Goal: Task Accomplishment & Management: Manage account settings

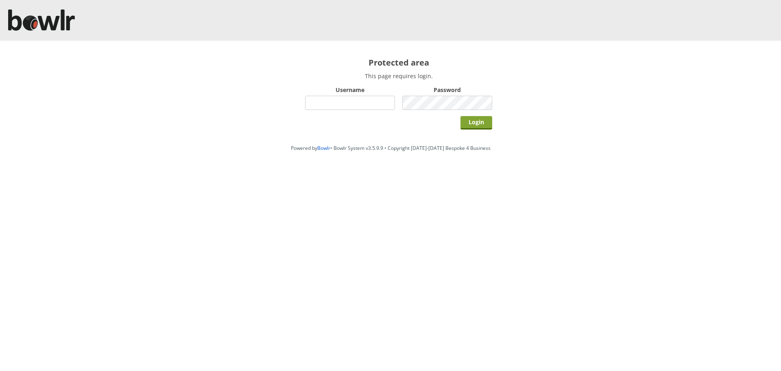
type input "hornseaindoorbowlsclub"
click at [476, 124] on input "Login" at bounding box center [477, 122] width 32 height 13
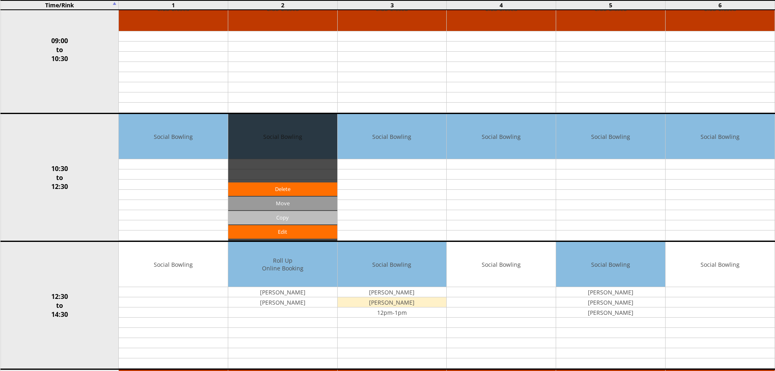
scroll to position [122, 0]
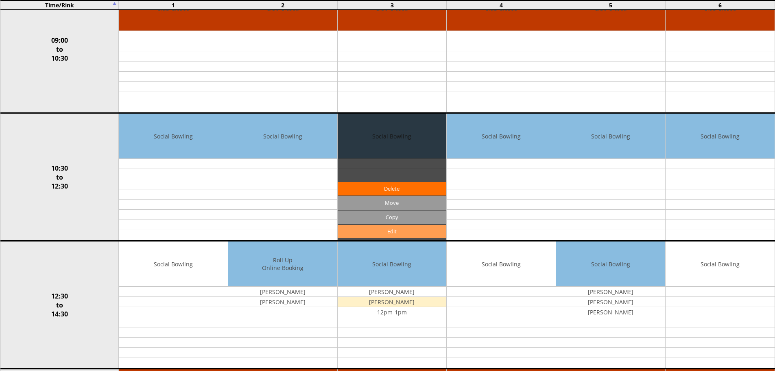
click at [374, 233] on link "Edit" at bounding box center [392, 231] width 109 height 13
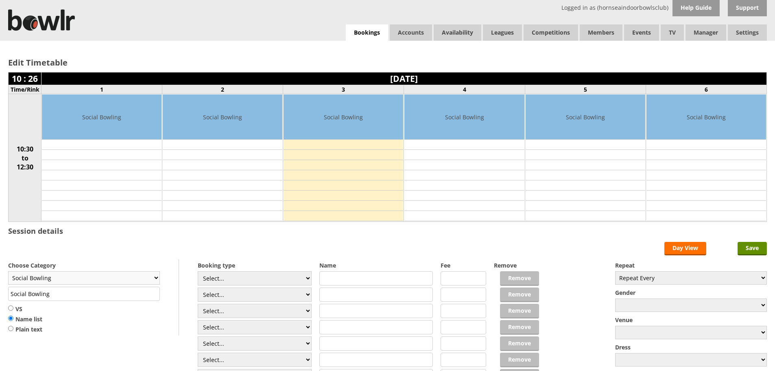
click at [154, 277] on select "Club Closed Singles League Triples League Pairs League Friendly Social Bowling …" at bounding box center [84, 277] width 152 height 13
click at [307, 278] on select "Select... Club Competition (Member) Club Competition (Visitor) National (Member…" at bounding box center [255, 278] width 114 height 14
select select "1_54"
click at [198, 271] on select "Select... Club Competition (Member) Club Competition (Visitor) National (Member…" at bounding box center [255, 278] width 114 height 14
type input "3.0000"
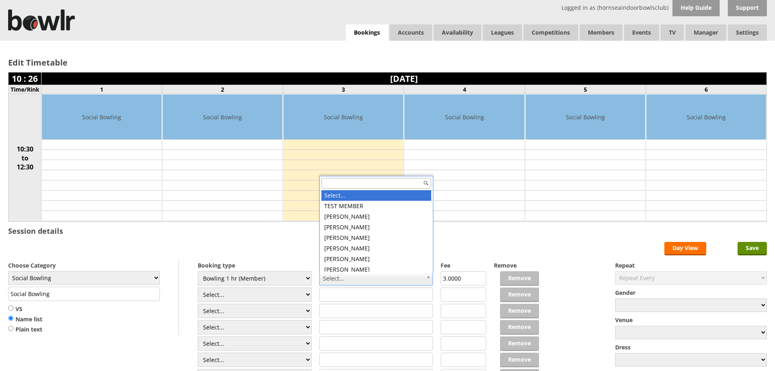
click at [343, 183] on input "text" at bounding box center [376, 183] width 110 height 11
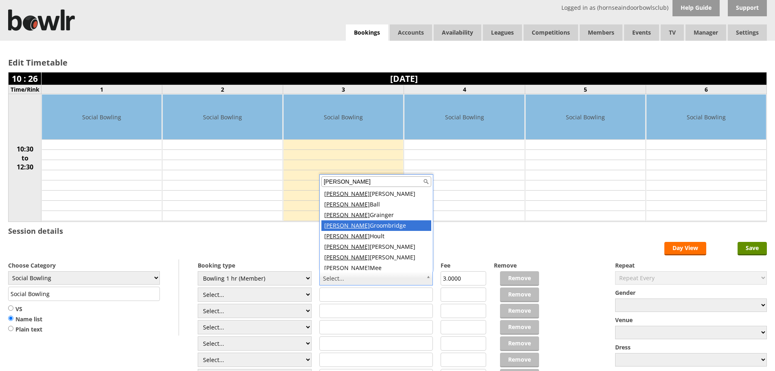
type input "david"
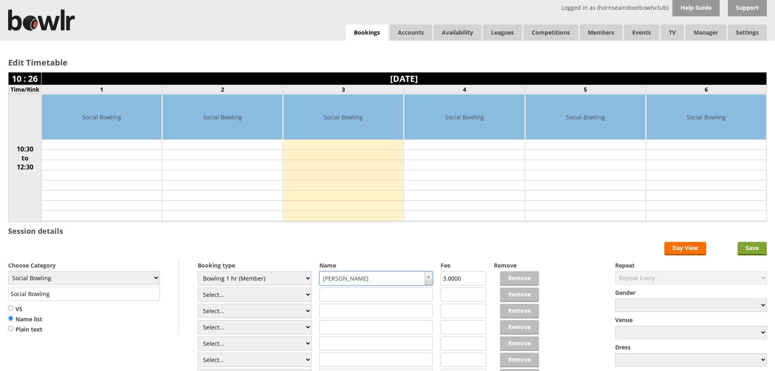
click at [757, 248] on input "Save" at bounding box center [752, 248] width 29 height 13
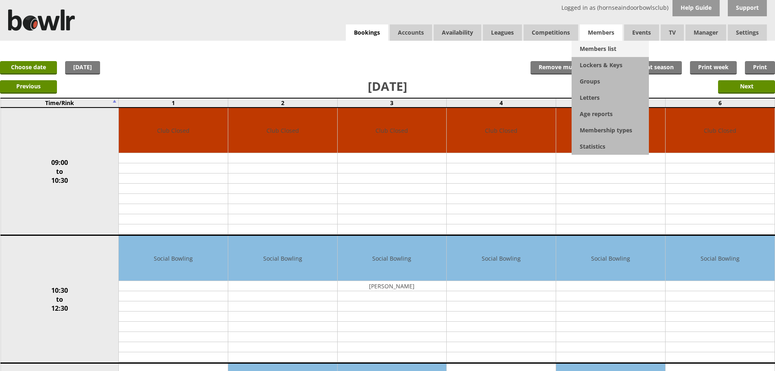
click at [594, 51] on link "Members list" at bounding box center [610, 49] width 77 height 16
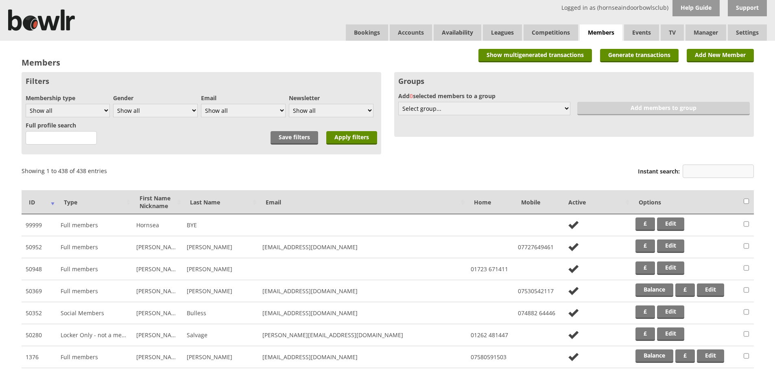
click at [709, 170] on input "Instant search:" at bounding box center [718, 170] width 71 height 13
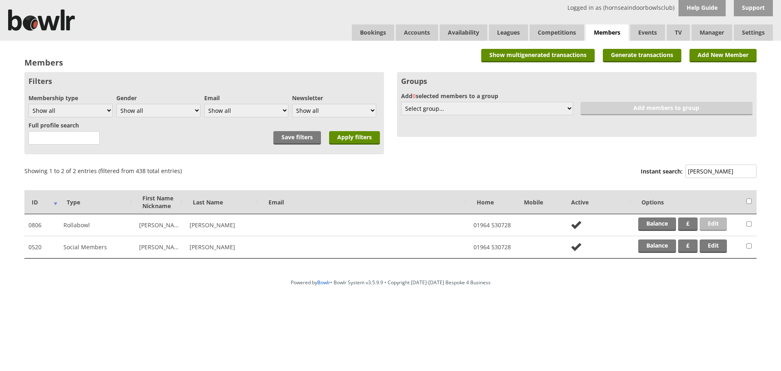
type input "edkin"
click at [719, 229] on link "Edit" at bounding box center [713, 223] width 27 height 13
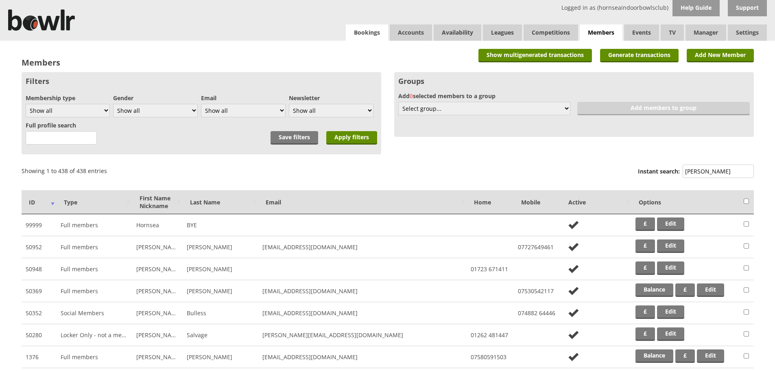
click at [379, 35] on link "Bookings" at bounding box center [367, 32] width 42 height 16
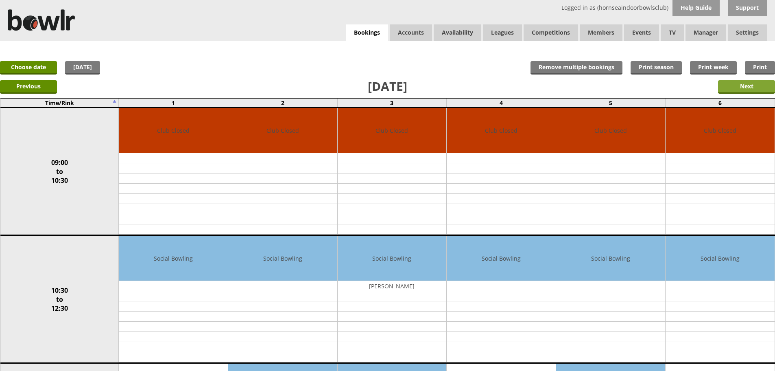
click at [724, 87] on input "Next" at bounding box center [746, 86] width 57 height 13
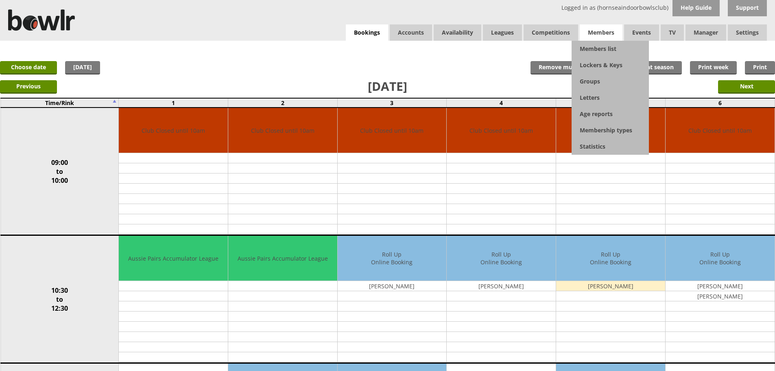
click at [607, 40] on span "Members" at bounding box center [601, 32] width 43 height 16
click at [609, 46] on link "Members list" at bounding box center [610, 49] width 77 height 16
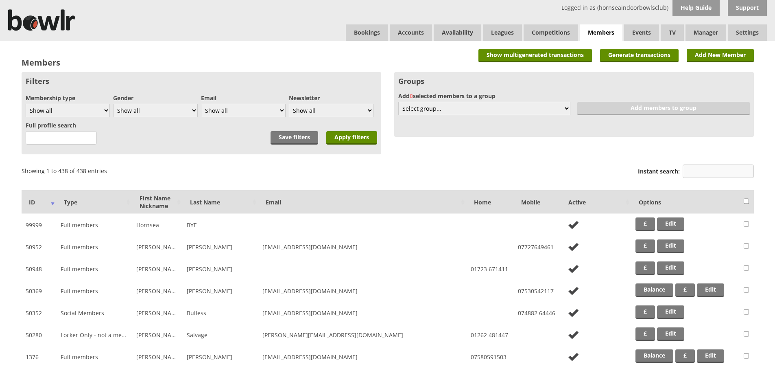
click at [731, 174] on input "Instant search:" at bounding box center [718, 170] width 71 height 13
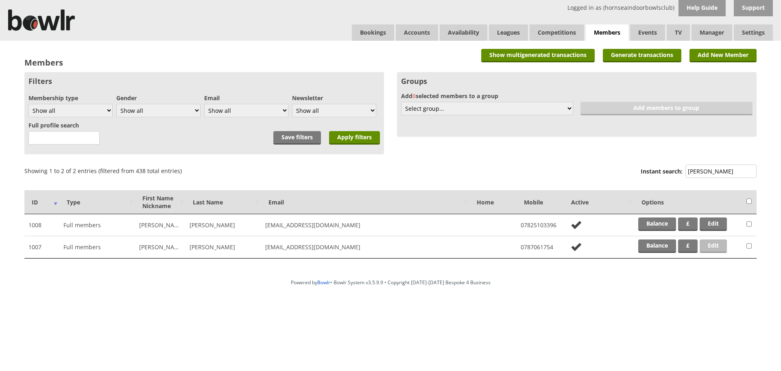
type input "coe"
click at [718, 241] on link "Edit" at bounding box center [713, 245] width 27 height 13
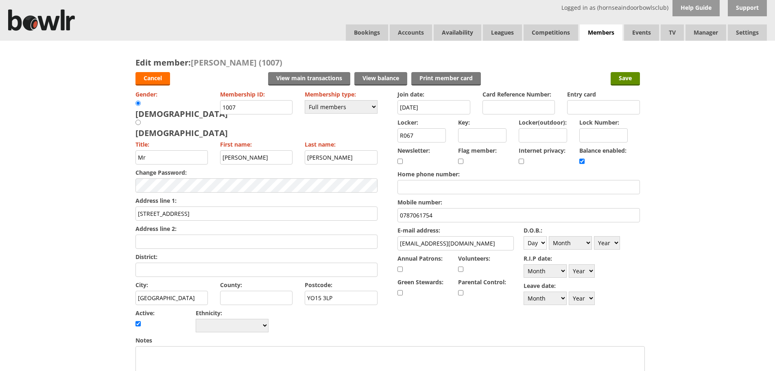
click at [537, 244] on select "Day 1 2 3 4 5 6 7 8 9 10 11 12 13 14 15 16 17 18 19 20 21 22 23 24 25 26 27 28 …" at bounding box center [535, 242] width 23 height 13
select select "11"
click at [524, 236] on select "Day 1 2 3 4 5 6 7 8 9 10 11 12 13 14 15 16 17 18 19 20 21 22 23 24 25 26 27 28 …" at bounding box center [535, 242] width 23 height 13
click at [588, 239] on select "Month January February March April May June July August September October Novem…" at bounding box center [570, 242] width 43 height 13
select select "2"
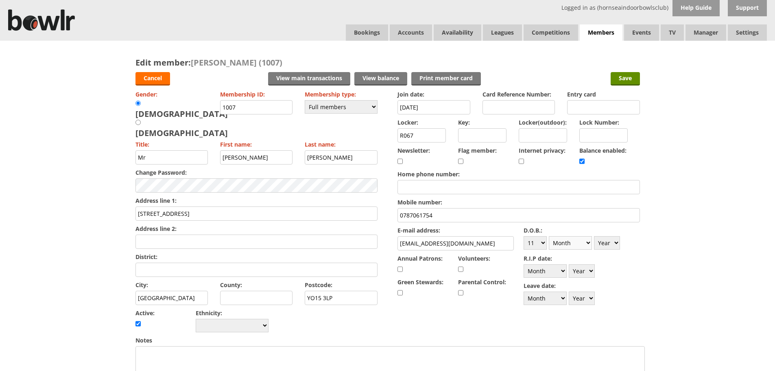
click at [549, 236] on select "Month January February March April May June July August September October Novem…" at bounding box center [570, 242] width 43 height 13
click at [616, 246] on select "Year 1900 1901 1902 1903 1904 1905 1906 1907 1908 1909 1910 1911 1912 1913 1914…" at bounding box center [607, 242] width 26 height 13
select select "1952"
click at [594, 236] on select "Year 1900 1901 1902 1903 1904 1905 1906 1907 1908 1909 1910 1911 1912 1913 1914…" at bounding box center [607, 242] width 26 height 13
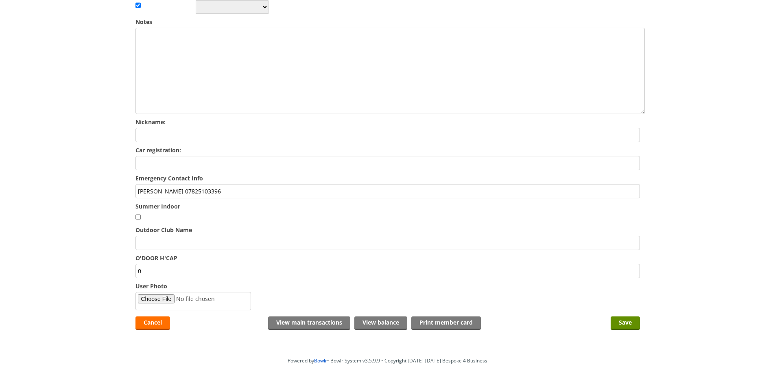
scroll to position [325, 0]
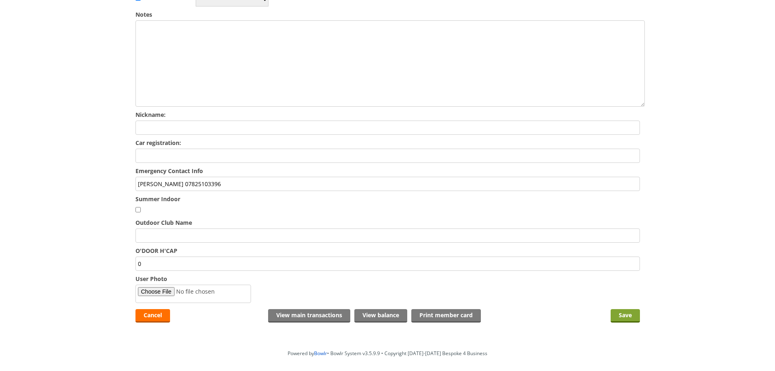
click at [627, 309] on input "Save" at bounding box center [625, 315] width 29 height 13
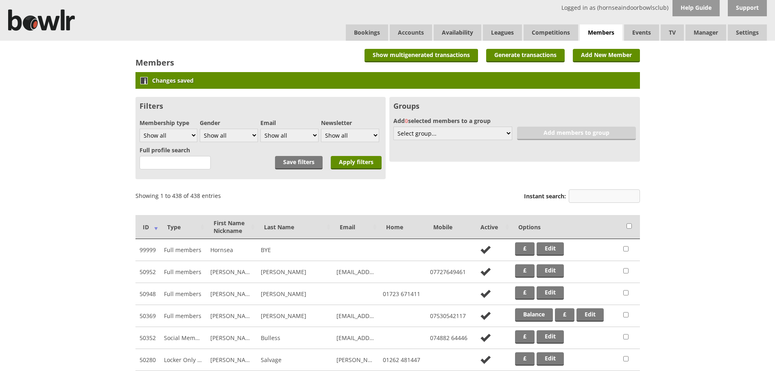
click at [580, 193] on input "Instant search:" at bounding box center [604, 195] width 71 height 13
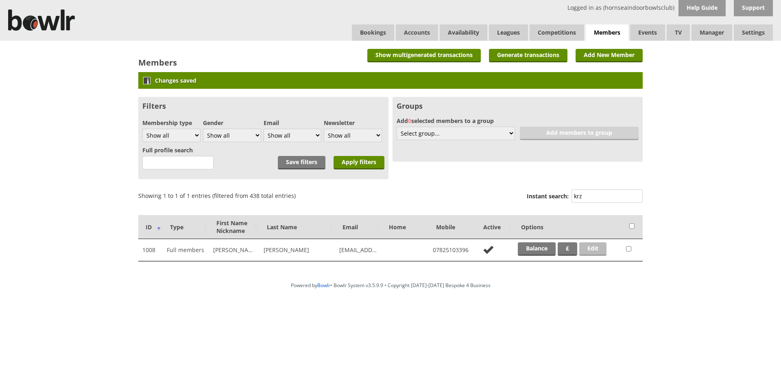
type input "krz"
click at [593, 247] on link "Edit" at bounding box center [592, 248] width 27 height 13
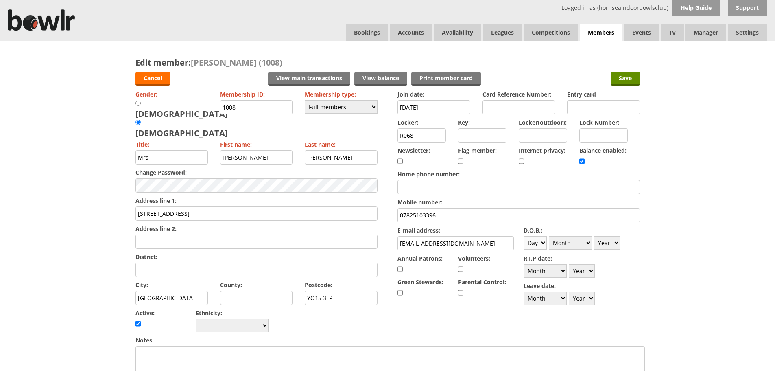
click at [537, 247] on select "Day 1 2 3 4 5 6 7 8 9 10 11 12 13 14 15 16 17 18 19 20 21 22 23 24 25 26 27 28 …" at bounding box center [535, 242] width 23 height 13
select select "21"
click at [524, 236] on select "Day 1 2 3 4 5 6 7 8 9 10 11 12 13 14 15 16 17 18 19 20 21 22 23 24 25 26 27 28 …" at bounding box center [535, 242] width 23 height 13
click at [590, 245] on select "Month January February March April May June July August September October Novem…" at bounding box center [570, 242] width 43 height 13
select select "12"
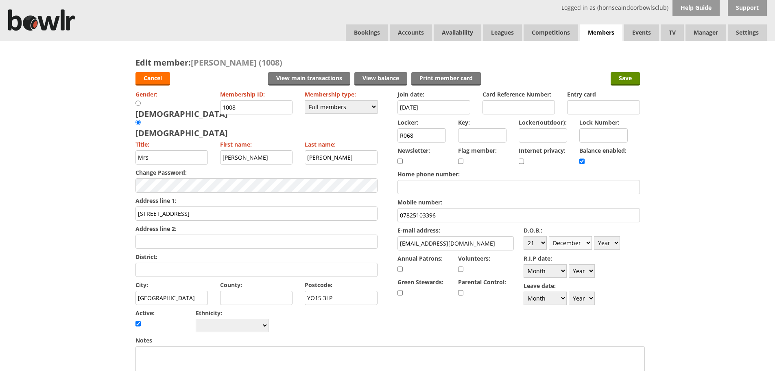
click at [549, 236] on select "Month January February March April May June July August September October Novem…" at bounding box center [570, 242] width 43 height 13
click at [608, 244] on select "Year 1900 1901 1902 1903 1904 1905 1906 1907 1908 1909 1910 1911 1912 1913 1914…" at bounding box center [607, 242] width 26 height 13
select select "1952"
click at [594, 236] on select "Year 1900 1901 1902 1903 1904 1905 1906 1907 1908 1909 1910 1911 1912 1913 1914…" at bounding box center [607, 242] width 26 height 13
click at [623, 80] on input "Save" at bounding box center [625, 78] width 29 height 13
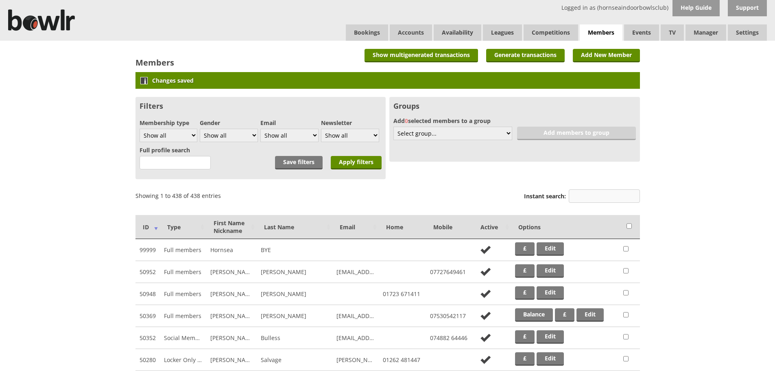
click at [602, 191] on input "Instant search:" at bounding box center [604, 195] width 71 height 13
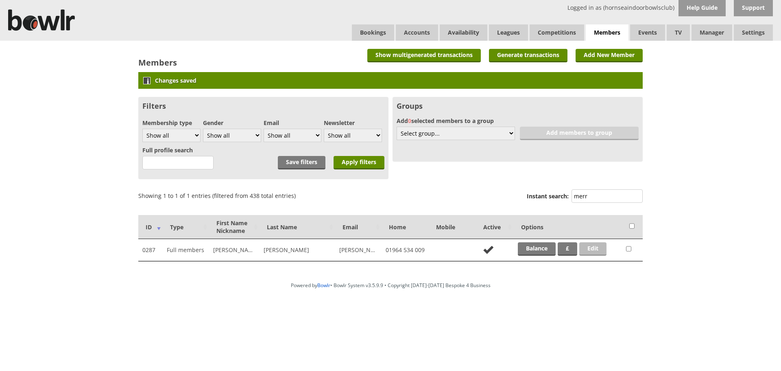
type input "merr"
click at [598, 249] on link "Edit" at bounding box center [592, 248] width 27 height 13
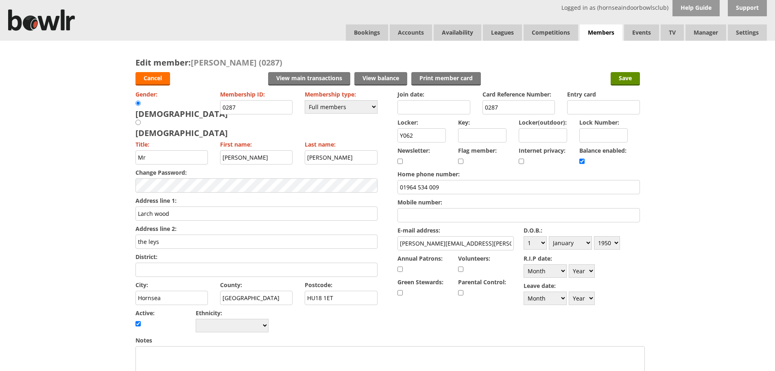
click at [196, 206] on input "Larch wood" at bounding box center [256, 213] width 242 height 14
type input "L"
type input "B"
type input "belmont"
click at [322, 234] on input "the leys" at bounding box center [256, 241] width 242 height 14
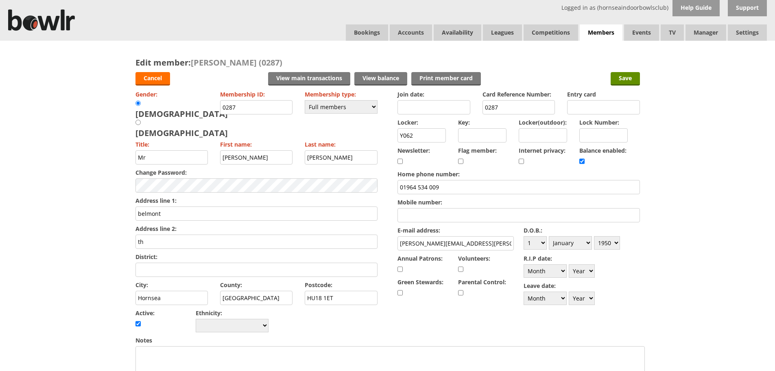
type input "t"
type input "19 chrysals"
click at [354, 290] on input "HU18 1ET" at bounding box center [341, 297] width 73 height 14
type input "HU18 1PJ"
click at [384, 310] on form "Cancel View main transactions View balance Print member card Save Gender: Male …" at bounding box center [387, 359] width 504 height 583
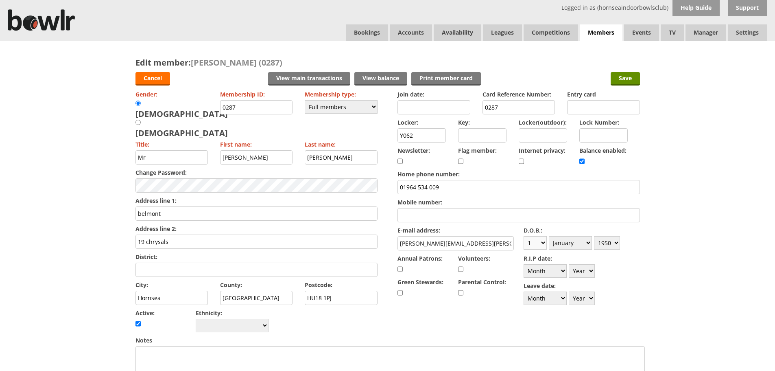
click at [540, 244] on select "Day 1 2 3 4 5 6 7 8 9 10 11 12 13 14 15 16 17 18 19 20 21 22 23 24 25 26 27 28 …" at bounding box center [535, 242] width 23 height 13
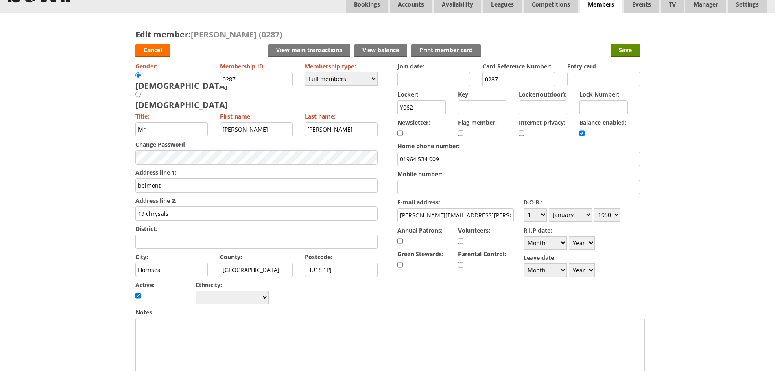
scroll to position [41, 0]
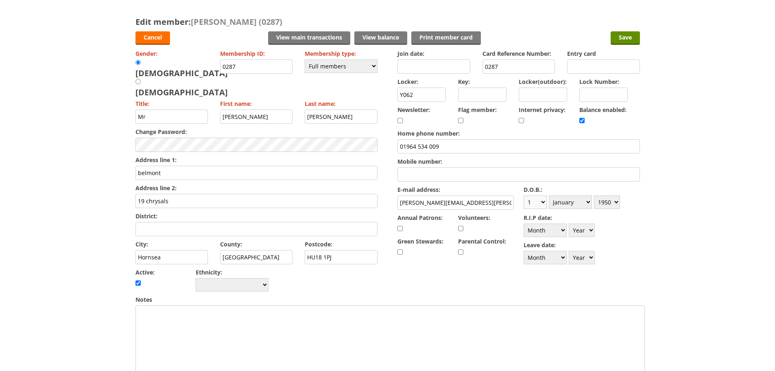
click at [531, 199] on select "Day 1 2 3 4 5 6 7 8 9 10 11 12 13 14 15 16 17 18 19 20 21 22 23 24 25 26 27 28 …" at bounding box center [535, 201] width 23 height 13
select select "23"
click at [524, 195] on select "Day 1 2 3 4 5 6 7 8 9 10 11 12 13 14 15 16 17 18 19 20 21 22 23 24 25 26 27 28 …" at bounding box center [535, 201] width 23 height 13
click at [577, 204] on select "Month January February March April May June July August September October Novem…" at bounding box center [570, 201] width 43 height 13
select select "4"
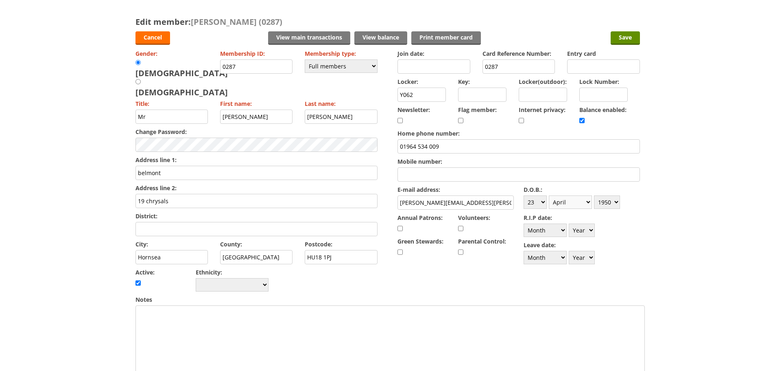
click at [549, 195] on select "Month January February March April May June July August September October Novem…" at bounding box center [570, 201] width 43 height 13
click at [608, 205] on select "Year [DATE] 1901 1902 1903 1904 1905 1906 1907 1908 1909 1910 1911 1912 1913 19…" at bounding box center [607, 201] width 26 height 13
select select "1940"
click at [594, 195] on select "Year [DATE] 1901 1902 1903 1904 1905 1906 1907 1908 1909 1910 1911 1912 1913 19…" at bounding box center [607, 201] width 26 height 13
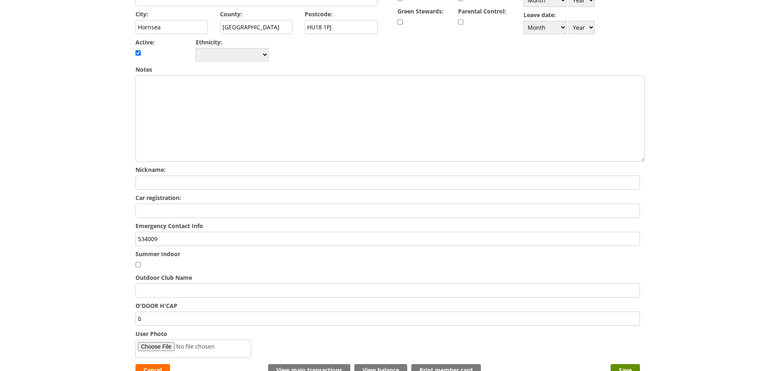
scroll to position [285, 0]
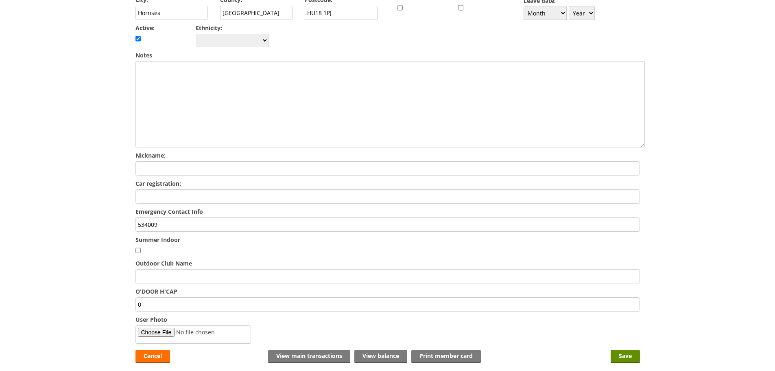
click at [181, 217] on input "534009" at bounding box center [387, 224] width 504 height 14
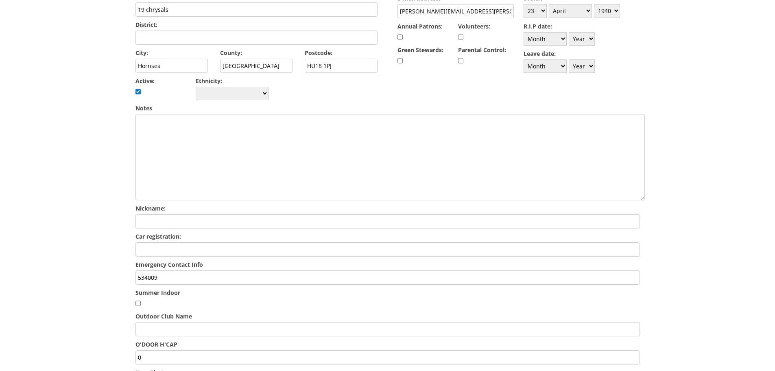
scroll to position [244, 0]
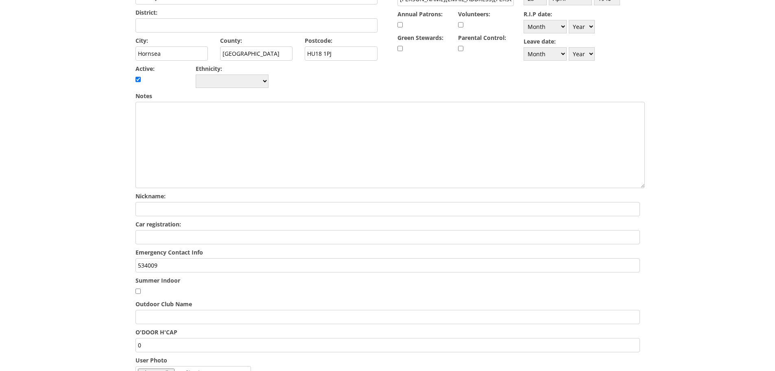
click at [137, 258] on input "534009" at bounding box center [387, 265] width 504 height 14
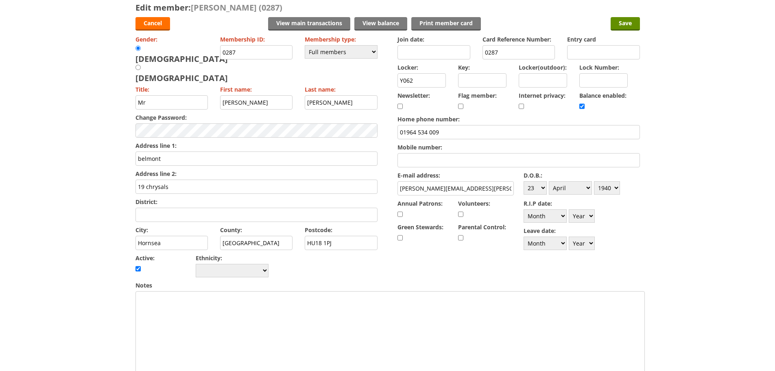
scroll to position [41, 0]
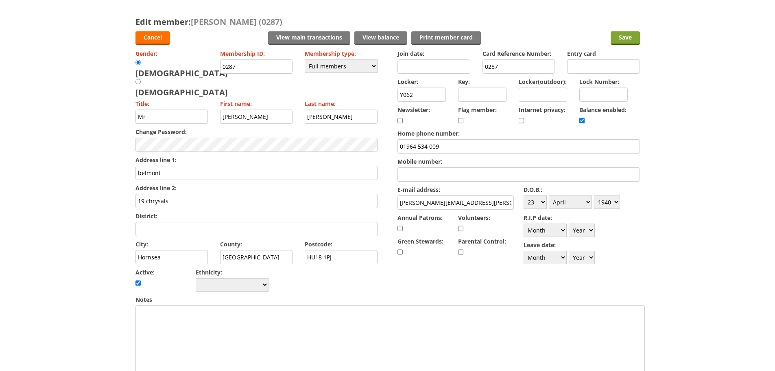
type input "01964 534009"
click at [629, 41] on input "Save" at bounding box center [625, 37] width 29 height 13
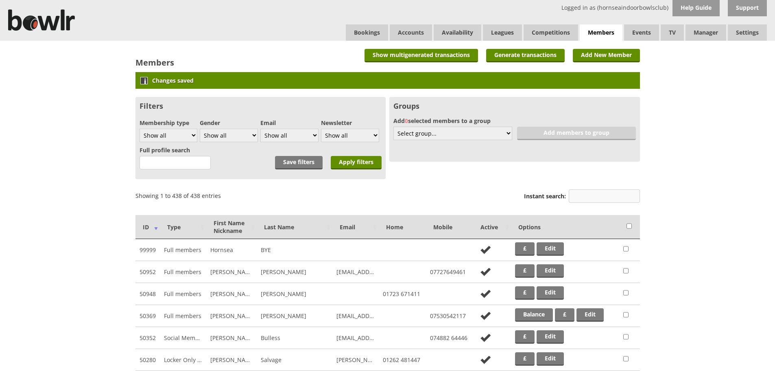
click at [599, 199] on input "Instant search:" at bounding box center [604, 195] width 71 height 13
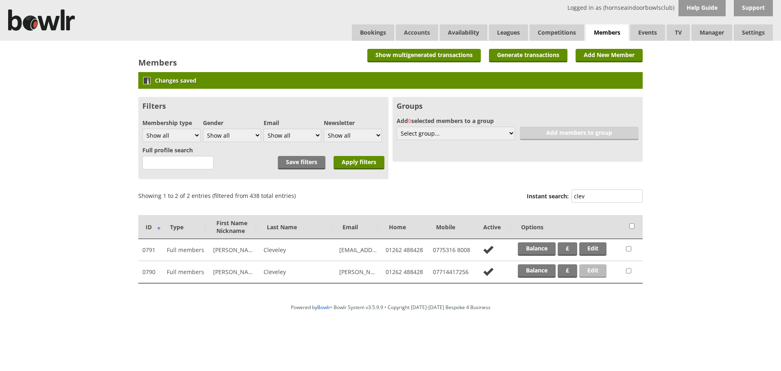
type input "clev"
click at [595, 266] on link "Edit" at bounding box center [592, 270] width 27 height 13
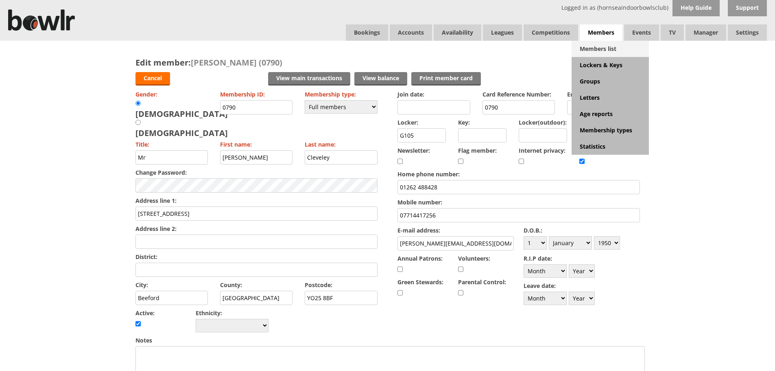
click at [598, 48] on link "Members list" at bounding box center [610, 49] width 77 height 16
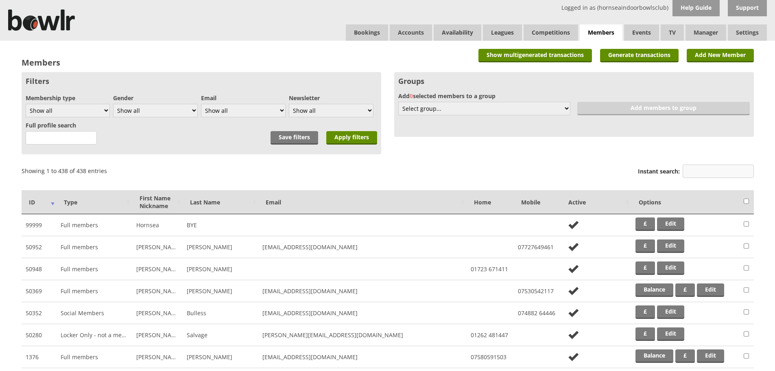
click at [718, 175] on input "Instant search:" at bounding box center [718, 170] width 71 height 13
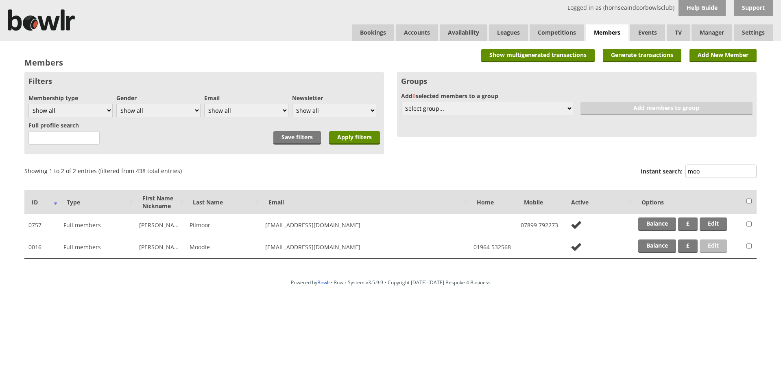
type input "moo"
click at [714, 247] on link "Edit" at bounding box center [713, 245] width 27 height 13
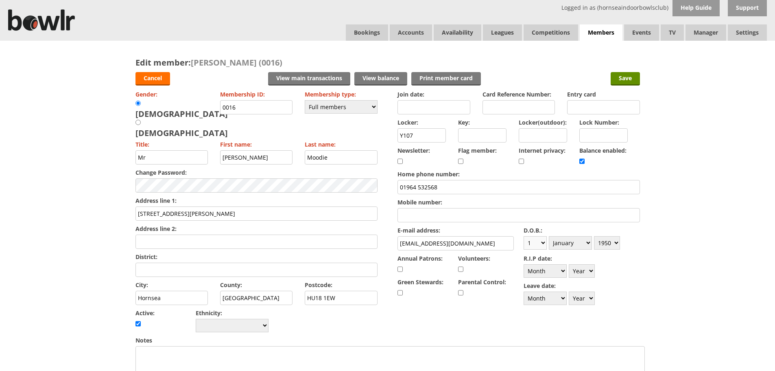
click at [539, 244] on select "Day 1 2 3 4 5 6 7 8 9 10 11 12 13 14 15 16 17 18 19 20 21 22 23 24 25 26 27 28 …" at bounding box center [535, 242] width 23 height 13
select select "10"
click at [524, 236] on select "Day 1 2 3 4 5 6 7 8 9 10 11 12 13 14 15 16 17 18 19 20 21 22 23 24 25 26 27 28 …" at bounding box center [535, 242] width 23 height 13
click at [579, 242] on select "Month January February March April May June July August September October Novem…" at bounding box center [570, 242] width 43 height 13
select select "10"
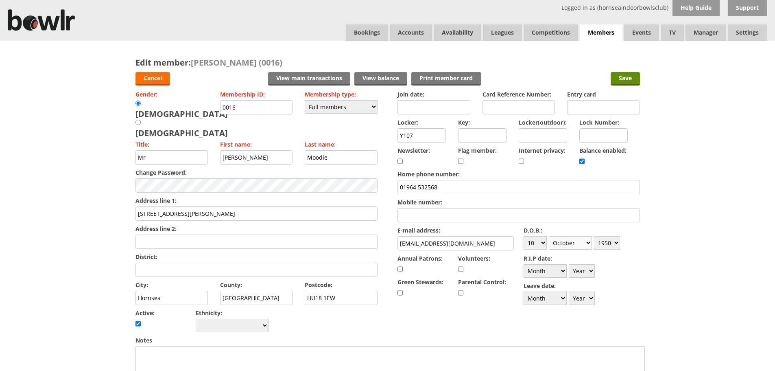
click at [549, 236] on select "Month January February March April May June July August September October Novem…" at bounding box center [570, 242] width 43 height 13
click at [609, 240] on select "Year 1900 1901 1902 1903 1904 1905 1906 1907 1908 1909 1910 1911 1912 1913 1914…" at bounding box center [607, 242] width 26 height 13
select select "1944"
click at [594, 236] on select "Year 1900 1901 1902 1903 1904 1905 1906 1907 1908 1909 1910 1911 1912 1913 1914…" at bounding box center [607, 242] width 26 height 13
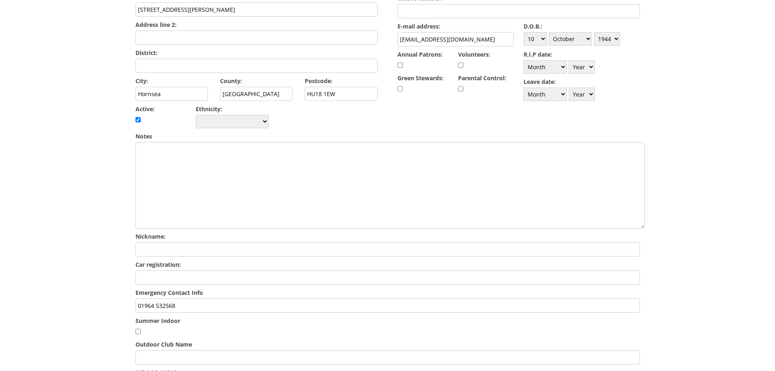
scroll to position [244, 0]
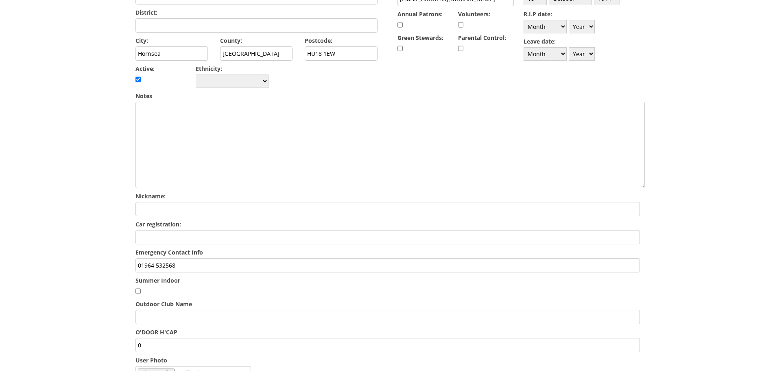
click at [262, 258] on input "01964 532568" at bounding box center [387, 265] width 504 height 14
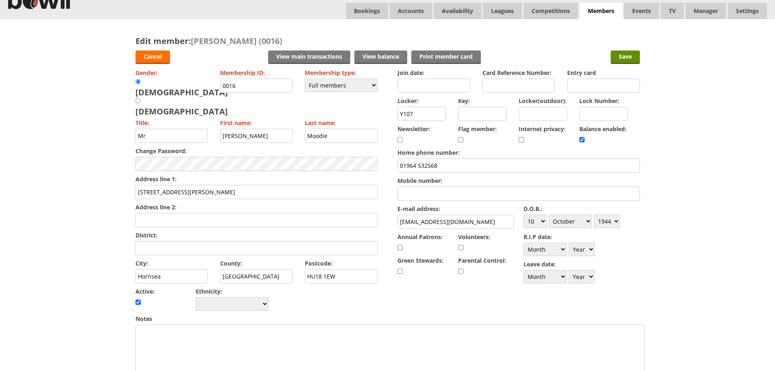
scroll to position [0, 0]
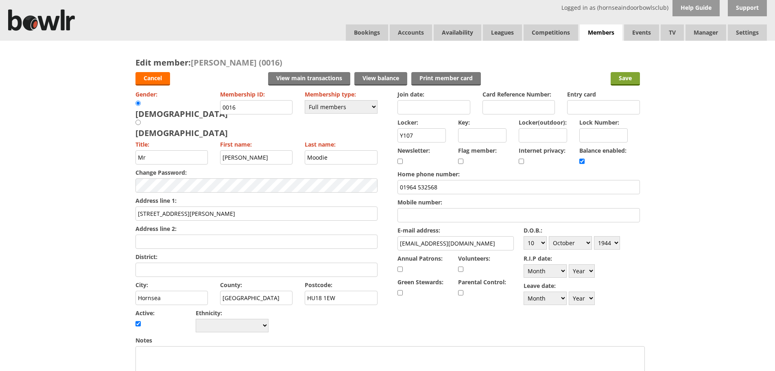
type input "01964 532568/ Lesley 07984025224"
click at [627, 74] on input "Save" at bounding box center [625, 78] width 29 height 13
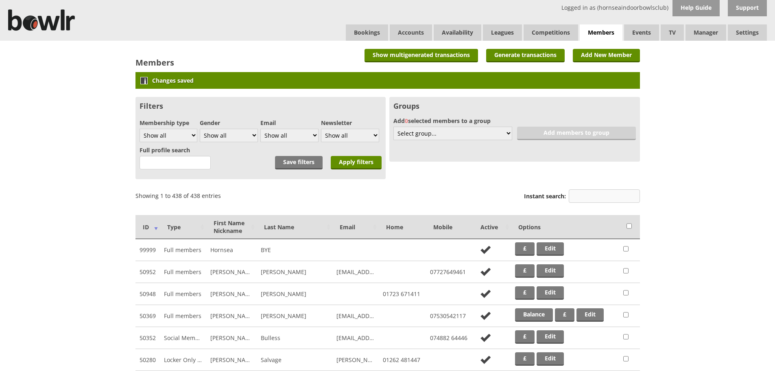
click at [597, 199] on input "Instant search:" at bounding box center [604, 195] width 71 height 13
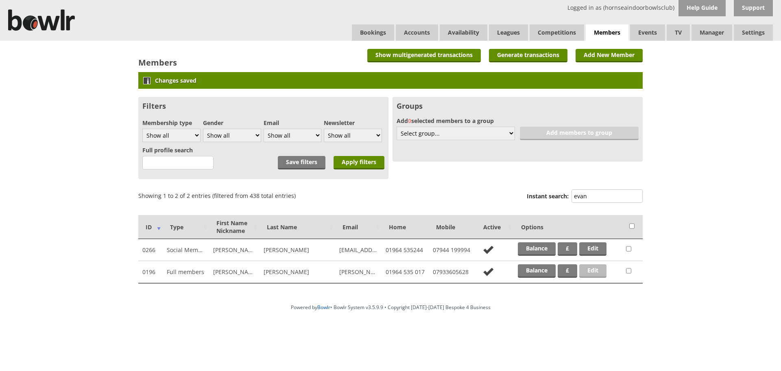
type input "evan"
click at [598, 275] on link "Edit" at bounding box center [592, 270] width 27 height 13
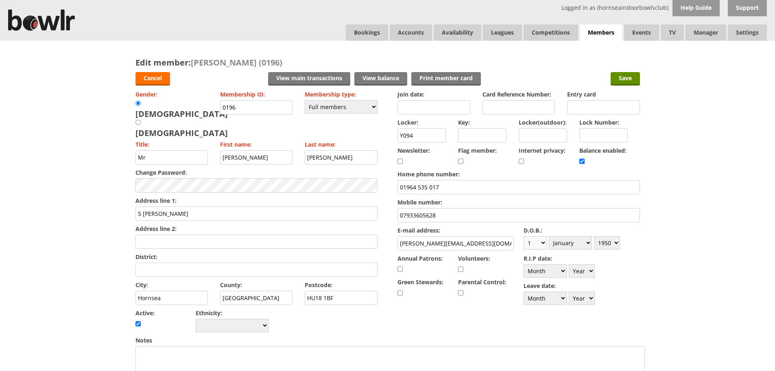
click at [539, 244] on select "Day 1 2 3 4 5 6 7 8 9 10 11 12 13 14 15 16 17 18 19 20 21 22 23 24 25 26 27 28 …" at bounding box center [535, 242] width 23 height 13
select select "11"
click at [524, 236] on select "Day 1 2 3 4 5 6 7 8 9 10 11 12 13 14 15 16 17 18 19 20 21 22 23 24 25 26 27 28 …" at bounding box center [535, 242] width 23 height 13
click at [574, 242] on select "Month January February March April May June July August September October Novem…" at bounding box center [570, 242] width 43 height 13
select select "3"
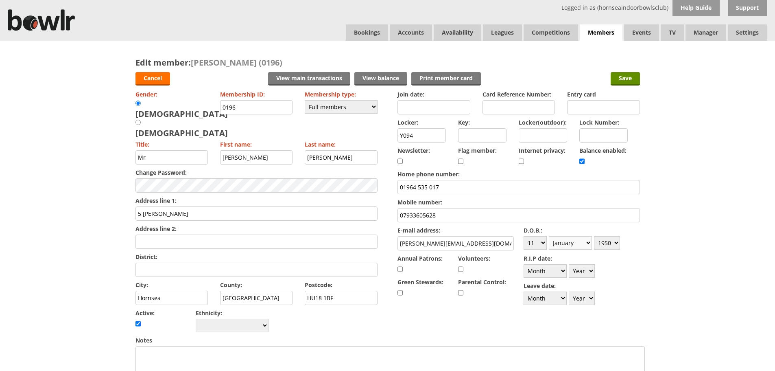
click at [549, 236] on select "Month January February March April May June July August September October Novem…" at bounding box center [570, 242] width 43 height 13
click at [588, 238] on select "Month January February March April May June July August September October Novem…" at bounding box center [570, 242] width 43 height 13
click at [659, 258] on div "Edit member: Mike Evans (0196) Cancel View main transactions View balance Print…" at bounding box center [387, 356] width 775 height 630
click at [616, 76] on input "Save" at bounding box center [625, 78] width 29 height 13
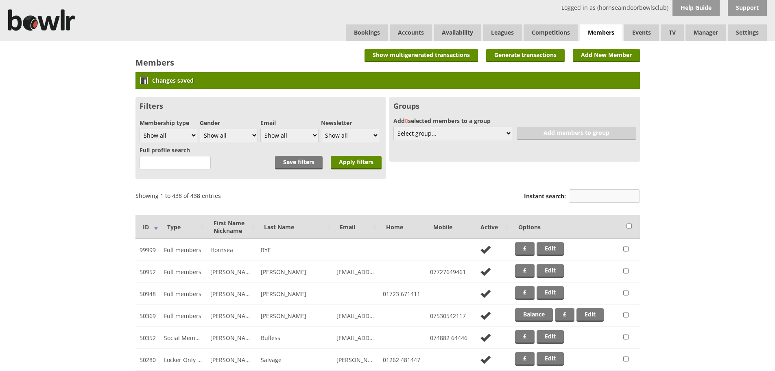
click at [585, 198] on input "Instant search:" at bounding box center [604, 195] width 71 height 13
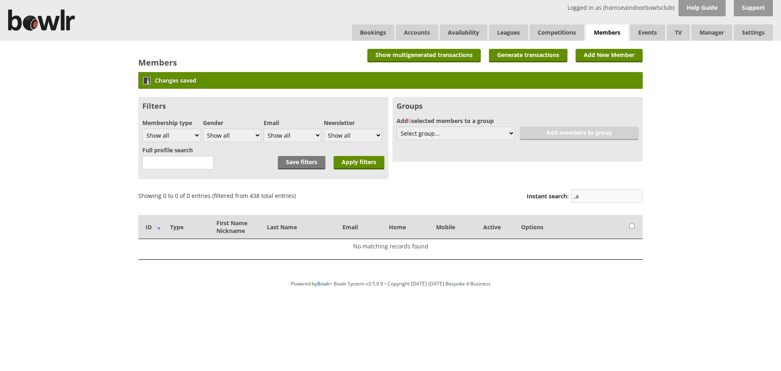
type input ","
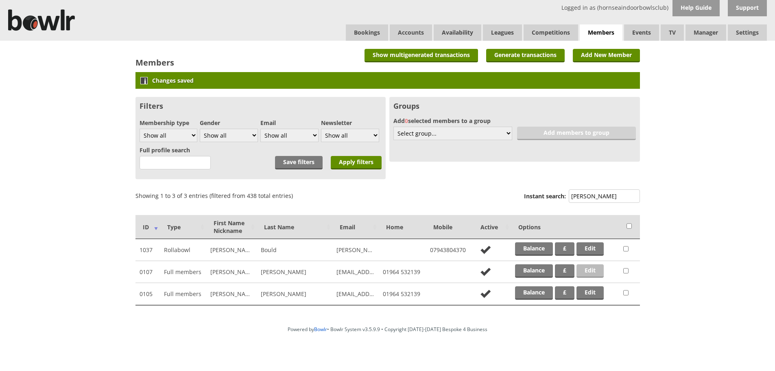
type input "marsh"
click at [591, 267] on link "Edit" at bounding box center [589, 270] width 27 height 13
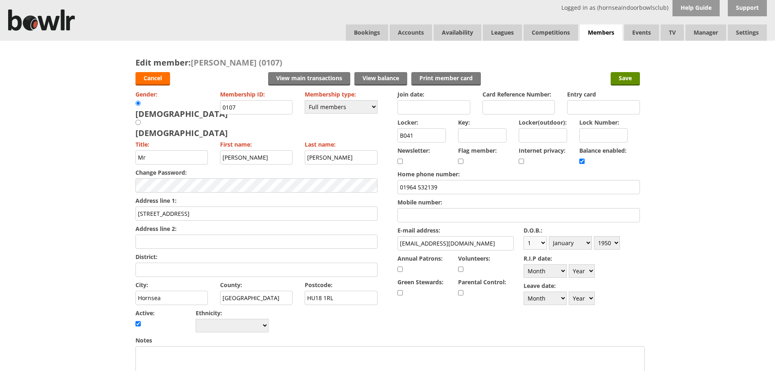
click at [540, 239] on select "Day 1 2 3 4 5 6 7 8 9 10 11 12 13 14 15 16 17 18 19 20 21 22 23 24 25 26 27 28 …" at bounding box center [535, 242] width 23 height 13
select select "8"
click at [524, 236] on select "Day 1 2 3 4 5 6 7 8 9 10 11 12 13 14 15 16 17 18 19 20 21 22 23 24 25 26 27 28 …" at bounding box center [535, 242] width 23 height 13
click at [571, 241] on select "Month January February March April May June July August September October Novem…" at bounding box center [570, 242] width 43 height 13
select select "2"
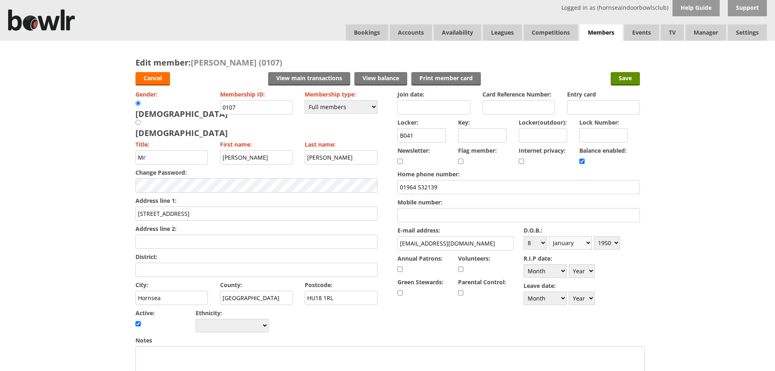
click at [549, 236] on select "Month January February March April May June July August September October Novem…" at bounding box center [570, 242] width 43 height 13
click at [614, 242] on select "Year [DATE] 1901 1902 1903 1904 1905 1906 1907 1908 1909 1910 1911 1912 1913 19…" at bounding box center [607, 242] width 26 height 13
select select "1948"
click at [594, 236] on select "Year [DATE] 1901 1902 1903 1904 1905 1906 1907 1908 1909 1910 1911 1912 1913 19…" at bounding box center [607, 242] width 26 height 13
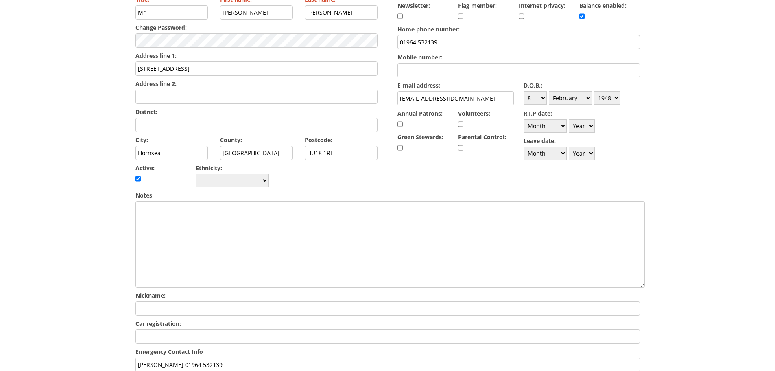
scroll to position [41, 0]
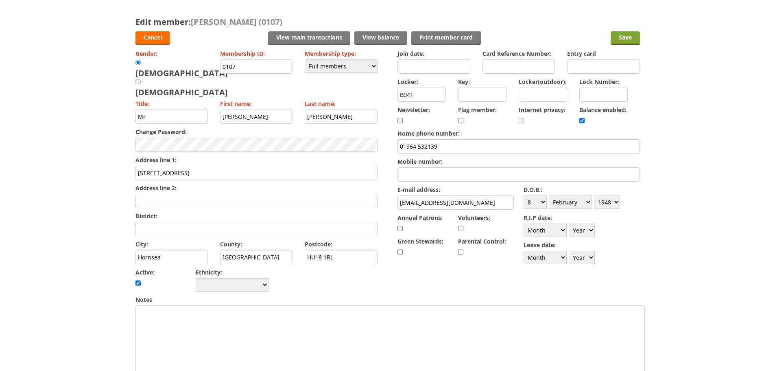
click at [620, 39] on input "Save" at bounding box center [625, 37] width 29 height 13
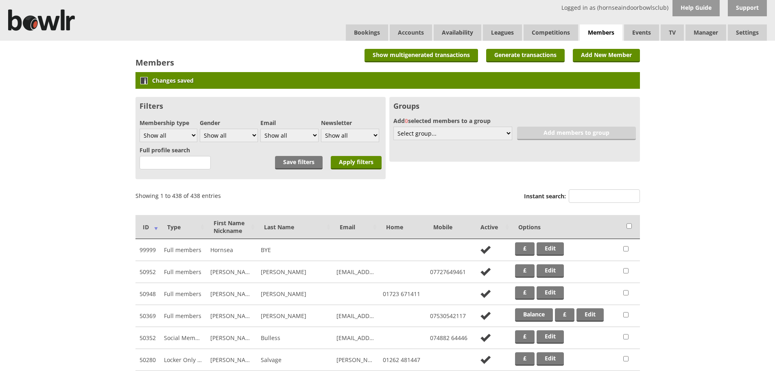
drag, startPoint x: 610, startPoint y: 199, endPoint x: 592, endPoint y: 183, distance: 23.9
click at [609, 195] on input "Instant search:" at bounding box center [604, 195] width 71 height 13
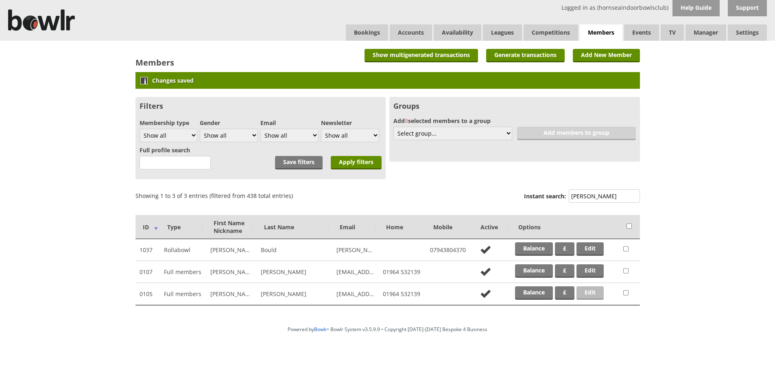
type input "marsh"
click at [602, 290] on link "Edit" at bounding box center [589, 292] width 27 height 13
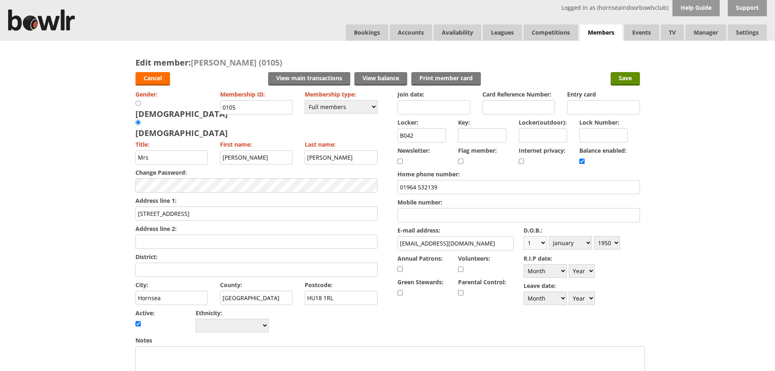
click at [543, 247] on select "Day 1 2 3 4 5 6 7 8 9 10 11 12 13 14 15 16 17 18 19 20 21 22 23 24 25 26 27 28 …" at bounding box center [535, 242] width 23 height 13
select select "11"
click at [524, 236] on select "Day 1 2 3 4 5 6 7 8 9 10 11 12 13 14 15 16 17 18 19 20 21 22 23 24 25 26 27 28 …" at bounding box center [535, 242] width 23 height 13
click at [574, 244] on select "Month January February March April May June July August September October Novem…" at bounding box center [570, 242] width 43 height 13
select select "5"
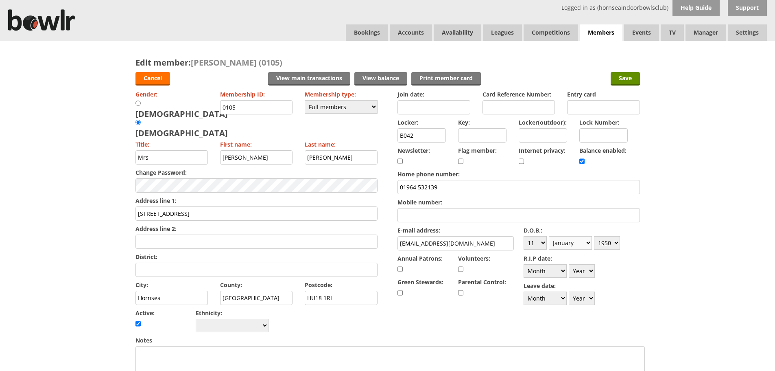
click at [549, 236] on select "Month January February March April May June July August September October Novem…" at bounding box center [570, 242] width 43 height 13
click at [605, 246] on select "Year [DATE] 1901 1902 1903 1904 1905 1906 1907 1908 1909 1910 1911 1912 1913 19…" at bounding box center [607, 242] width 26 height 13
select select "1947"
click at [594, 236] on select "Year [DATE] 1901 1902 1903 1904 1905 1906 1907 1908 1909 1910 1911 1912 1913 19…" at bounding box center [607, 242] width 26 height 13
click at [624, 77] on input "Save" at bounding box center [625, 78] width 29 height 13
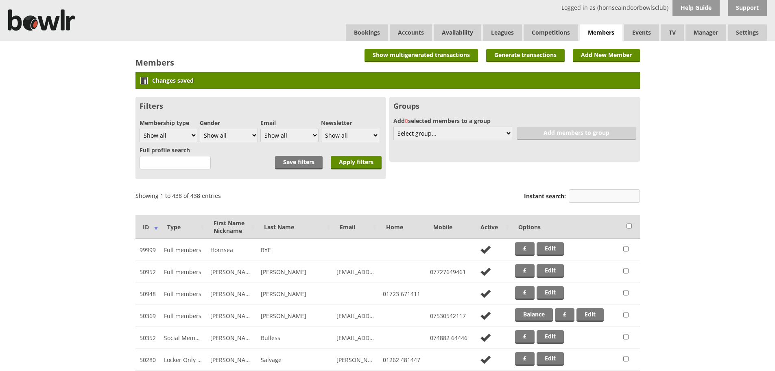
click at [604, 193] on input "Instant search:" at bounding box center [604, 195] width 71 height 13
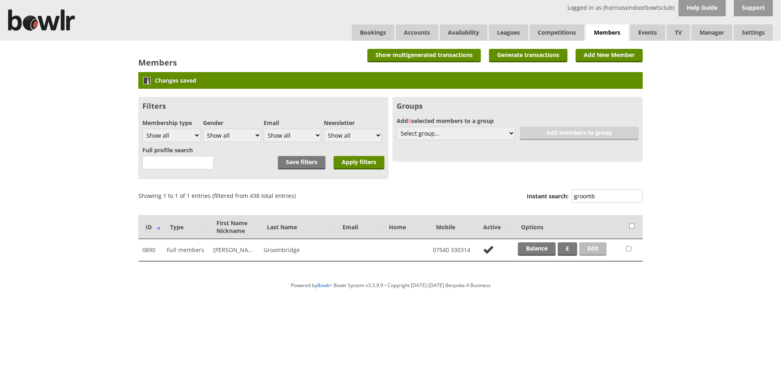
type input "groomb"
click at [601, 250] on link "Edit" at bounding box center [592, 248] width 27 height 13
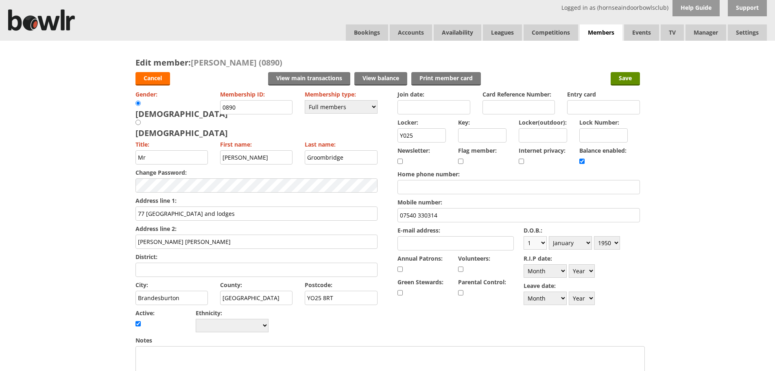
click at [532, 241] on select "Day 1 2 3 4 5 6 7 8 9 10 11 12 13 14 15 16 17 18 19 20 21 22 23 24 25 26 27 28 …" at bounding box center [535, 242] width 23 height 13
select select "20"
click at [524, 236] on select "Day 1 2 3 4 5 6 7 8 9 10 11 12 13 14 15 16 17 18 19 20 21 22 23 24 25 26 27 28 …" at bounding box center [535, 242] width 23 height 13
click at [569, 246] on select "Month January February March April May June July August September October Novem…" at bounding box center [570, 242] width 43 height 13
select select "7"
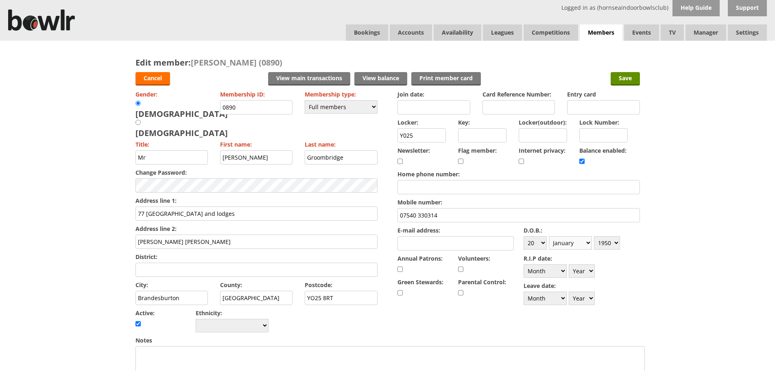
click at [549, 236] on select "Month January February March April May June July August September October Novem…" at bounding box center [570, 242] width 43 height 13
drag, startPoint x: 617, startPoint y: 249, endPoint x: 614, endPoint y: 241, distance: 8.0
click at [617, 248] on select "Year 1900 1901 1902 1903 1904 1905 1906 1907 1908 1909 1910 1911 1912 1913 1914…" at bounding box center [607, 242] width 26 height 13
select select "1944"
click at [594, 236] on select "Year 1900 1901 1902 1903 1904 1905 1906 1907 1908 1909 1910 1911 1912 1913 1914…" at bounding box center [607, 242] width 26 height 13
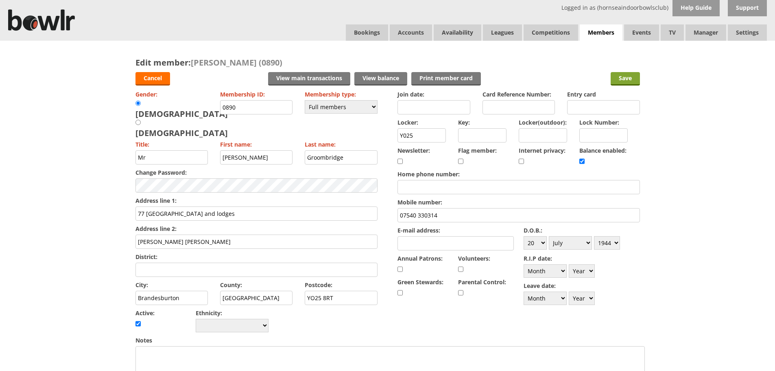
click at [618, 82] on input "Save" at bounding box center [625, 78] width 29 height 13
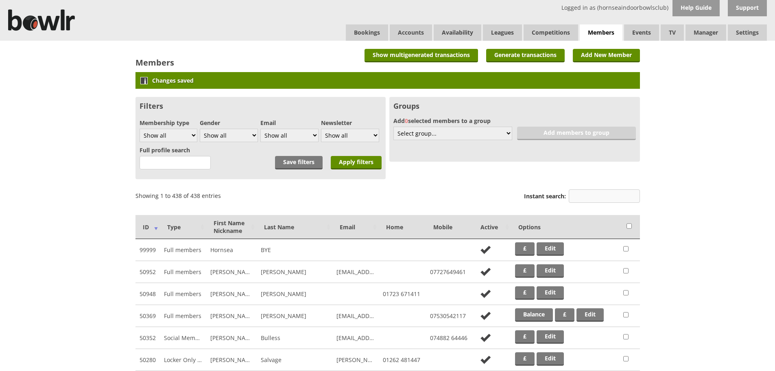
click at [619, 199] on input "Instant search:" at bounding box center [604, 195] width 71 height 13
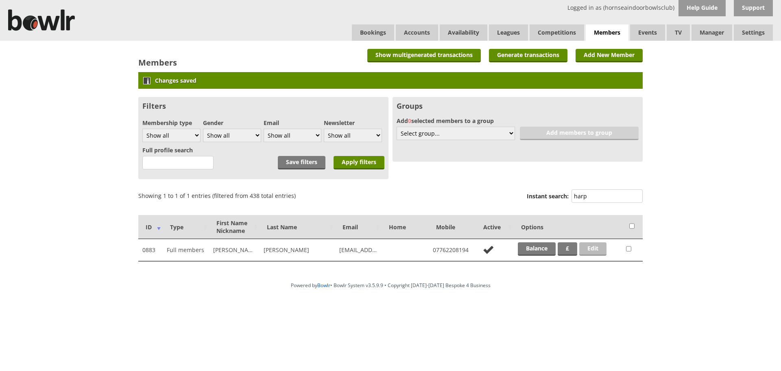
type input "harp"
click at [602, 247] on link "Edit" at bounding box center [592, 248] width 27 height 13
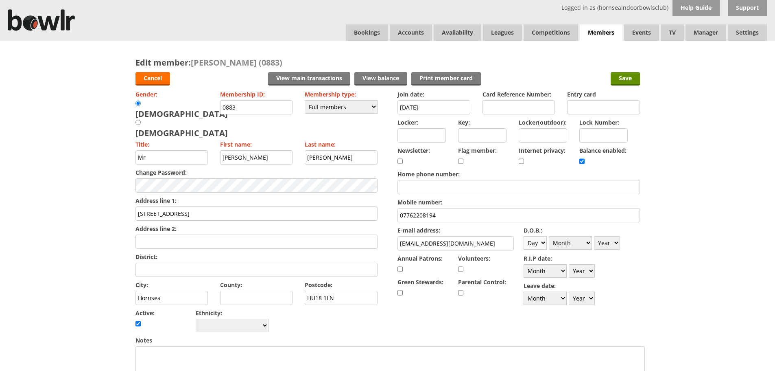
click at [542, 242] on select "Day 1 2 3 4 5 6 7 8 9 10 11 12 13 14 15 16 17 18 19 20 21 22 23 24 25 26 27 28 …" at bounding box center [535, 242] width 23 height 13
select select "30"
click at [524, 236] on select "Day 1 2 3 4 5 6 7 8 9 10 11 12 13 14 15 16 17 18 19 20 21 22 23 24 25 26 27 28 …" at bounding box center [535, 242] width 23 height 13
click at [579, 245] on select "Month January February March April May June July August September October Novem…" at bounding box center [570, 242] width 43 height 13
select select "4"
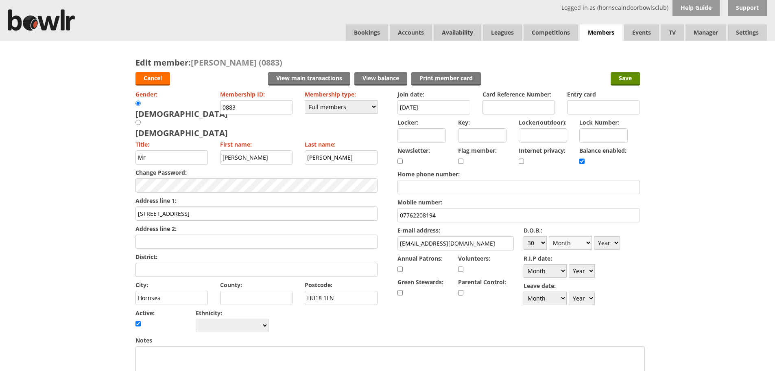
click at [549, 236] on select "Month January February March April May June July August September October Novem…" at bounding box center [570, 242] width 43 height 13
click at [613, 246] on select "Year 1900 1901 1902 1903 1904 1905 1906 1907 1908 1909 1910 1911 1912 1913 1914…" at bounding box center [607, 242] width 26 height 13
select select "1960"
click at [594, 236] on select "Year 1900 1901 1902 1903 1904 1905 1906 1907 1908 1909 1910 1911 1912 1913 1914…" at bounding box center [607, 242] width 26 height 13
click at [628, 74] on input "Save" at bounding box center [625, 78] width 29 height 13
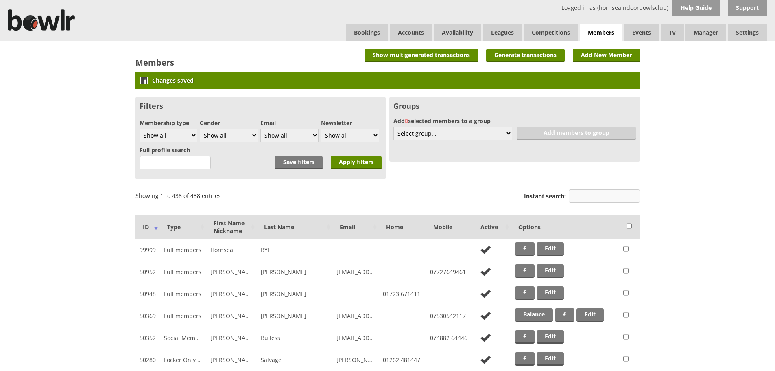
click at [594, 193] on input "Instant search:" at bounding box center [604, 195] width 71 height 13
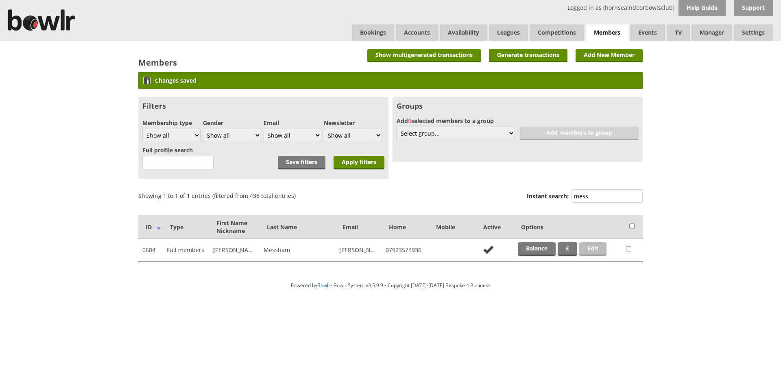
type input "mess"
click at [588, 249] on link "Edit" at bounding box center [592, 248] width 27 height 13
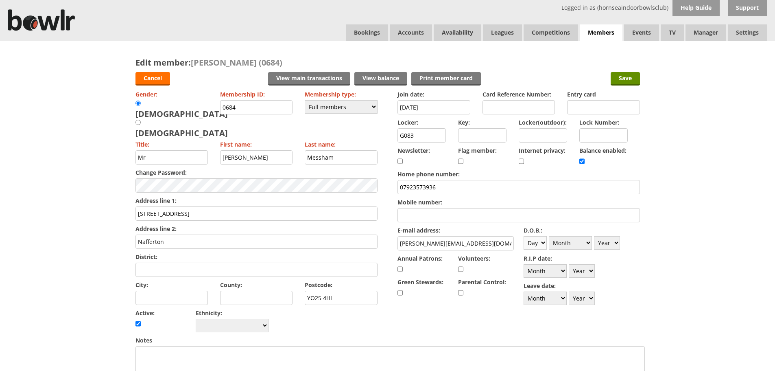
click at [538, 246] on select "Day 1 2 3 4 5 6 7 8 9 10 11 12 13 14 15 16 17 18 19 20 21 22 23 24 25 26 27 28 …" at bounding box center [535, 242] width 23 height 13
select select "14"
click at [524, 236] on select "Day 1 2 3 4 5 6 7 8 9 10 11 12 13 14 15 16 17 18 19 20 21 22 23 24 25 26 27 28 …" at bounding box center [535, 242] width 23 height 13
click at [581, 247] on select "Month January February March April May June July August September October Novem…" at bounding box center [570, 242] width 43 height 13
select select "4"
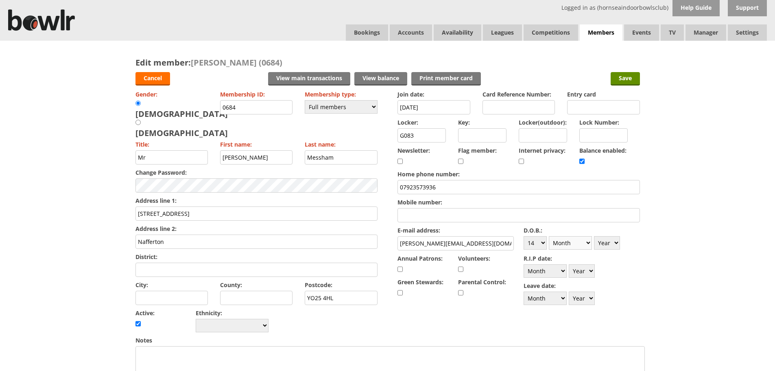
click at [549, 236] on select "Month January February March April May June July August September October Novem…" at bounding box center [570, 242] width 43 height 13
click at [609, 240] on select "Year 1900 1901 1902 1903 1904 1905 1906 1907 1908 1909 1910 1911 1912 1913 1914…" at bounding box center [607, 242] width 26 height 13
select select "1960"
click at [594, 236] on select "Year 1900 1901 1902 1903 1904 1905 1906 1907 1908 1909 1910 1911 1912 1913 1914…" at bounding box center [607, 242] width 26 height 13
click at [625, 76] on input "Save" at bounding box center [625, 78] width 29 height 13
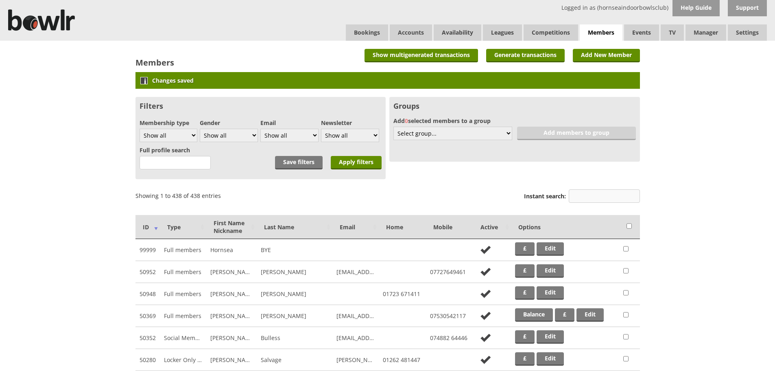
click at [605, 196] on input "Instant search:" at bounding box center [604, 195] width 71 height 13
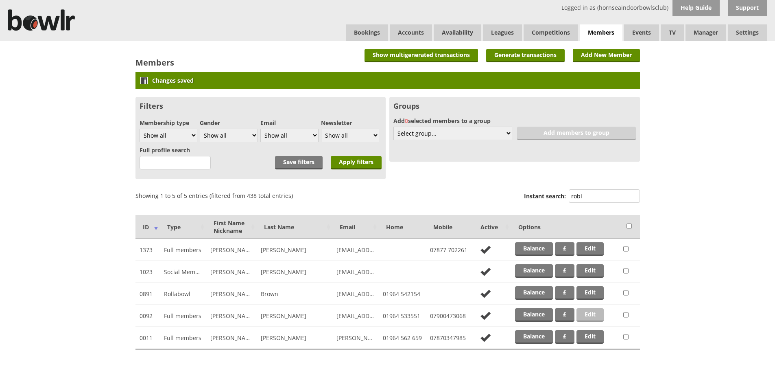
type input "robi"
click at [599, 318] on link "Edit" at bounding box center [589, 314] width 27 height 13
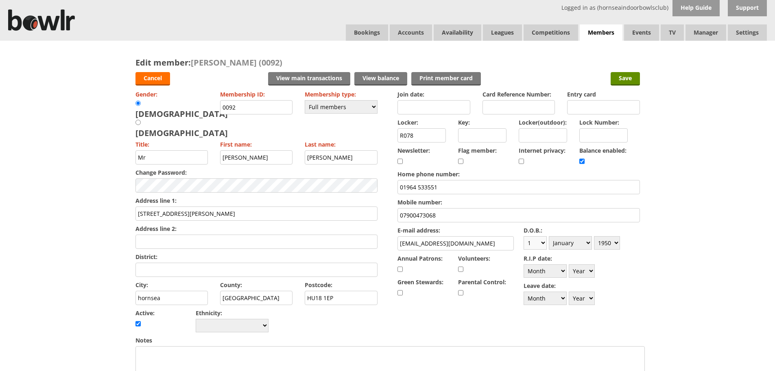
click at [534, 244] on select "Day 1 2 3 4 5 6 7 8 9 10 11 12 13 14 15 16 17 18 19 20 21 22 23 24 25 26 27 28 …" at bounding box center [535, 242] width 23 height 13
select select "5"
click at [524, 236] on select "Day 1 2 3 4 5 6 7 8 9 10 11 12 13 14 15 16 17 18 19 20 21 22 23 24 25 26 27 28 …" at bounding box center [535, 242] width 23 height 13
click at [585, 238] on select "Month January February March April May June July August September October Novem…" at bounding box center [570, 242] width 43 height 13
select select "2"
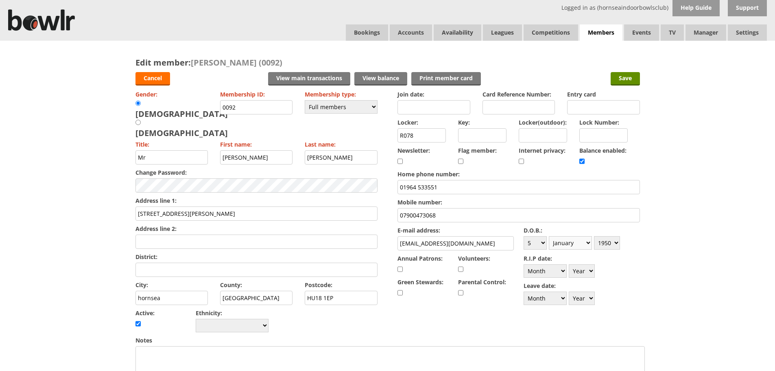
click at [549, 236] on select "Month January February March April May June July August September October Novem…" at bounding box center [570, 242] width 43 height 13
click at [613, 244] on select "Year 1900 1901 1902 1903 1904 1905 1906 1907 1908 1909 1910 1911 1912 1913 1914…" at bounding box center [607, 242] width 26 height 13
select select "1944"
click at [594, 236] on select "Year 1900 1901 1902 1903 1904 1905 1906 1907 1908 1909 1910 1911 1912 1913 1914…" at bounding box center [607, 242] width 26 height 13
click at [629, 77] on input "Save" at bounding box center [625, 78] width 29 height 13
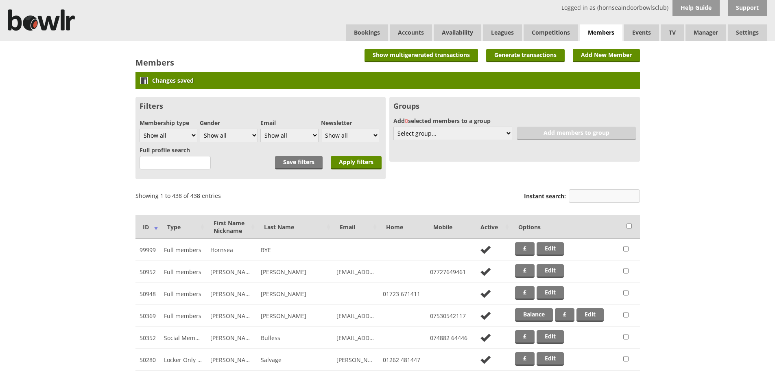
click at [623, 202] on input "Instant search:" at bounding box center [604, 195] width 71 height 13
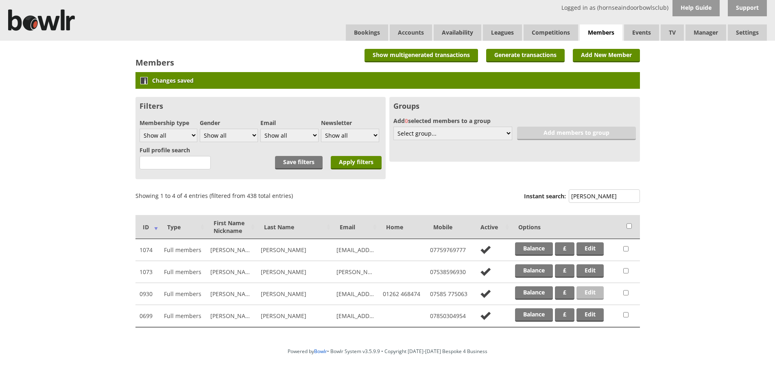
type input "clark"
click at [583, 290] on link "Edit" at bounding box center [589, 292] width 27 height 13
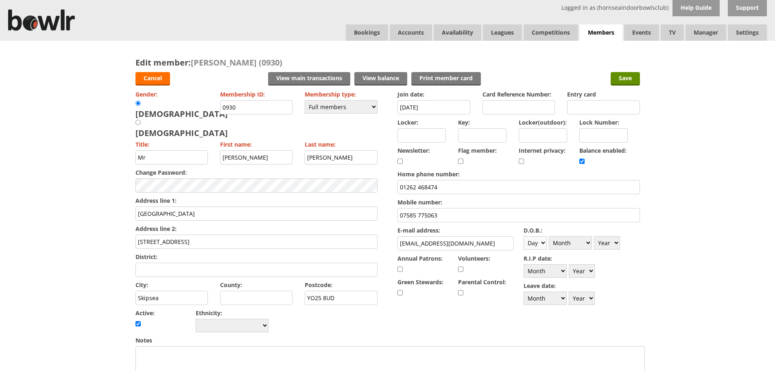
click at [540, 247] on select "Day 1 2 3 4 5 6 7 8 9 10 11 12 13 14 15 16 17 18 19 20 21 22 23 24 25 26 27 28 …" at bounding box center [535, 242] width 23 height 13
select select "19"
click at [524, 236] on select "Day 1 2 3 4 5 6 7 8 9 10 11 12 13 14 15 16 17 18 19 20 21 22 23 24 25 26 27 28 …" at bounding box center [535, 242] width 23 height 13
drag, startPoint x: 565, startPoint y: 247, endPoint x: 568, endPoint y: 238, distance: 10.2
click at [567, 242] on select "Month January February March April May June July August September October Novem…" at bounding box center [570, 242] width 43 height 13
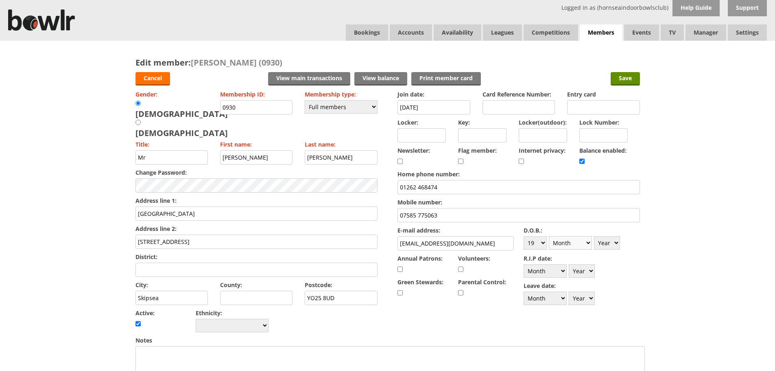
select select "4"
click at [549, 236] on select "Month January February March April May June July August September October Novem…" at bounding box center [570, 242] width 43 height 13
click at [613, 244] on select "Year 1900 1901 1902 1903 1904 1905 1906 1907 1908 1909 1910 1911 1912 1913 1914…" at bounding box center [607, 242] width 26 height 13
select select "1957"
click at [594, 236] on select "Year 1900 1901 1902 1903 1904 1905 1906 1907 1908 1909 1910 1911 1912 1913 1914…" at bounding box center [607, 242] width 26 height 13
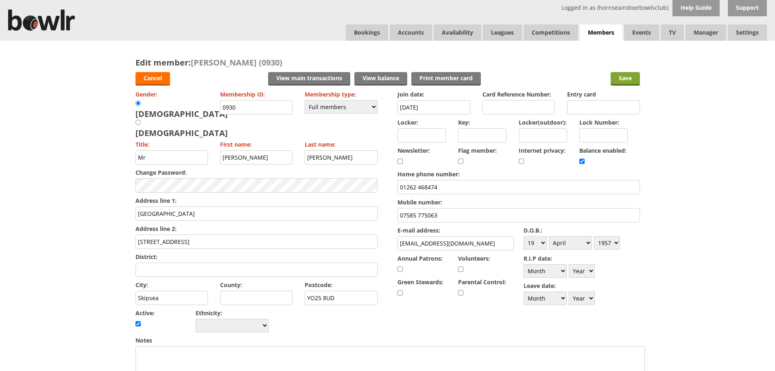
click at [625, 80] on input "Save" at bounding box center [625, 78] width 29 height 13
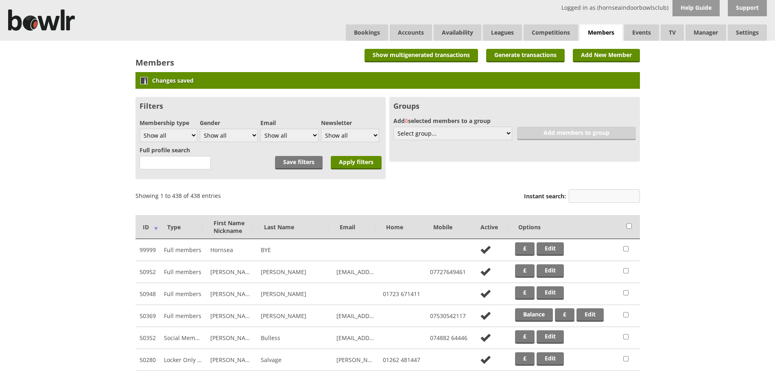
click at [583, 196] on input "Instant search:" at bounding box center [604, 195] width 71 height 13
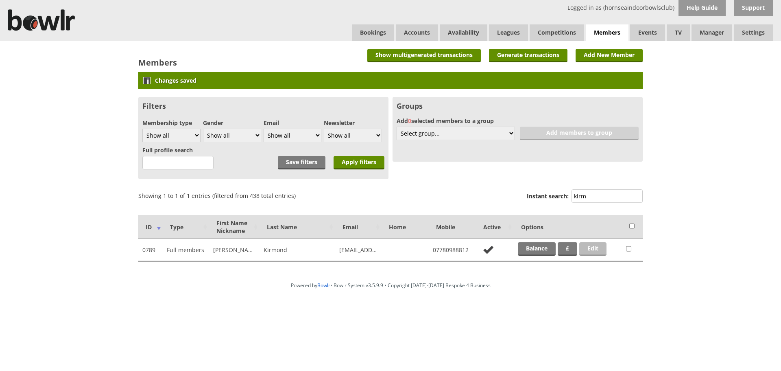
type input "kirm"
click at [600, 250] on link "Edit" at bounding box center [592, 248] width 27 height 13
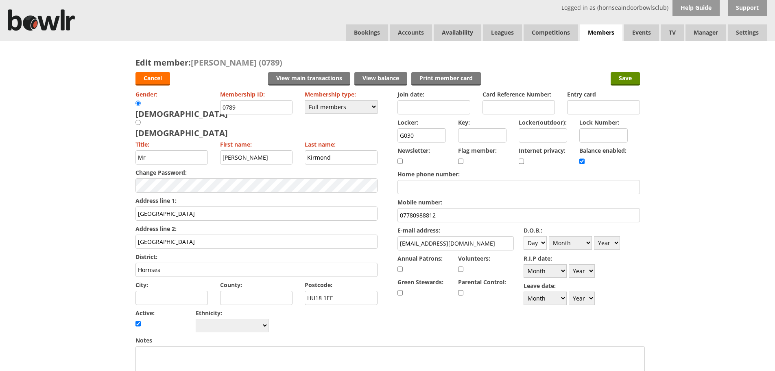
click at [543, 243] on select "Day 1 2 3 4 5 6 7 8 9 10 11 12 13 14 15 16 17 18 19 20 21 22 23 24 25 26 27 28 …" at bounding box center [535, 242] width 23 height 13
select select "15"
click at [524, 236] on select "Day 1 2 3 4 5 6 7 8 9 10 11 12 13 14 15 16 17 18 19 20 21 22 23 24 25 26 27 28 …" at bounding box center [535, 242] width 23 height 13
drag, startPoint x: 572, startPoint y: 248, endPoint x: 573, endPoint y: 242, distance: 5.9
click at [572, 248] on select "Month January February March April May June July August September October Novem…" at bounding box center [570, 242] width 43 height 13
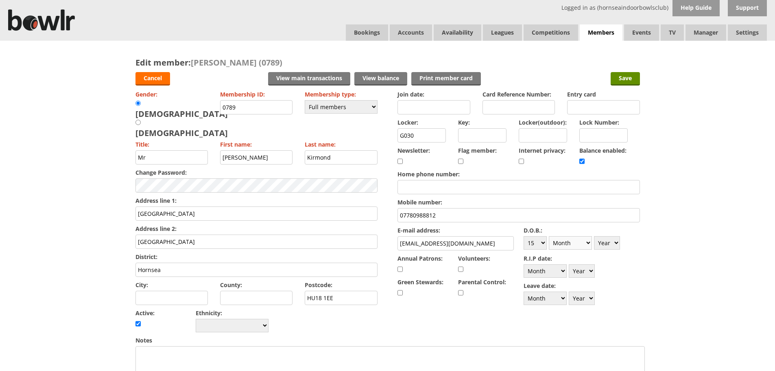
select select "11"
click at [549, 236] on select "Month January February March April May June July August September October Novem…" at bounding box center [570, 242] width 43 height 13
click at [624, 249] on div "D.O.B.: Day 1 2 3 4 5 6 7 8 9 10 11 12 13 14 15 16 17 18 19 20 21 22 23 24 25 2…" at bounding box center [582, 237] width 116 height 27
click at [613, 242] on select "Year [DATE] 1901 1902 1903 1904 1905 1906 1907 1908 1909 1910 1911 1912 1913 19…" at bounding box center [607, 242] width 26 height 13
select select "1962"
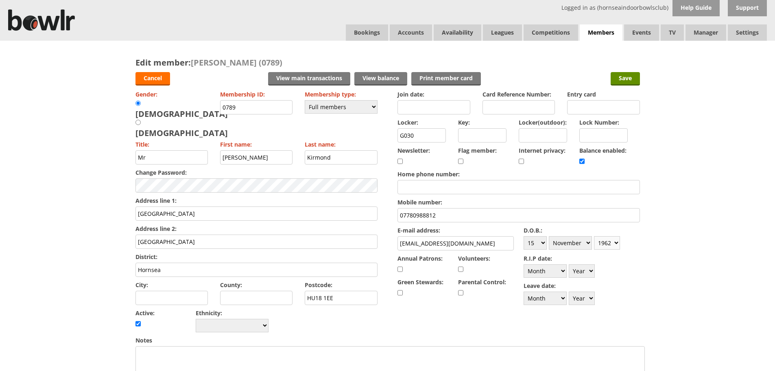
click at [594, 236] on select "Year [DATE] 1901 1902 1903 1904 1905 1906 1907 1908 1909 1910 1911 1912 1913 19…" at bounding box center [607, 242] width 26 height 13
drag, startPoint x: 620, startPoint y: 81, endPoint x: 594, endPoint y: 100, distance: 32.0
click at [620, 81] on input "Save" at bounding box center [625, 78] width 29 height 13
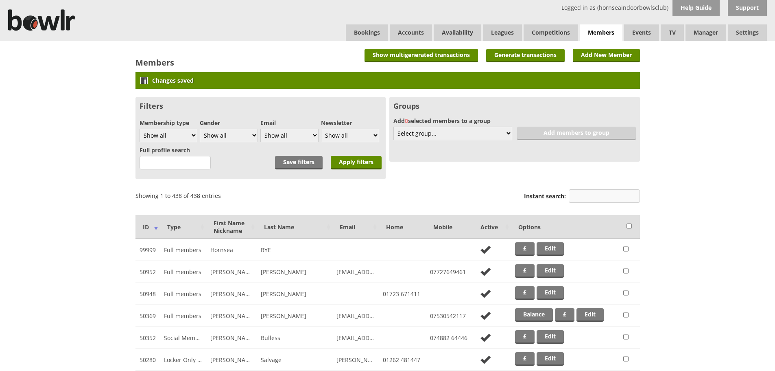
click at [602, 195] on input "Instant search:" at bounding box center [604, 195] width 71 height 13
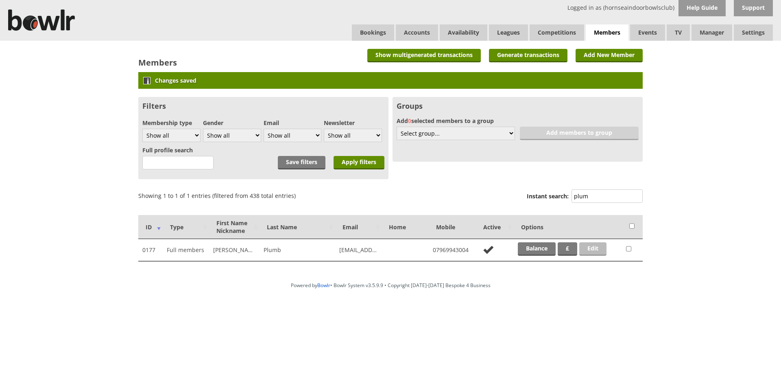
type input "plum"
click at [595, 251] on link "Edit" at bounding box center [592, 248] width 27 height 13
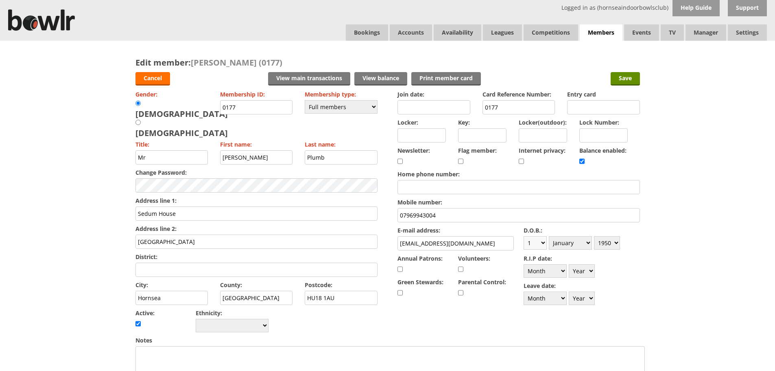
click at [539, 244] on select "Day 1 2 3 4 5 6 7 8 9 10 11 12 13 14 15 16 17 18 19 20 21 22 23 24 25 26 27 28 …" at bounding box center [535, 242] width 23 height 13
select select "13"
click at [524, 236] on select "Day 1 2 3 4 5 6 7 8 9 10 11 12 13 14 15 16 17 18 19 20 21 22 23 24 25 26 27 28 …" at bounding box center [535, 242] width 23 height 13
click at [583, 242] on select "Month January February March April May June July August September October Novem…" at bounding box center [570, 242] width 43 height 13
select select "3"
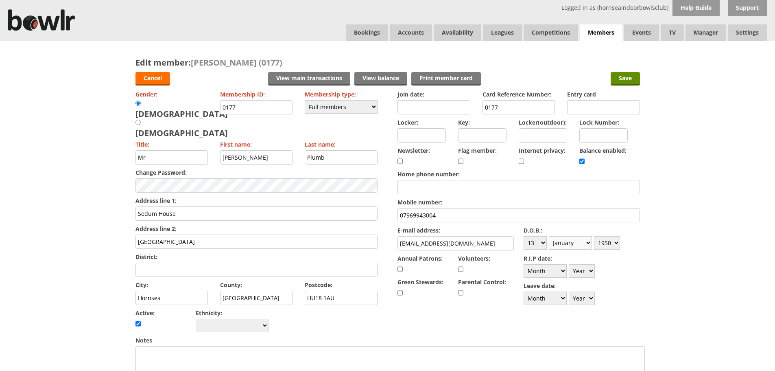
click at [549, 236] on select "Month January February March April May June July August September October Novem…" at bounding box center [570, 242] width 43 height 13
click at [607, 240] on select "Year [DATE] 1901 1902 1903 1904 1905 1906 1907 1908 1909 1910 1911 1912 1913 19…" at bounding box center [607, 242] width 26 height 13
select select "1958"
click at [594, 236] on select "Year 1900 1901 1902 1903 1904 1905 1906 1907 1908 1909 1910 1911 1912 1913 1914…" at bounding box center [607, 242] width 26 height 13
click at [619, 76] on input "Save" at bounding box center [625, 78] width 29 height 13
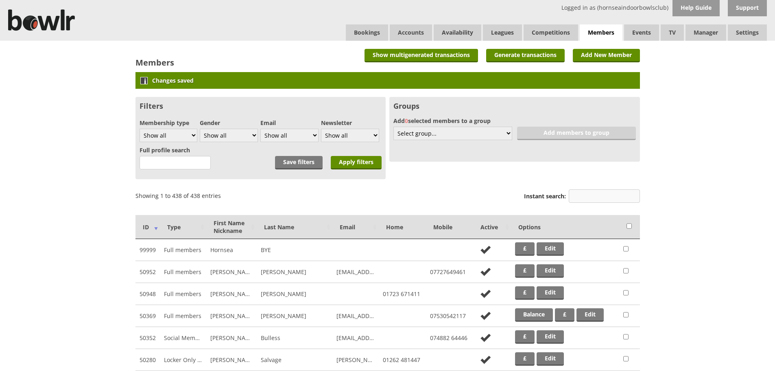
click at [612, 191] on input "Instant search:" at bounding box center [604, 195] width 71 height 13
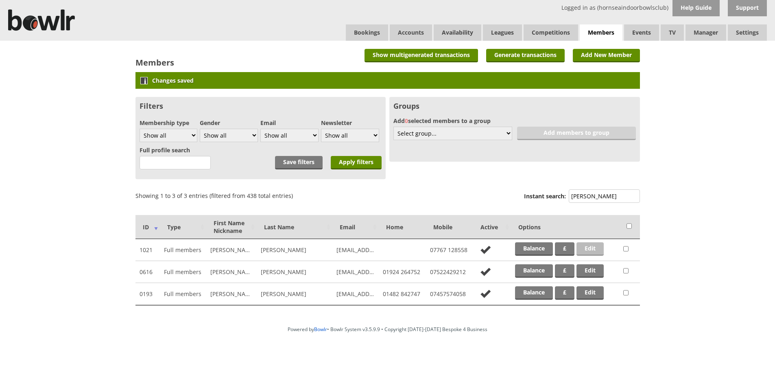
type input "jones"
click at [594, 252] on link "Edit" at bounding box center [589, 248] width 27 height 13
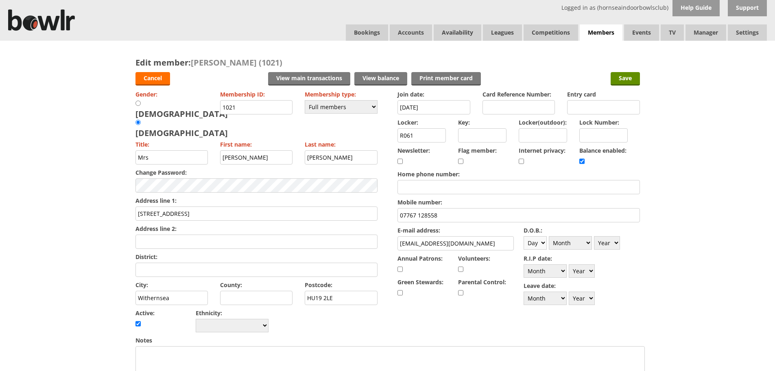
click at [526, 246] on select "Day 1 2 3 4 5 6 7 8 9 10 11 12 13 14 15 16 17 18 19 20 21 22 23 24 25 26 27 28 …" at bounding box center [535, 242] width 23 height 13
select select "19"
click at [524, 236] on select "Day 1 2 3 4 5 6 7 8 9 10 11 12 13 14 15 16 17 18 19 20 21 22 23 24 25 26 27 28 …" at bounding box center [535, 242] width 23 height 13
drag, startPoint x: 563, startPoint y: 245, endPoint x: 563, endPoint y: 240, distance: 5.7
click at [563, 245] on select "Month January February March April May June July August September October Novem…" at bounding box center [570, 242] width 43 height 13
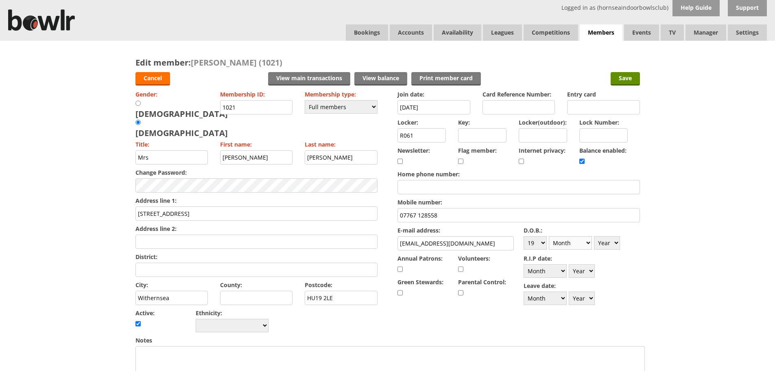
select select "3"
click at [549, 236] on select "Month January February March April May June July August September October Novem…" at bounding box center [570, 242] width 43 height 13
click at [614, 247] on select "Year 1900 1901 1902 1903 1904 1905 1906 1907 1908 1909 1910 1911 1912 1913 1914…" at bounding box center [607, 242] width 26 height 13
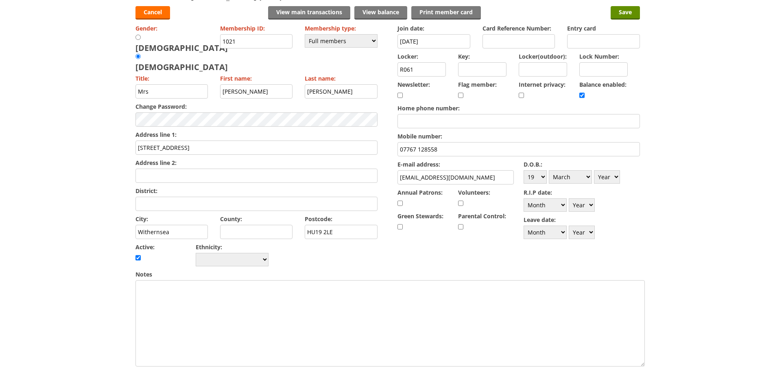
scroll to position [81, 0]
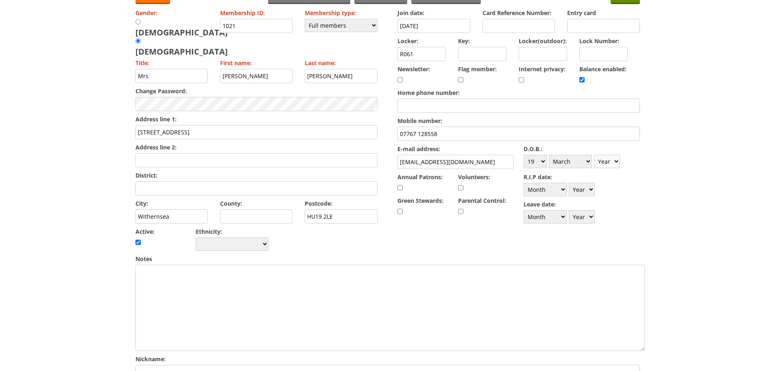
click at [607, 159] on select "Year 1900 1901 1902 1903 1904 1905 1906 1907 1908 1909 1910 1911 1912 1913 1914…" at bounding box center [607, 161] width 26 height 13
select select "1966"
click at [594, 155] on select "Year 1900 1901 1902 1903 1904 1905 1906 1907 1908 1909 1910 1911 1912 1913 1914…" at bounding box center [607, 161] width 26 height 13
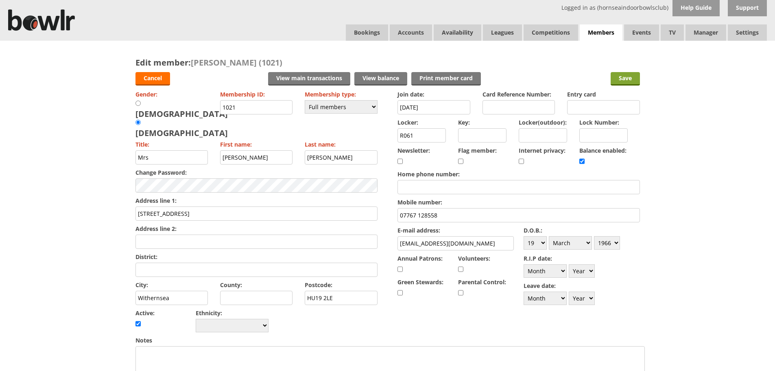
click at [632, 78] on input "Save" at bounding box center [625, 78] width 29 height 13
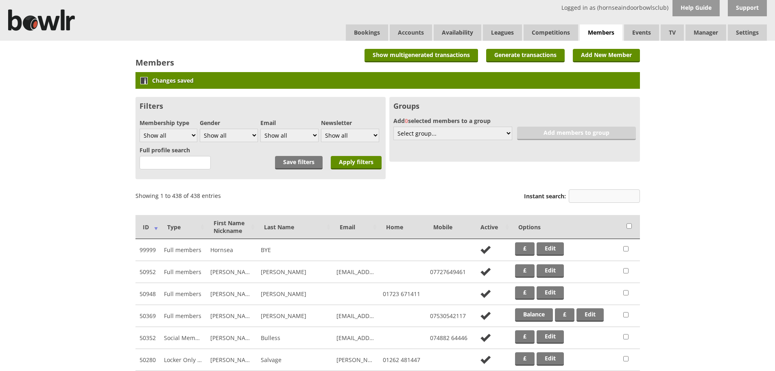
click at [608, 195] on input "Instant search:" at bounding box center [604, 195] width 71 height 13
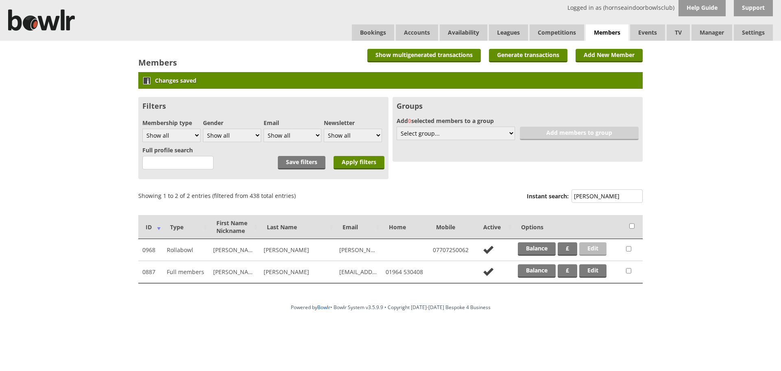
type input "stevens"
click at [602, 248] on link "Edit" at bounding box center [592, 248] width 27 height 13
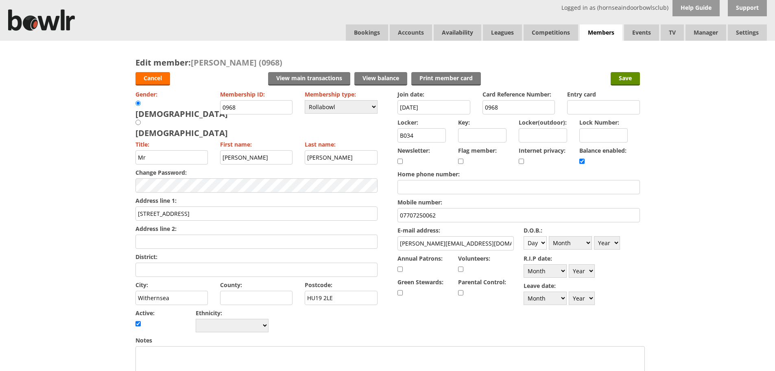
click at [539, 244] on select "Day 1 2 3 4 5 6 7 8 9 10 11 12 13 14 15 16 17 18 19 20 21 22 23 24 25 26 27 28 …" at bounding box center [535, 242] width 23 height 13
select select "14"
click at [524, 236] on select "Day 1 2 3 4 5 6 7 8 9 10 11 12 13 14 15 16 17 18 19 20 21 22 23 24 25 26 27 28 …" at bounding box center [535, 242] width 23 height 13
drag, startPoint x: 577, startPoint y: 251, endPoint x: 577, endPoint y: 246, distance: 4.5
click at [577, 249] on div "D.O.B.: Day 1 2 3 4 5 6 7 8 9 10 11 12 13 14 15 16 17 18 19 20 21 22 23 24 25 2…" at bounding box center [582, 237] width 116 height 27
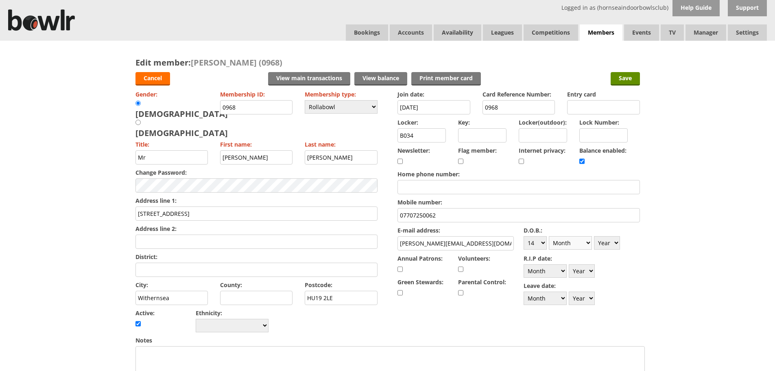
click at [576, 244] on select "Month January February March April May June July August September October Novem…" at bounding box center [570, 242] width 43 height 13
select select "6"
click at [549, 236] on select "Month January February March April May June July August September October Novem…" at bounding box center [570, 242] width 43 height 13
click at [611, 243] on select "Year 1900 1901 1902 1903 1904 1905 1906 1907 1908 1909 1910 1911 1912 1913 1914…" at bounding box center [607, 242] width 26 height 13
select select "1954"
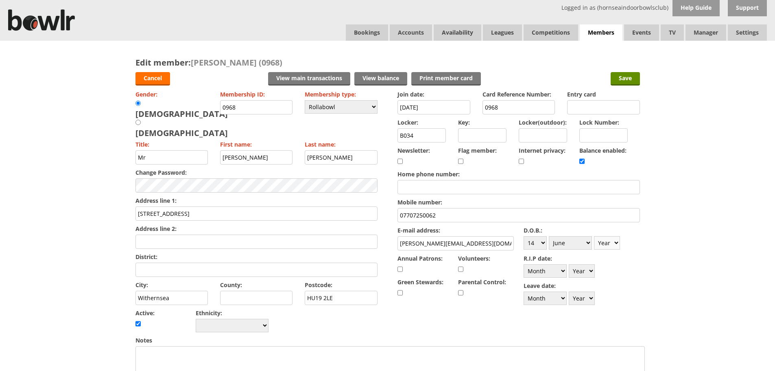
click at [594, 236] on select "Year 1900 1901 1902 1903 1904 1905 1906 1907 1908 1909 1910 1911 1912 1913 1914…" at bounding box center [607, 242] width 26 height 13
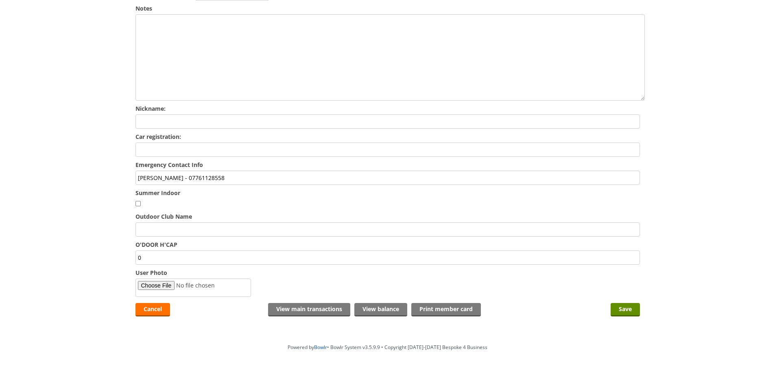
scroll to position [335, 0]
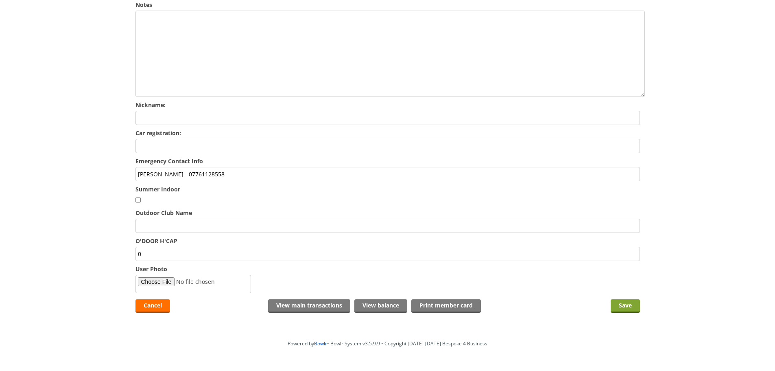
click at [616, 299] on input "Save" at bounding box center [625, 305] width 29 height 13
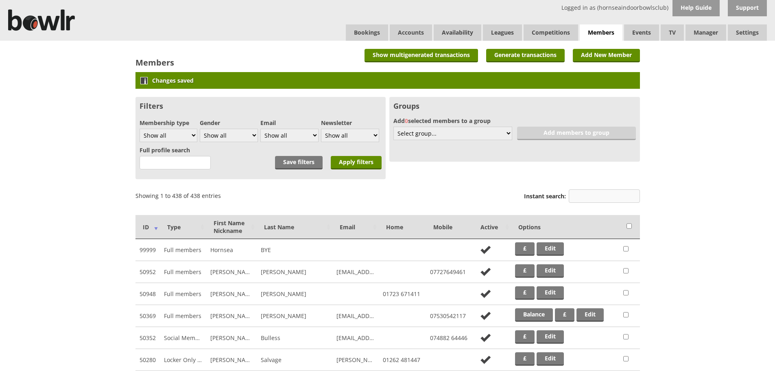
click at [609, 197] on input "Instant search:" at bounding box center [604, 195] width 71 height 13
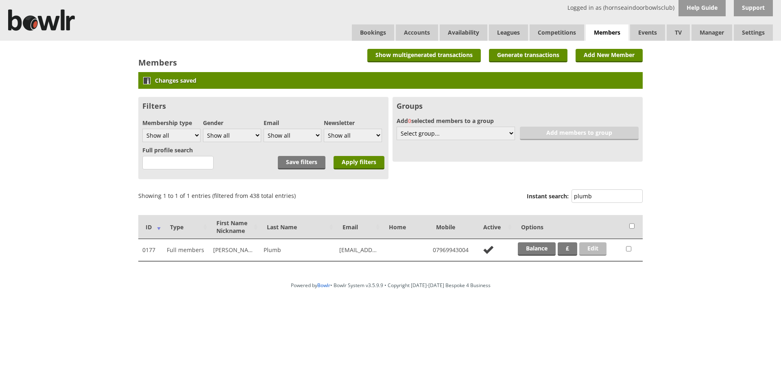
type input "plumb"
click at [594, 246] on link "Edit" at bounding box center [592, 248] width 27 height 13
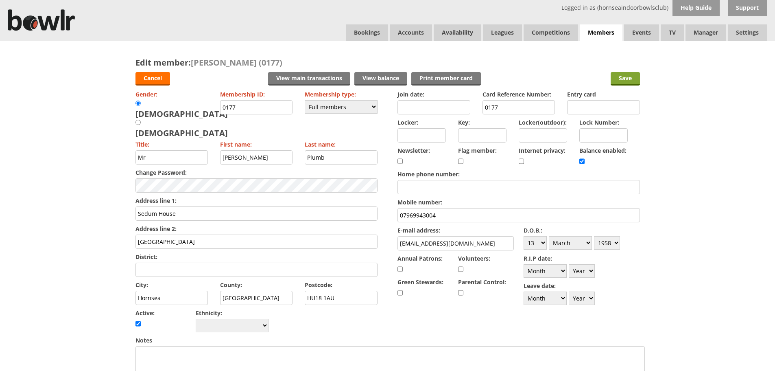
click at [626, 79] on input "Save" at bounding box center [625, 78] width 29 height 13
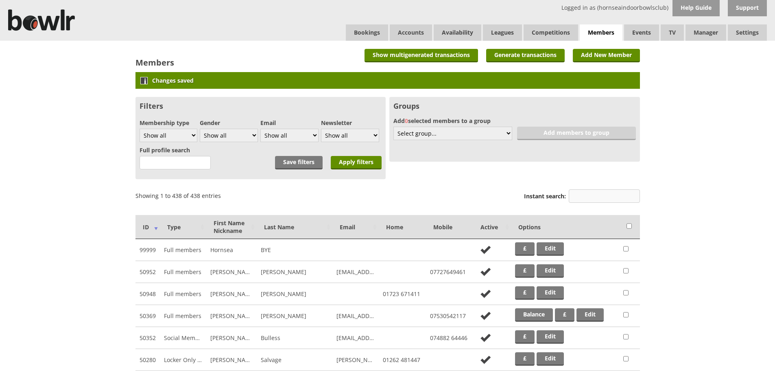
drag, startPoint x: 615, startPoint y: 203, endPoint x: 615, endPoint y: 199, distance: 4.5
click at [615, 200] on label "Instant search:" at bounding box center [582, 196] width 116 height 15
click at [615, 199] on input "Instant search:" at bounding box center [604, 195] width 71 height 13
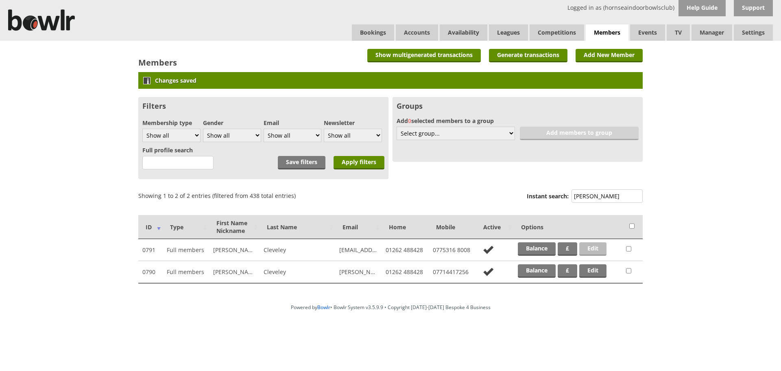
type input "cleve"
click at [598, 249] on link "Edit" at bounding box center [592, 248] width 27 height 13
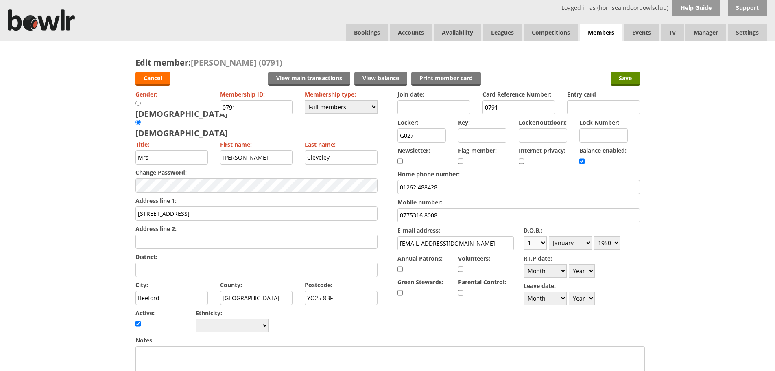
click at [533, 242] on select "Day 1 2 3 4 5 6 7 8 9 10 11 12 13 14 15 16 17 18 19 20 21 22 23 24 25 26 27 28 …" at bounding box center [535, 242] width 23 height 13
select select "11"
click at [524, 236] on select "Day 1 2 3 4 5 6 7 8 9 10 11 12 13 14 15 16 17 18 19 20 21 22 23 24 25 26 27 28 …" at bounding box center [535, 242] width 23 height 13
click at [581, 239] on select "Month January February March April May June July August September October Novem…" at bounding box center [570, 242] width 43 height 13
select select "6"
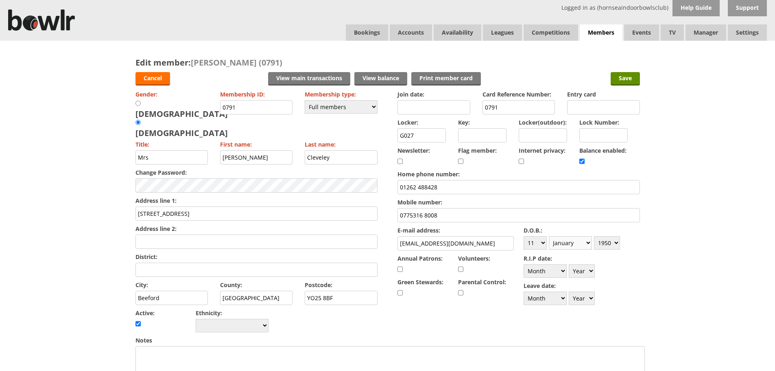
click at [549, 236] on select "Month January February March April May June July August September October Novem…" at bounding box center [570, 242] width 43 height 13
click at [607, 241] on select "Year 1900 1901 1902 1903 1904 1905 1906 1907 1908 1909 1910 1911 1912 1913 1914…" at bounding box center [607, 242] width 26 height 13
select select "1955"
click at [594, 236] on select "Year 1900 1901 1902 1903 1904 1905 1906 1907 1908 1909 1910 1911 1912 1913 1914…" at bounding box center [607, 242] width 26 height 13
click at [635, 74] on input "Save" at bounding box center [625, 78] width 29 height 13
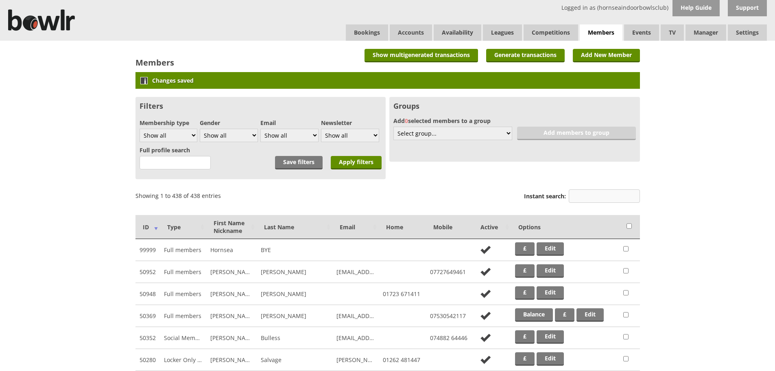
click at [609, 193] on input "Instant search:" at bounding box center [604, 195] width 71 height 13
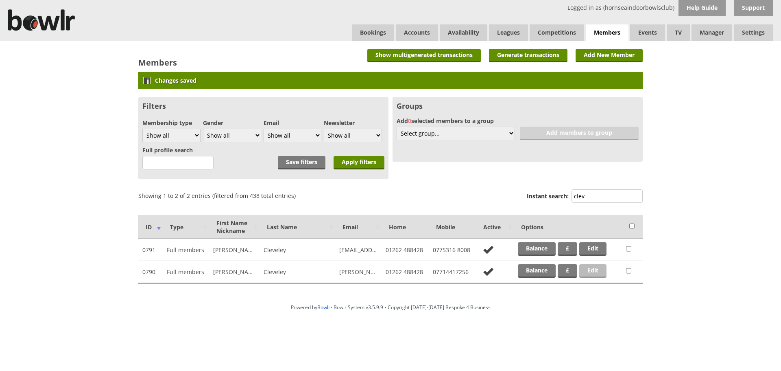
type input "clev"
click at [593, 271] on link "Edit" at bounding box center [592, 270] width 27 height 13
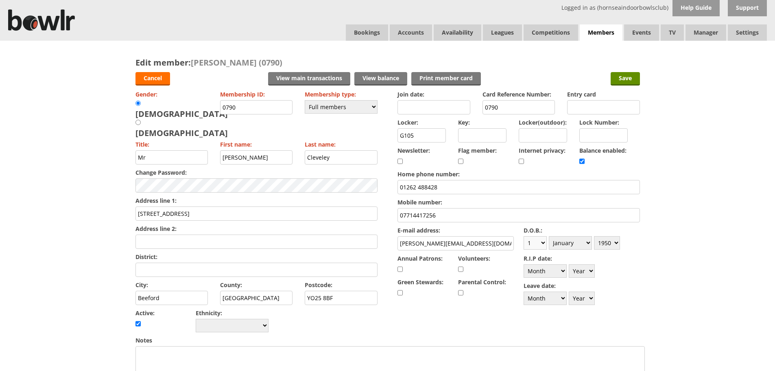
click at [544, 243] on select "Day 1 2 3 4 5 6 7 8 9 10 11 12 13 14 15 16 17 18 19 20 21 22 23 24 25 26 27 28 …" at bounding box center [535, 242] width 23 height 13
select select "29"
click at [524, 236] on select "Day 1 2 3 4 5 6 7 8 9 10 11 12 13 14 15 16 17 18 19 20 21 22 23 24 25 26 27 28 …" at bounding box center [535, 242] width 23 height 13
click at [575, 242] on select "Month January February March April May June July August September October Novem…" at bounding box center [570, 242] width 43 height 13
select select "6"
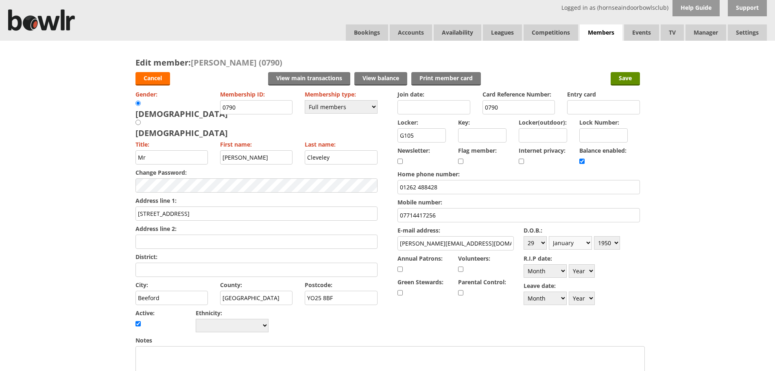
click at [549, 236] on select "Month January February March April May June July August September October Novem…" at bounding box center [570, 242] width 43 height 13
click at [607, 243] on select "Year 1900 1901 1902 1903 1904 1905 1906 1907 1908 1909 1910 1911 1912 1913 1914…" at bounding box center [607, 242] width 26 height 13
select select "1954"
click at [594, 236] on select "Year 1900 1901 1902 1903 1904 1905 1906 1907 1908 1909 1910 1911 1912 1913 1914…" at bounding box center [607, 242] width 26 height 13
click at [631, 79] on input "Save" at bounding box center [625, 78] width 29 height 13
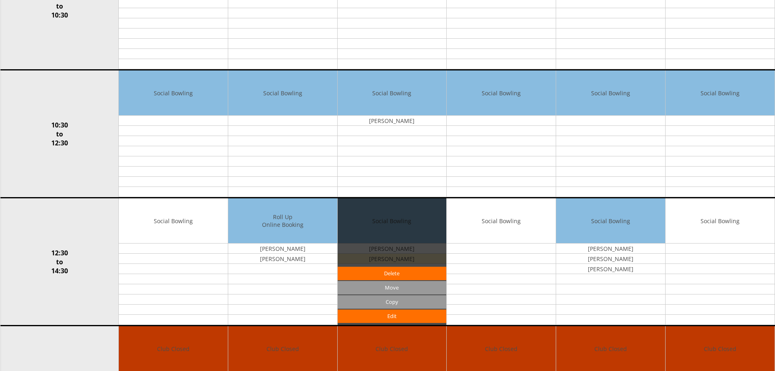
scroll to position [325, 0]
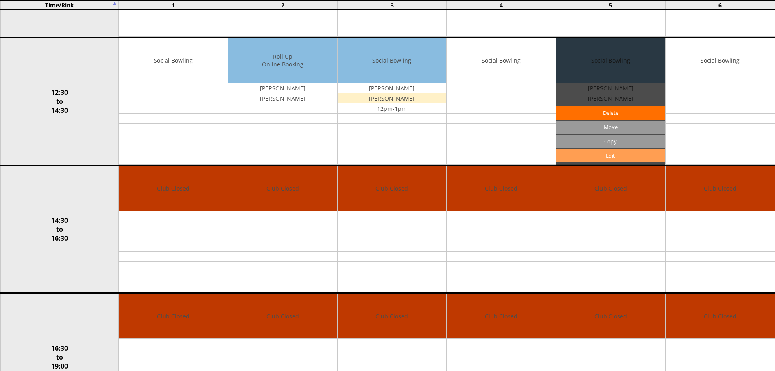
click at [621, 156] on link "Edit" at bounding box center [610, 155] width 109 height 13
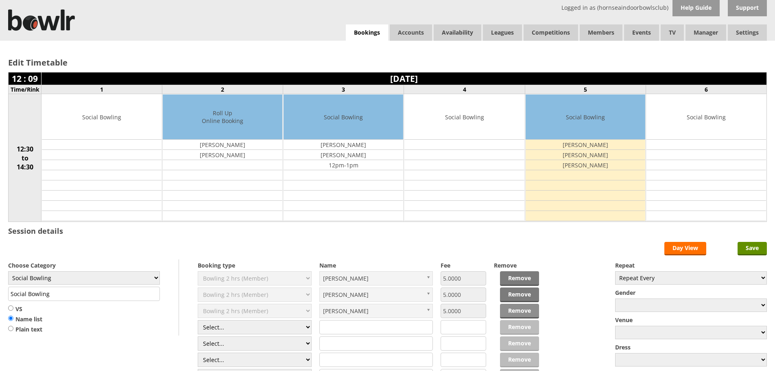
click at [521, 310] on link "Remove" at bounding box center [519, 310] width 39 height 15
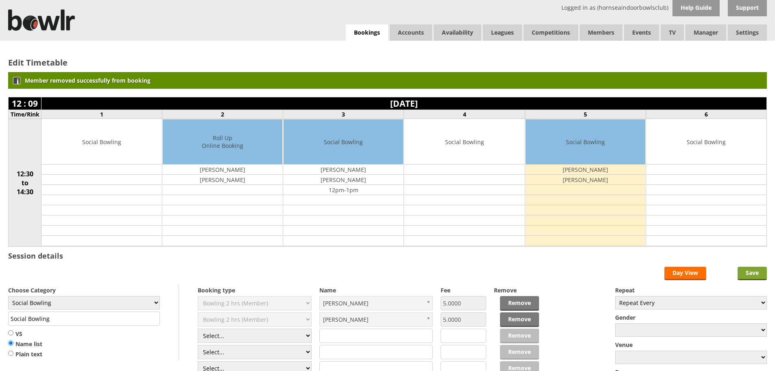
click at [756, 276] on input "Save" at bounding box center [752, 272] width 29 height 13
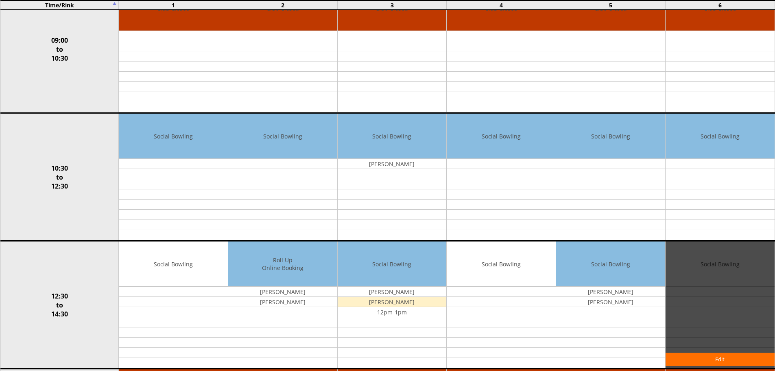
scroll to position [203, 0]
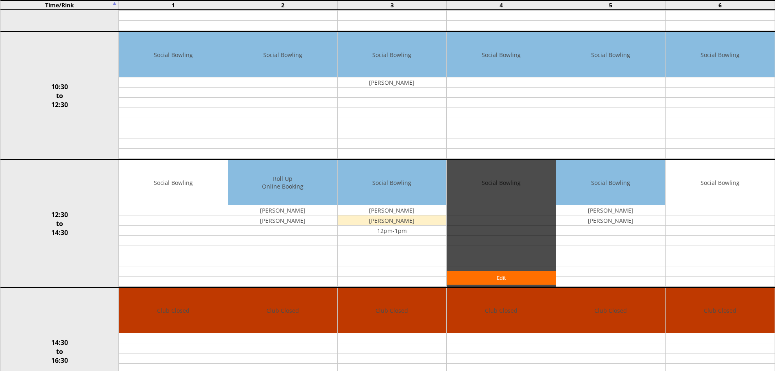
drag, startPoint x: 512, startPoint y: 283, endPoint x: 514, endPoint y: 290, distance: 8.0
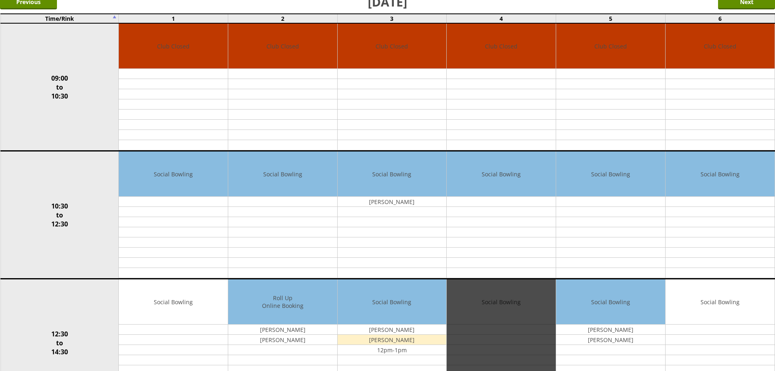
scroll to position [0, 0]
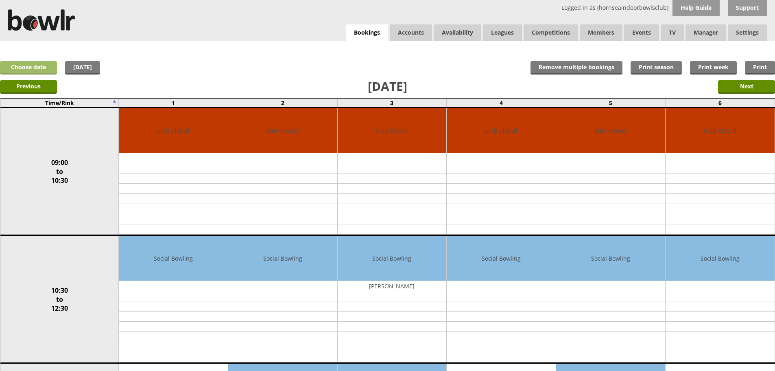
click at [43, 70] on link "Choose date" at bounding box center [28, 67] width 57 height 13
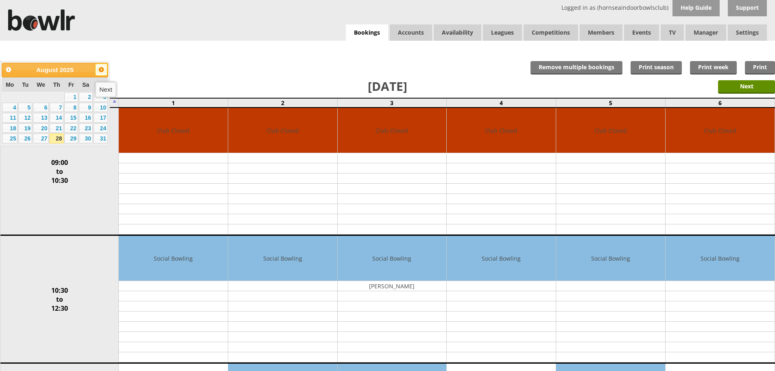
click at [101, 72] on span "Next" at bounding box center [101, 69] width 7 height 7
click at [60, 97] on link "4" at bounding box center [57, 97] width 14 height 10
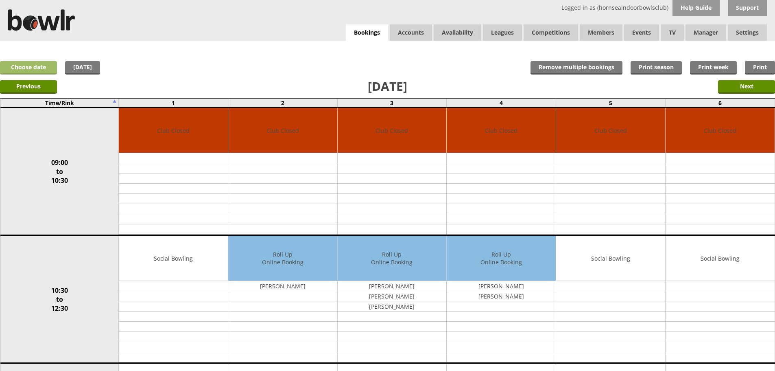
click at [47, 68] on link "Choose date" at bounding box center [28, 67] width 57 height 13
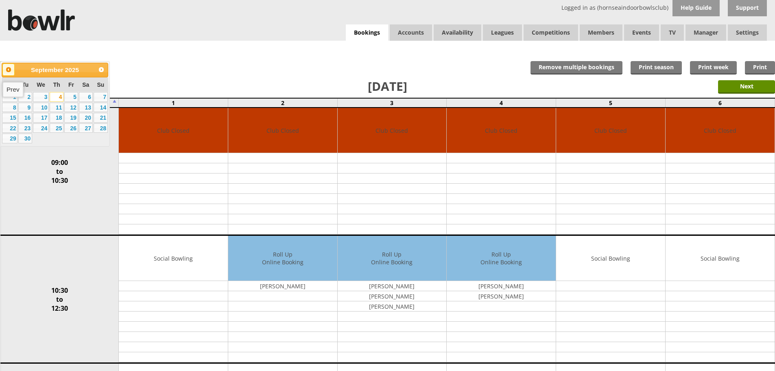
click at [8, 69] on span "Prev" at bounding box center [8, 69] width 7 height 7
click at [98, 140] on link "31" at bounding box center [101, 138] width 14 height 10
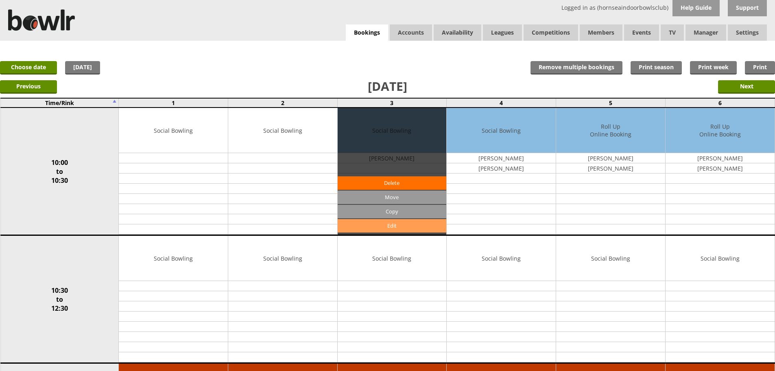
click at [382, 229] on link "Edit" at bounding box center [392, 225] width 109 height 13
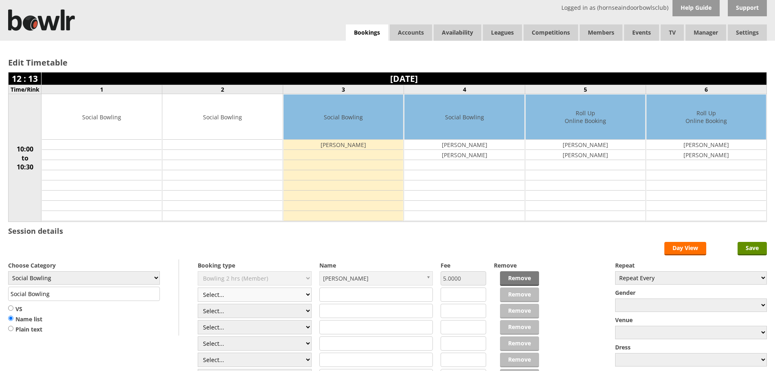
click at [305, 294] on select "Select... Club Competition (Member) Club Competition (Visitor) National (Member…" at bounding box center [255, 294] width 114 height 14
select select "1_50"
click at [198, 287] on select "Select... Club Competition (Member) Club Competition (Visitor) National (Member…" at bounding box center [255, 294] width 114 height 14
type input "5.0000"
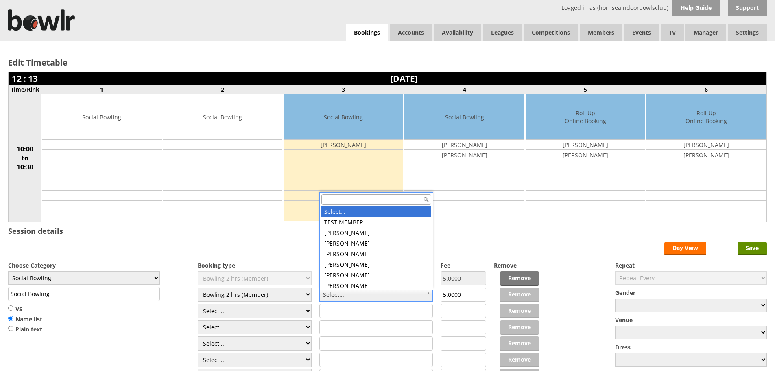
click at [352, 200] on input "text" at bounding box center [376, 199] width 110 height 11
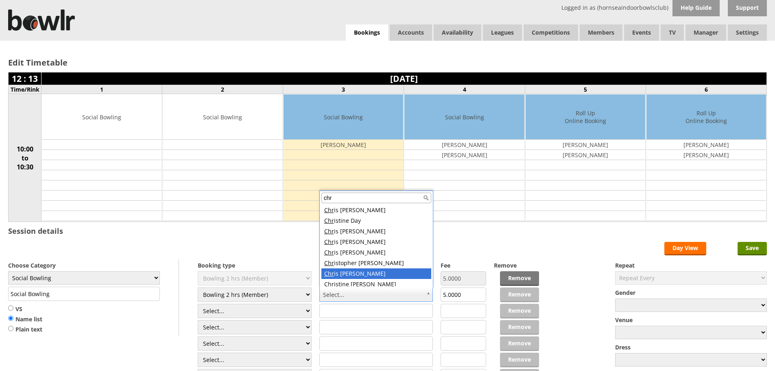
scroll to position [3, 0]
type input "chr"
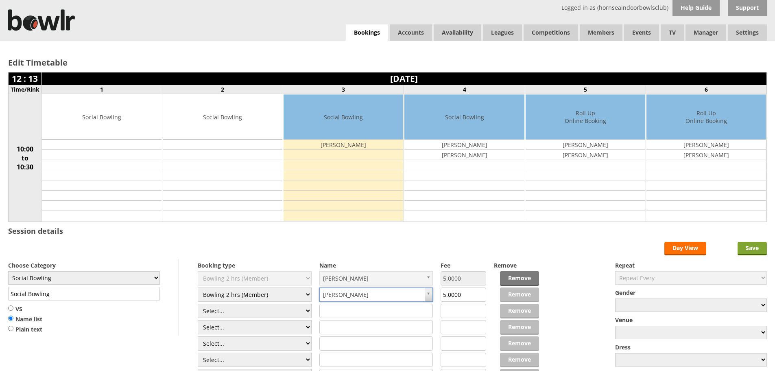
click at [759, 245] on input "Save" at bounding box center [752, 248] width 29 height 13
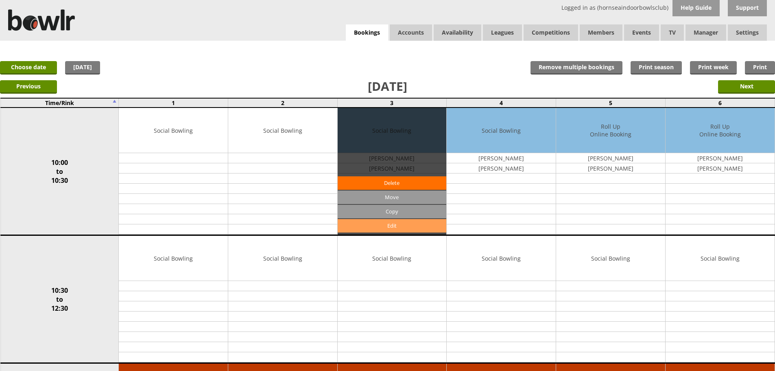
click at [394, 229] on link "Edit" at bounding box center [392, 225] width 109 height 13
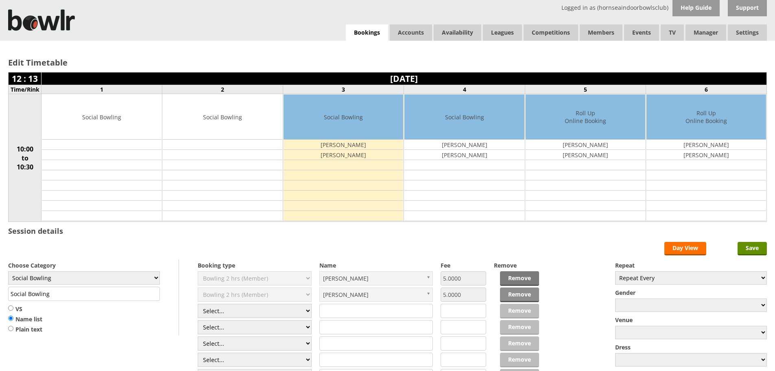
click at [522, 294] on link "Remove" at bounding box center [519, 294] width 39 height 15
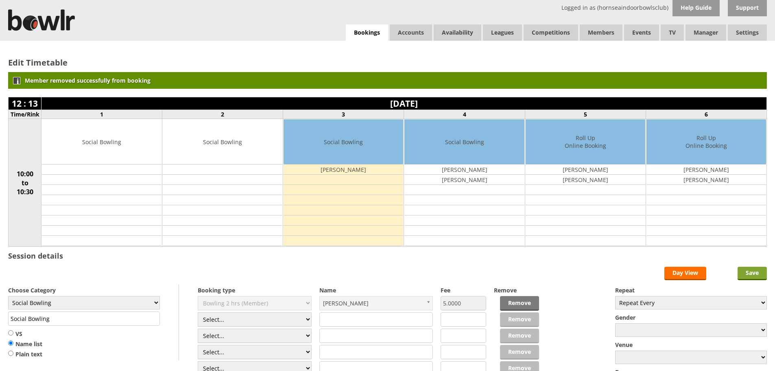
click at [755, 273] on input "Save" at bounding box center [752, 272] width 29 height 13
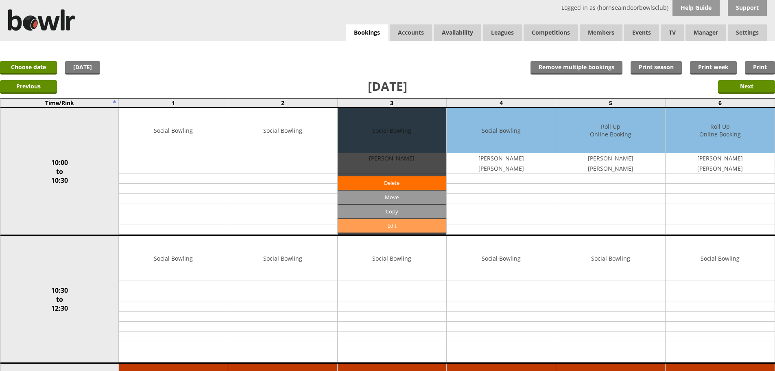
click at [399, 228] on link "Edit" at bounding box center [392, 225] width 109 height 13
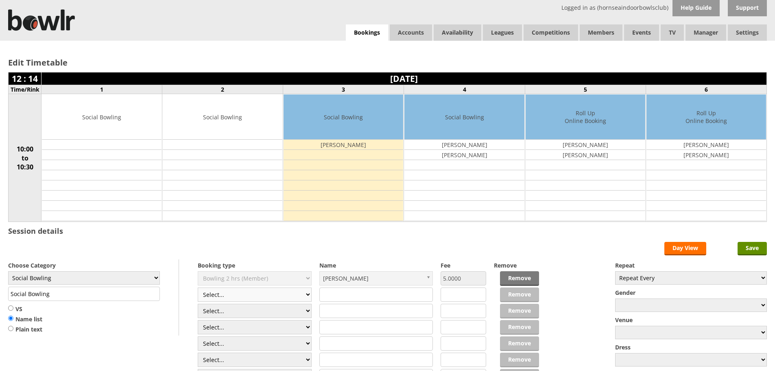
click at [309, 293] on select "Select... Club Competition (Member) Club Competition (Visitor) National (Member…" at bounding box center [255, 294] width 114 height 14
select select "1_50"
click at [198, 287] on select "Select... Club Competition (Member) Club Competition (Visitor) National (Member…" at bounding box center [255, 294] width 114 height 14
type input "5.0000"
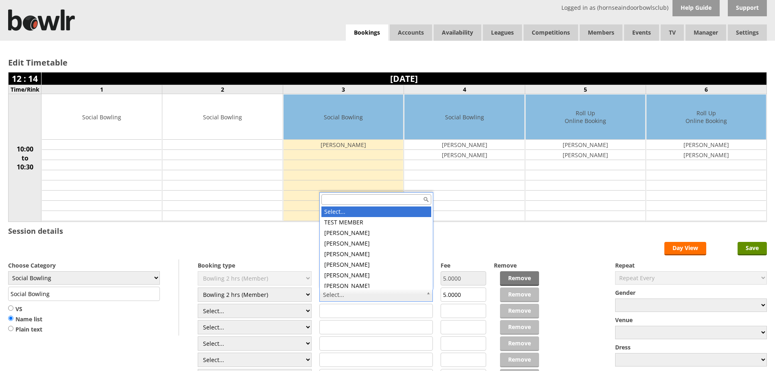
click at [343, 201] on input "text" at bounding box center [376, 199] width 110 height 11
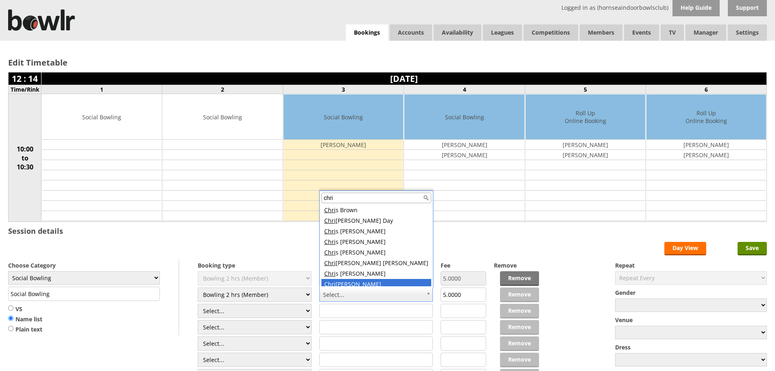
scroll to position [3, 0]
type input "chri"
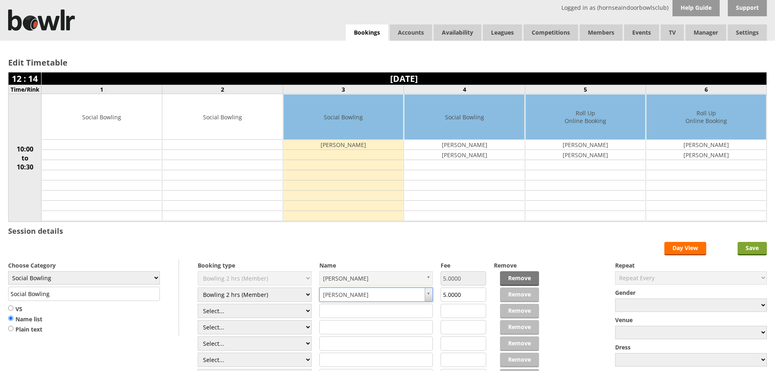
click at [752, 250] on input "Save" at bounding box center [752, 248] width 29 height 13
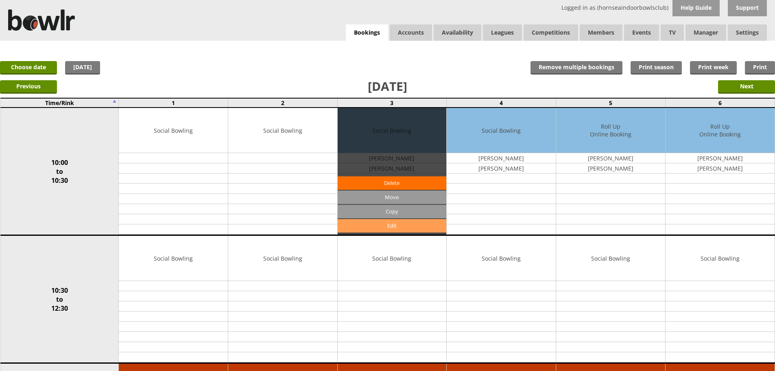
click at [389, 225] on link "Edit" at bounding box center [392, 225] width 109 height 13
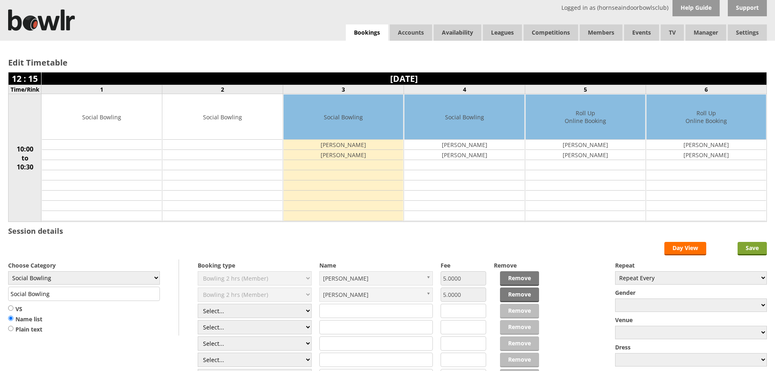
click at [754, 247] on input "Save" at bounding box center [752, 248] width 29 height 13
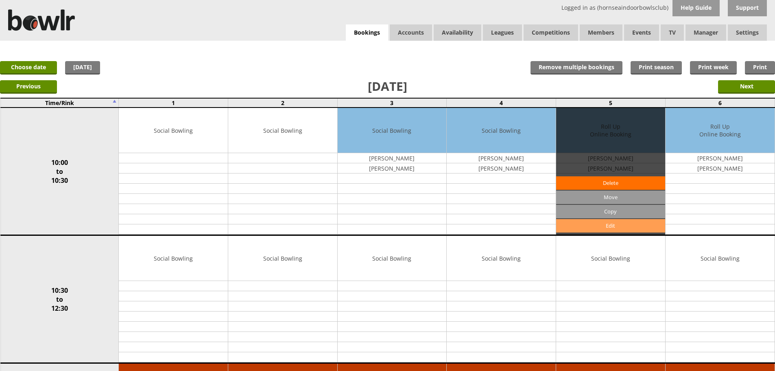
click at [612, 224] on link "Edit" at bounding box center [610, 225] width 109 height 13
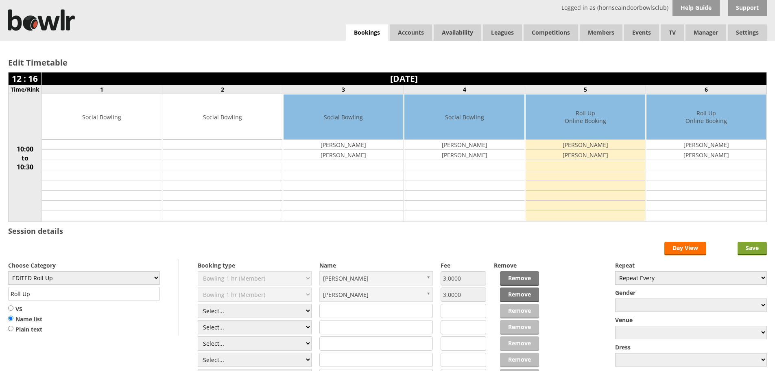
click at [761, 251] on input "Save" at bounding box center [752, 248] width 29 height 13
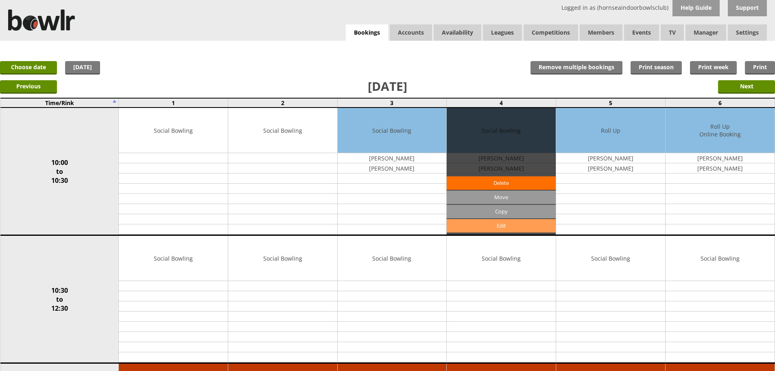
click at [517, 229] on link "Edit" at bounding box center [501, 225] width 109 height 13
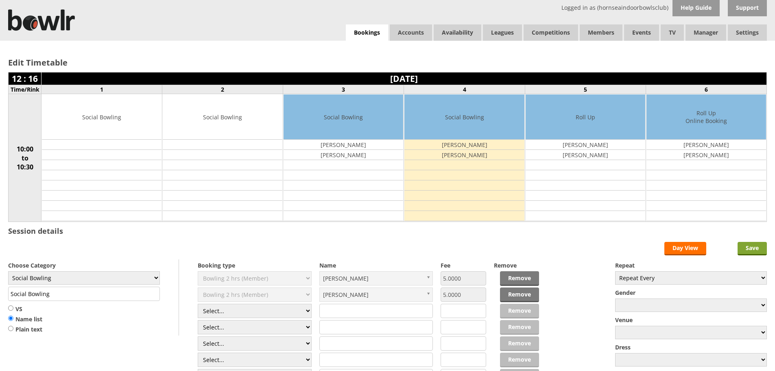
click at [757, 250] on input "Save" at bounding box center [752, 248] width 29 height 13
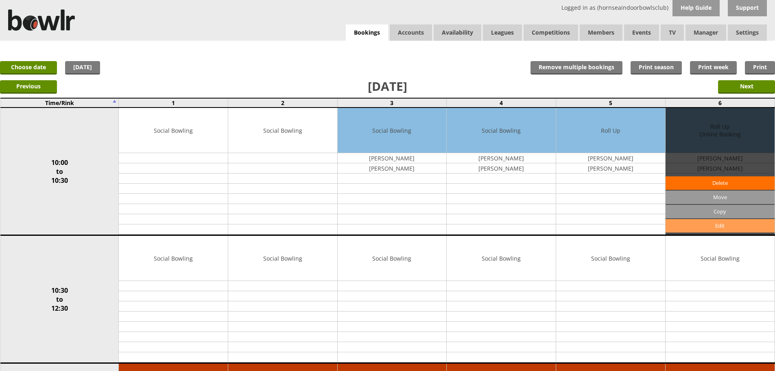
click at [745, 227] on link "Edit" at bounding box center [720, 225] width 109 height 13
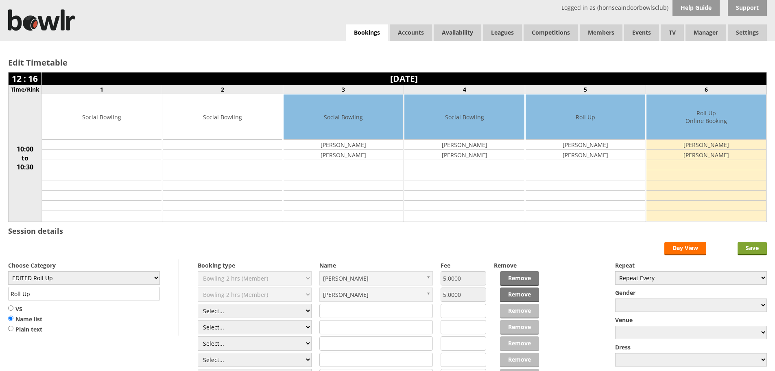
click at [751, 246] on input "Save" at bounding box center [752, 248] width 29 height 13
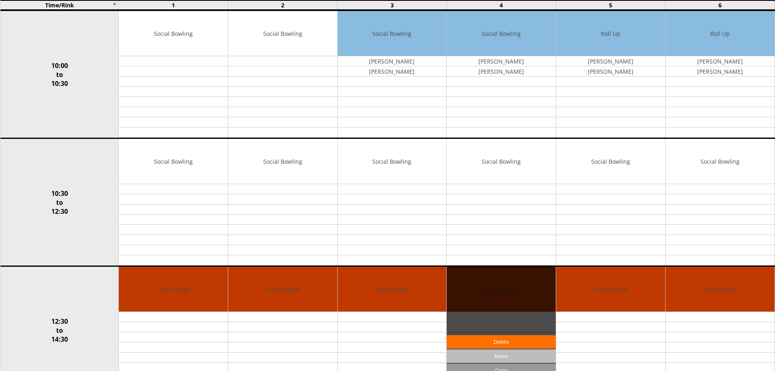
scroll to position [122, 0]
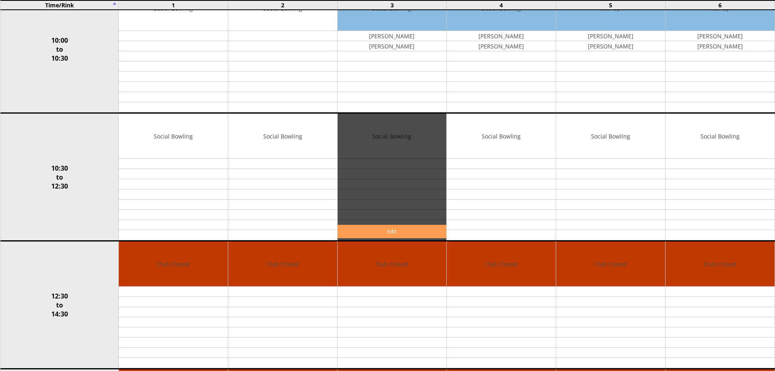
click at [409, 232] on link "Edit" at bounding box center [392, 231] width 109 height 13
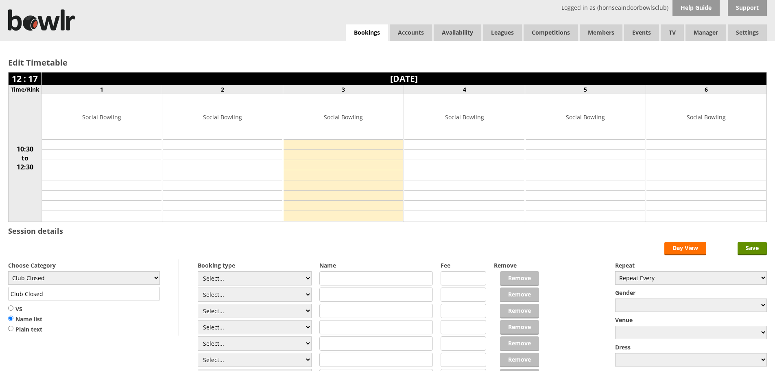
click at [345, 279] on input "text" at bounding box center [376, 278] width 114 height 14
type input "booked out for"
click at [358, 298] on input "text" at bounding box center [376, 294] width 114 height 14
type input "g"
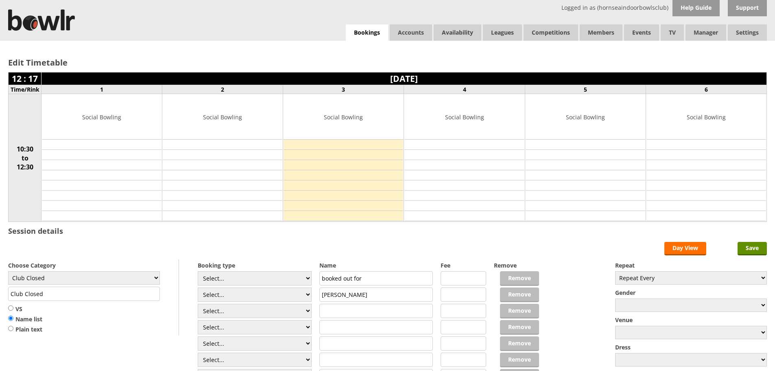
type input "[PERSON_NAME]"
click at [340, 312] on input "text" at bounding box center [376, 310] width 114 height 14
type input "[PERSON_NAME]"
click at [743, 243] on input "Save" at bounding box center [752, 248] width 29 height 13
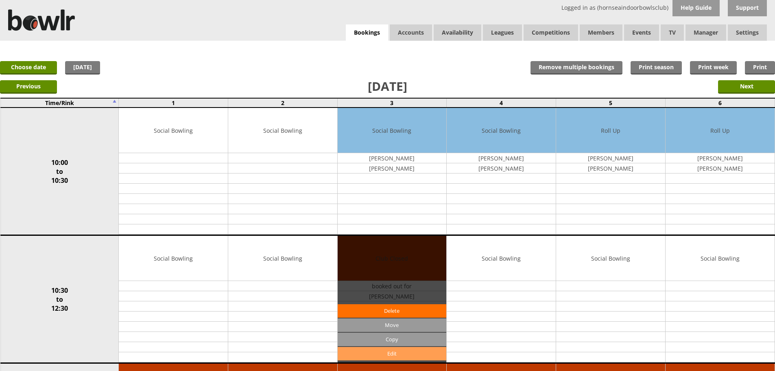
click at [398, 354] on link "Edit" at bounding box center [392, 353] width 109 height 13
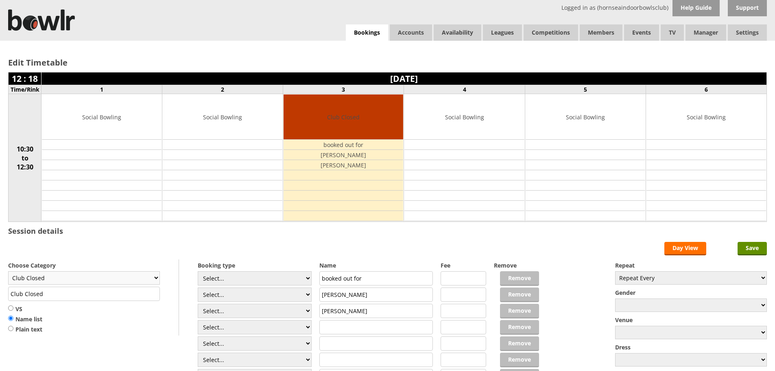
click at [157, 280] on select "Club Closed Singles League Triples League Pairs League Friendly Social Bowling …" at bounding box center [84, 277] width 152 height 13
select select "119"
click at [8, 271] on select "Club Closed Singles League Triples League Pairs League Friendly Social Bowling …" at bounding box center [84, 277] width 152 height 13
type input "Social Bowling"
drag, startPoint x: 758, startPoint y: 250, endPoint x: 735, endPoint y: 233, distance: 28.8
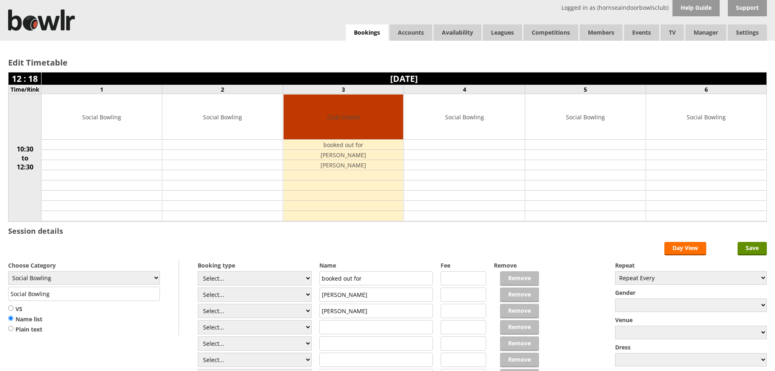
click at [756, 249] on input "Save" at bounding box center [752, 248] width 29 height 13
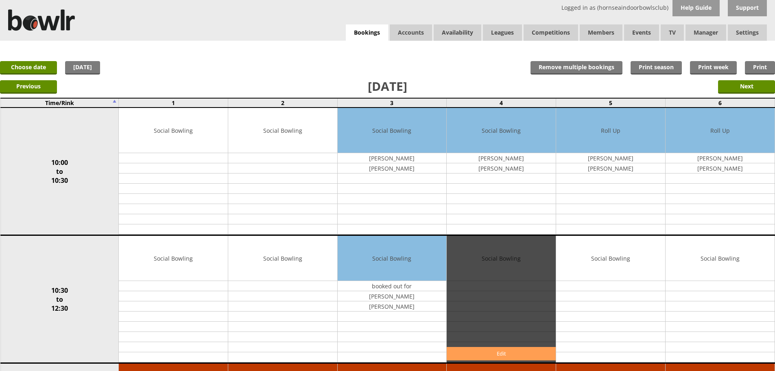
click at [514, 351] on link "Edit" at bounding box center [501, 353] width 109 height 13
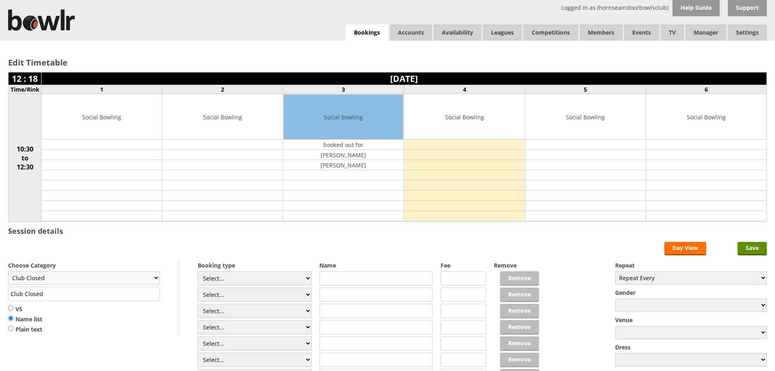
click at [157, 276] on select "Club Closed Singles League Triples League Pairs League Friendly Social Bowling …" at bounding box center [84, 277] width 152 height 13
click at [159, 275] on select "Club Closed Singles League Triples League Pairs League Friendly Social Bowling …" at bounding box center [84, 277] width 152 height 13
select select "119"
click at [8, 271] on select "Club Closed Singles League Triples League Pairs League Friendly Social Bowling …" at bounding box center [84, 277] width 152 height 13
type input "Social Bowling"
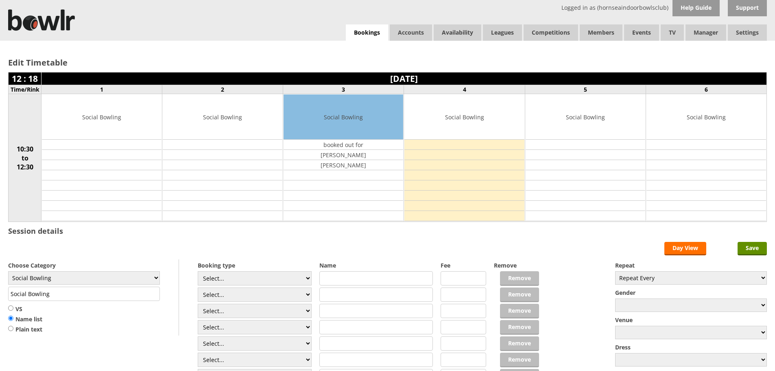
click at [357, 278] on input "text" at bounding box center [376, 278] width 114 height 14
type input "b"
click at [333, 278] on input "Boooked out for" at bounding box center [376, 278] width 114 height 14
type input "Booked out for"
click at [335, 291] on input "text" at bounding box center [376, 294] width 114 height 14
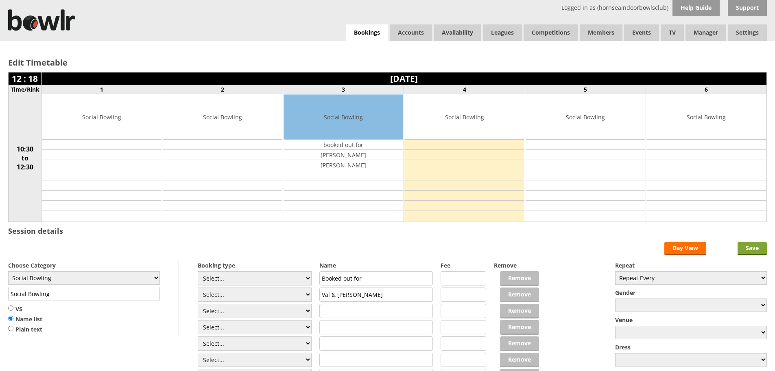
type input "Val & [PERSON_NAME]"
click at [755, 249] on input "Save" at bounding box center [752, 248] width 29 height 13
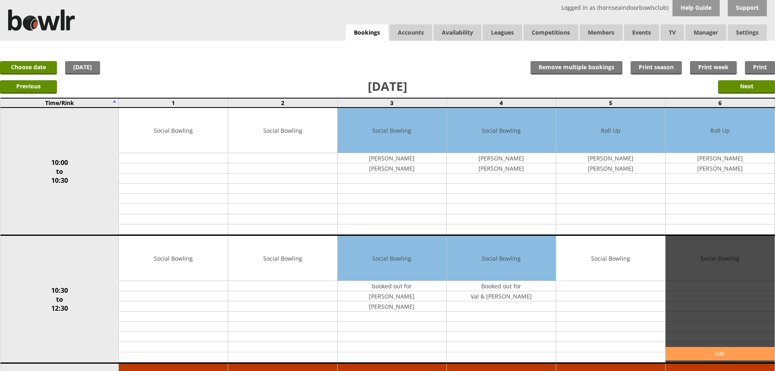
click at [719, 351] on link "Edit" at bounding box center [720, 353] width 109 height 13
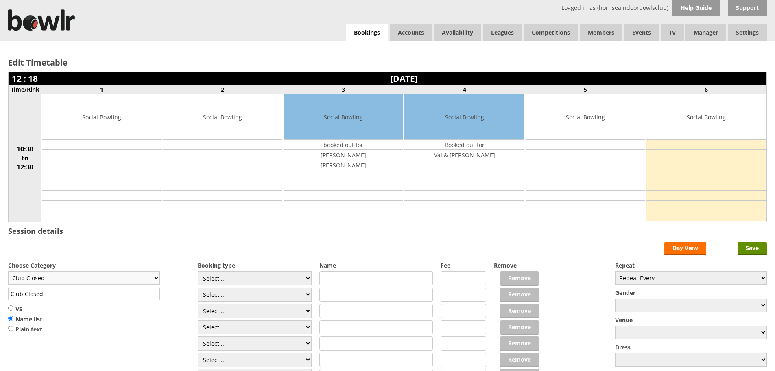
click at [150, 279] on select "Club Closed Singles League Triples League Pairs League Friendly Social Bowling …" at bounding box center [84, 277] width 152 height 13
select select "119"
click at [8, 271] on select "Club Closed Singles League Triples League Pairs League Friendly Social Bowling …" at bounding box center [84, 277] width 152 height 13
type input "Social Bowling"
click at [334, 276] on input "text" at bounding box center [376, 278] width 114 height 14
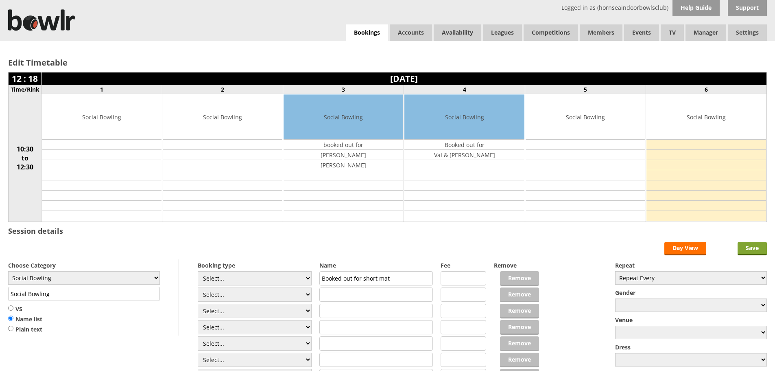
type input "Booked out for short mat"
click at [755, 247] on input "Save" at bounding box center [752, 248] width 29 height 13
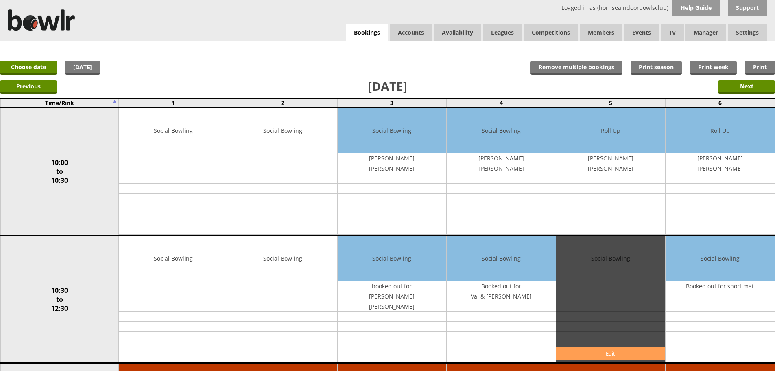
click at [593, 352] on link "Edit" at bounding box center [610, 353] width 109 height 13
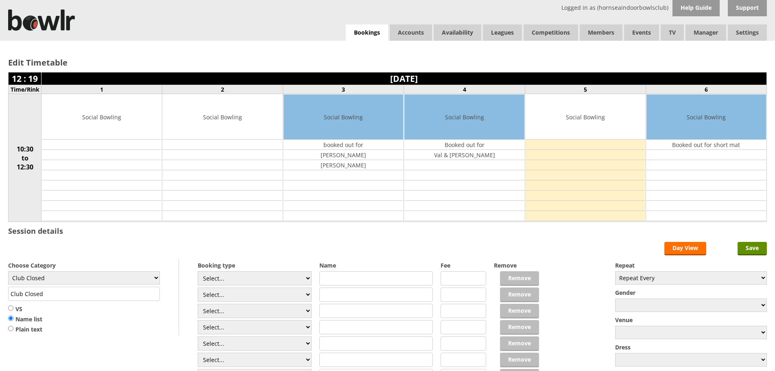
click at [160, 277] on div "Choose Category Club Closed Singles League Triples League Pairs League Friendly…" at bounding box center [93, 297] width 171 height 76
click at [154, 276] on select "Club Closed Singles League Triples League Pairs League Friendly Social Bowling …" at bounding box center [84, 277] width 152 height 13
select select "119"
click at [8, 271] on select "Club Closed Singles League Triples League Pairs League Friendly Social Bowling …" at bounding box center [84, 277] width 152 height 13
type input "Social Bowling"
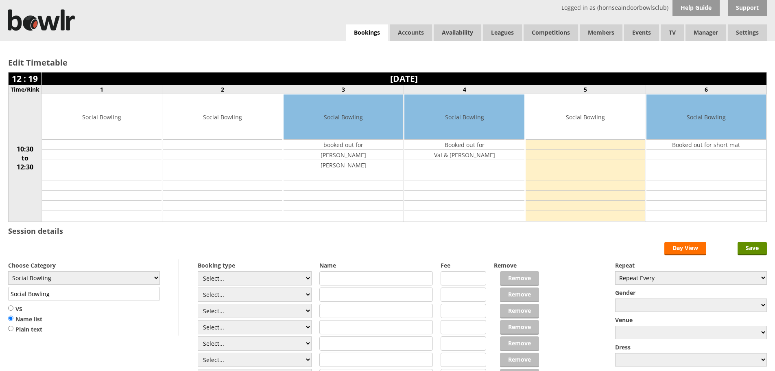
click at [336, 273] on input "text" at bounding box center [376, 278] width 114 height 14
type input "Available from 11am"
click at [752, 249] on input "Save" at bounding box center [752, 248] width 29 height 13
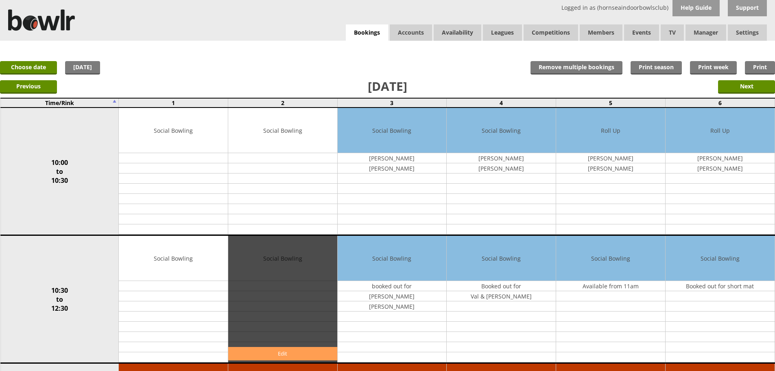
click at [273, 350] on link "Edit" at bounding box center [282, 353] width 109 height 13
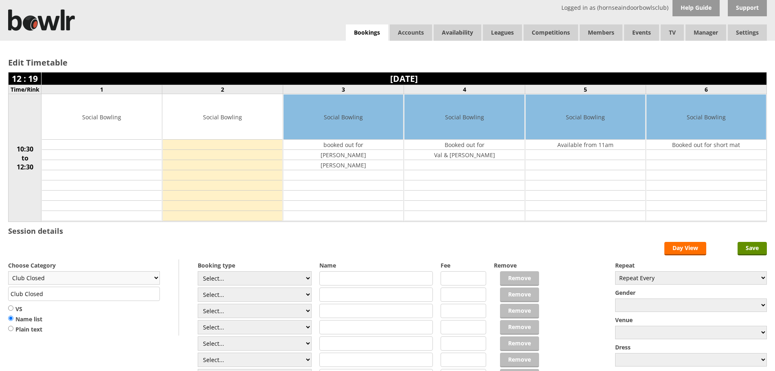
click at [151, 279] on select "Club Closed Singles League Triples League Pairs League Friendly Social Bowling …" at bounding box center [84, 277] width 152 height 13
select select "119"
click at [8, 271] on select "Club Closed Singles League Triples League Pairs League Friendly Social Bowling …" at bounding box center [84, 277] width 152 height 13
type input "Social Bowling"
click at [303, 281] on select "Select... Club Competition (Member) Club Competition (Visitor) National (Member…" at bounding box center [255, 278] width 114 height 14
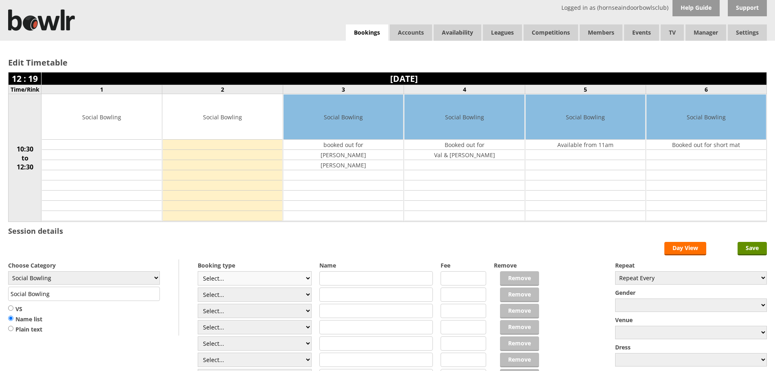
select select "1_54"
click at [198, 271] on select "Select... Club Competition (Member) Club Competition (Visitor) National (Member…" at bounding box center [255, 278] width 114 height 14
type input "3.0000"
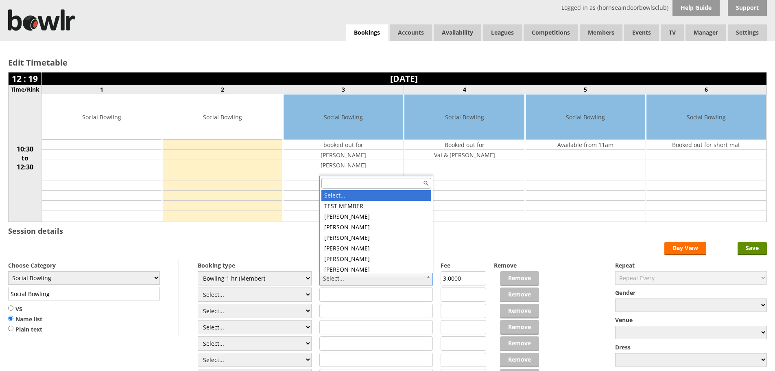
click at [346, 183] on input "text" at bounding box center [376, 183] width 110 height 11
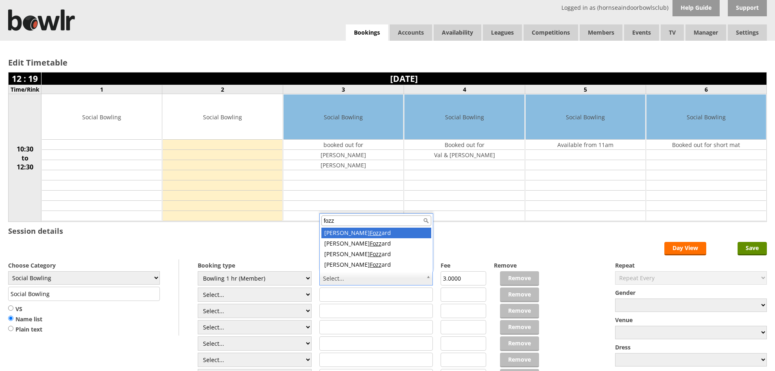
type input "fozz"
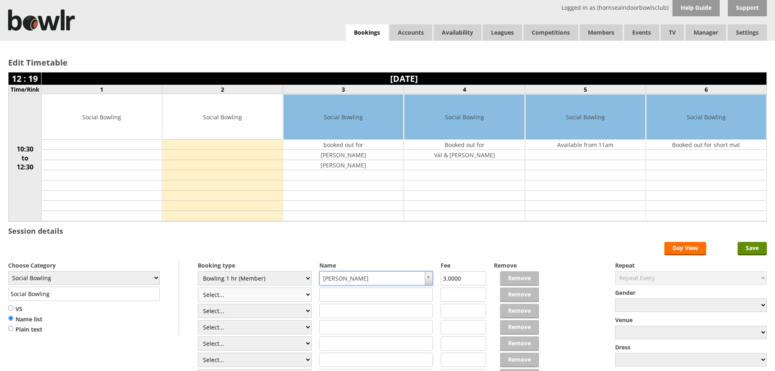
click at [306, 293] on select "Select... Club Competition (Member) Club Competition (Visitor) National (Member…" at bounding box center [255, 294] width 114 height 14
select select "1_54"
click at [198, 287] on select "Select... Club Competition (Member) Club Competition (Visitor) National (Member…" at bounding box center [255, 294] width 114 height 14
type input "3.0000"
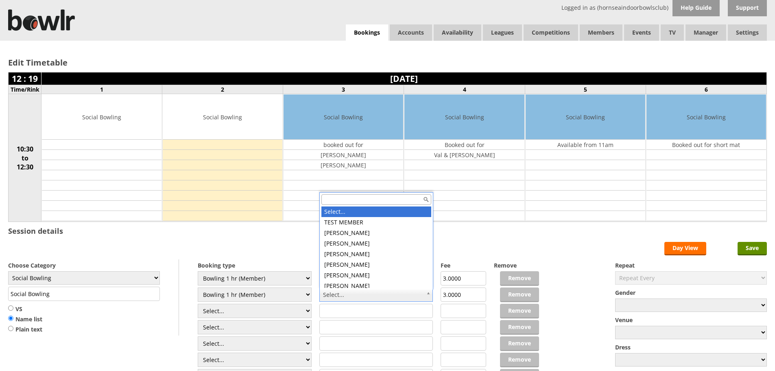
drag, startPoint x: 332, startPoint y: 200, endPoint x: 326, endPoint y: 188, distance: 13.8
click at [332, 196] on input "text" at bounding box center [376, 199] width 110 height 11
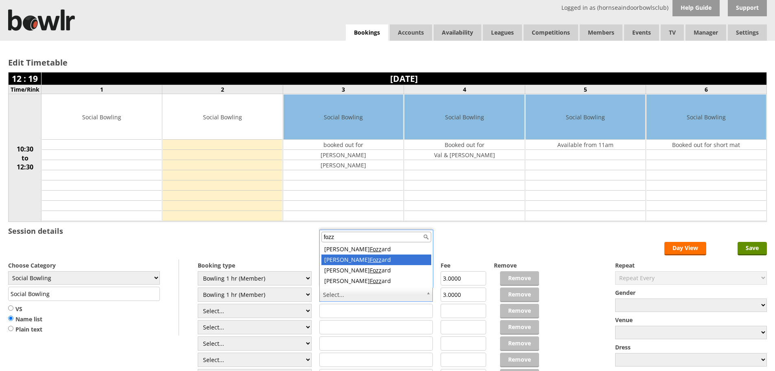
type input "fozz"
drag, startPoint x: 356, startPoint y: 262, endPoint x: 555, endPoint y: 273, distance: 200.0
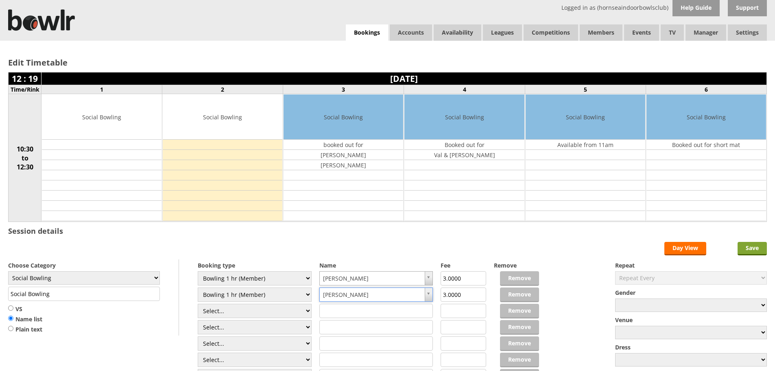
click at [752, 248] on input "Save" at bounding box center [752, 248] width 29 height 13
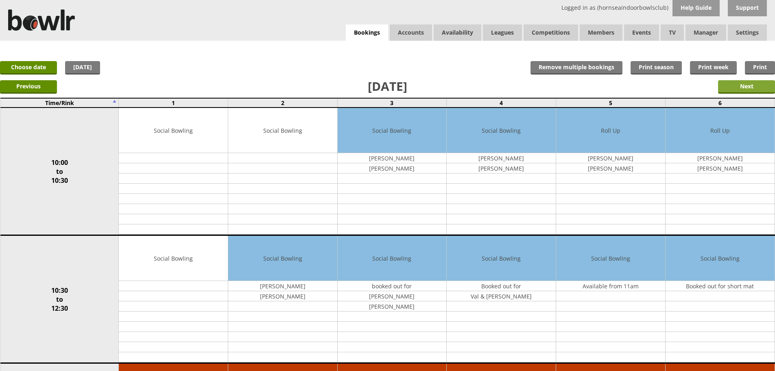
click at [747, 88] on input "Next" at bounding box center [746, 86] width 57 height 13
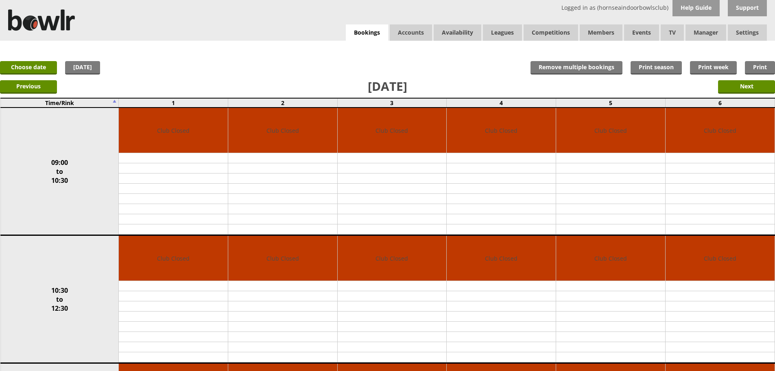
click at [747, 88] on input "Next" at bounding box center [746, 86] width 57 height 13
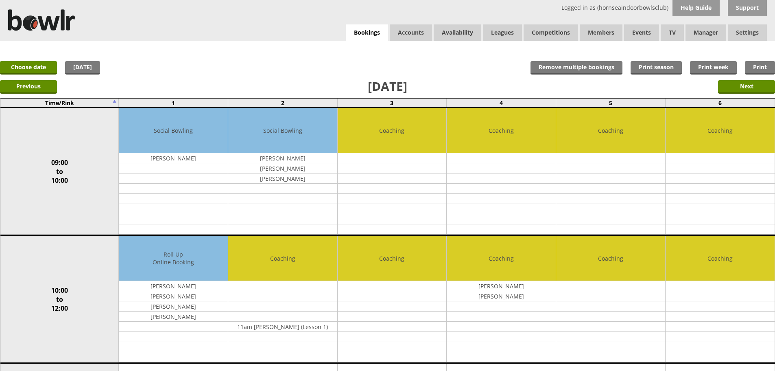
click at [747, 88] on input "Next" at bounding box center [746, 86] width 57 height 13
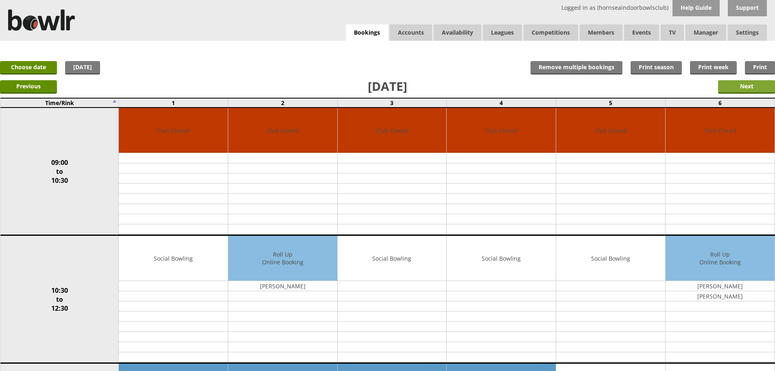
click at [750, 87] on input "Next" at bounding box center [746, 86] width 57 height 13
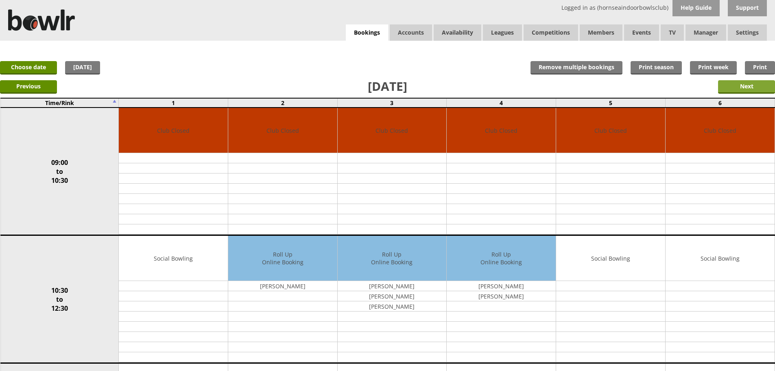
click at [757, 89] on input "Next" at bounding box center [746, 86] width 57 height 13
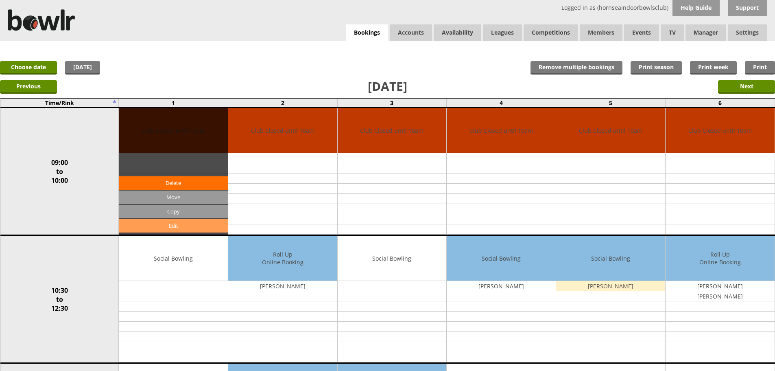
click at [170, 227] on link "Edit" at bounding box center [173, 225] width 109 height 13
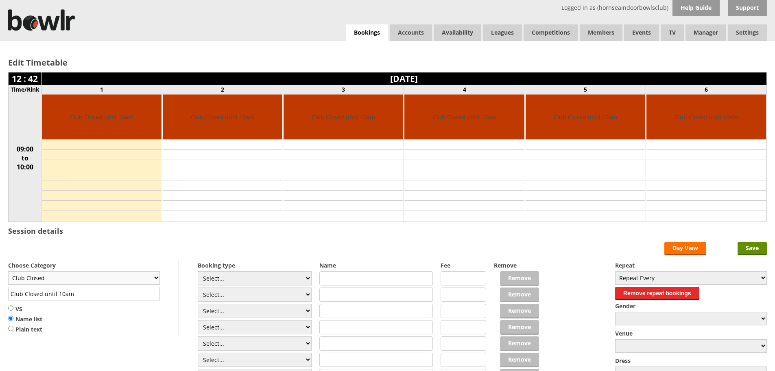
click at [155, 277] on select "Club Closed Singles League Triples League Pairs League Friendly Social Bowling …" at bounding box center [84, 277] width 152 height 13
select select "119"
click at [8, 271] on select "Club Closed Singles League Triples League Pairs League Friendly Social Bowling …" at bounding box center [84, 277] width 152 height 13
type input "Social Bowling"
click at [751, 248] on input "Save" at bounding box center [752, 248] width 29 height 13
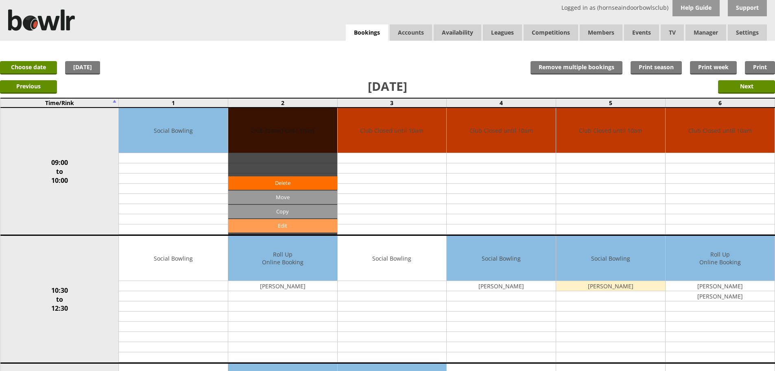
click at [296, 228] on link "Edit" at bounding box center [282, 225] width 109 height 13
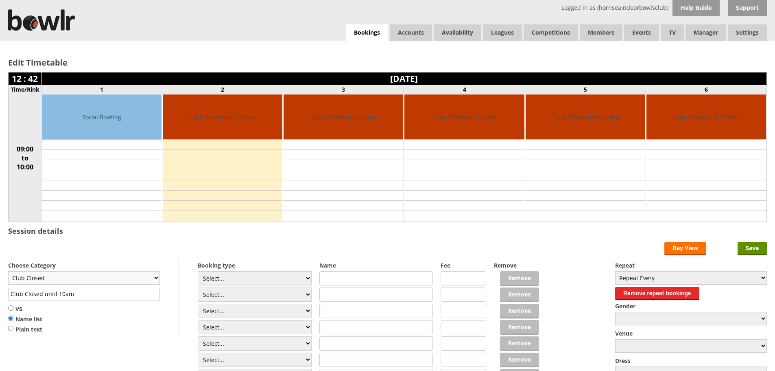
click at [159, 279] on select "Club Closed Singles League Triples League Pairs League Friendly Social Bowling …" at bounding box center [84, 277] width 152 height 13
select select "119"
click at [8, 271] on select "Club Closed Singles League Triples League Pairs League Friendly Social Bowling …" at bounding box center [84, 277] width 152 height 13
type input "Social Bowling"
click at [758, 247] on input "Save" at bounding box center [752, 248] width 29 height 13
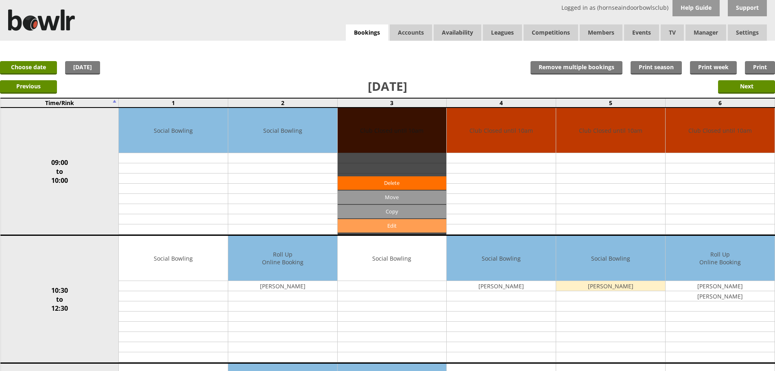
click at [402, 225] on link "Edit" at bounding box center [392, 225] width 109 height 13
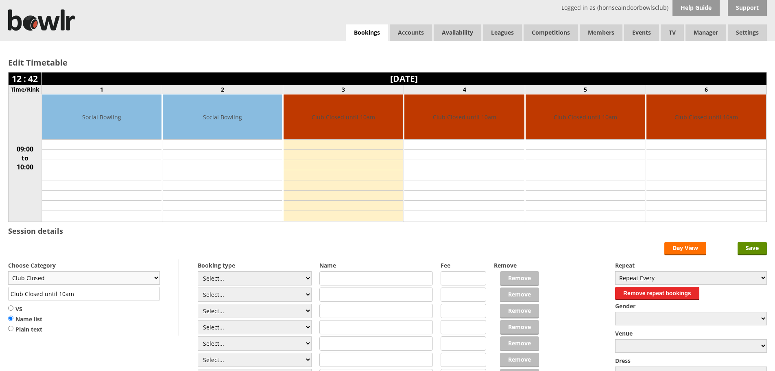
click at [155, 276] on select "Club Closed Singles League Triples League Pairs League Friendly Social Bowling …" at bounding box center [84, 277] width 152 height 13
select select "119"
click at [8, 271] on select "Club Closed Singles League Triples League Pairs League Friendly Social Bowling …" at bounding box center [84, 277] width 152 height 13
type input "Social Bowling"
click at [755, 247] on input "Save" at bounding box center [752, 248] width 29 height 13
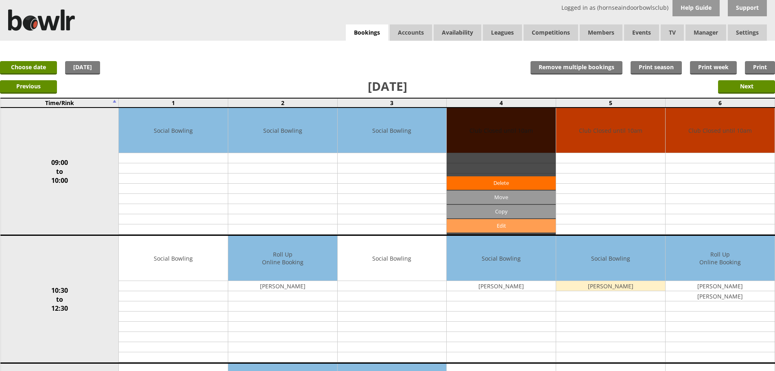
click at [521, 227] on link "Edit" at bounding box center [501, 225] width 109 height 13
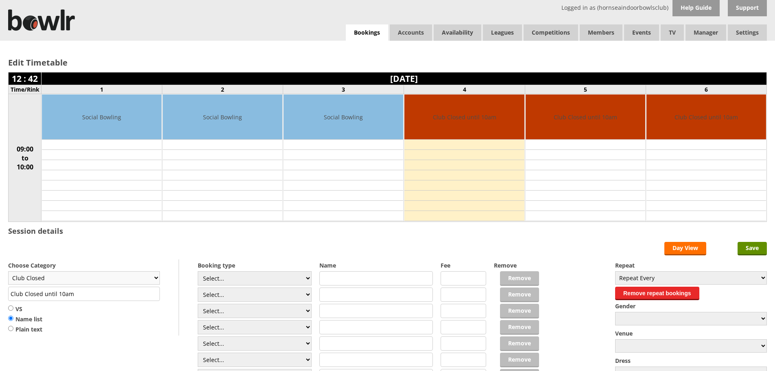
click at [154, 279] on select "Club Closed Singles League Triples League Pairs League Friendly Social Bowling …" at bounding box center [84, 277] width 152 height 13
select select "119"
click at [8, 271] on select "Club Closed Singles League Triples League Pairs League Friendly Social Bowling …" at bounding box center [84, 277] width 152 height 13
type input "Social Bowling"
click at [760, 248] on input "Save" at bounding box center [752, 248] width 29 height 13
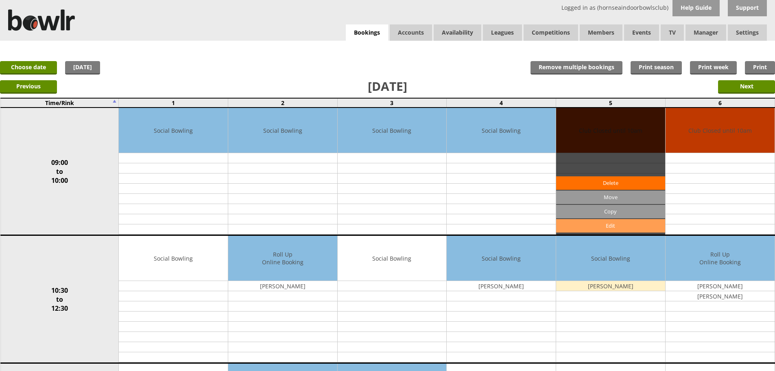
click at [632, 226] on link "Edit" at bounding box center [610, 225] width 109 height 13
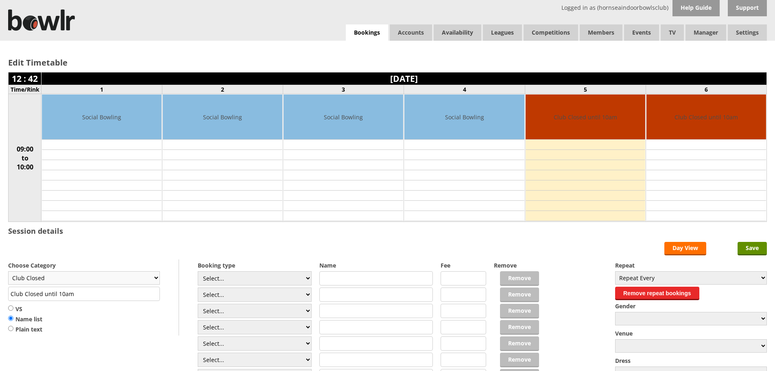
click at [157, 275] on select "Club Closed Singles League Triples League Pairs League Friendly Social Bowling …" at bounding box center [84, 277] width 152 height 13
select select "119"
click at [8, 271] on select "Club Closed Singles League Triples League Pairs League Friendly Social Bowling …" at bounding box center [84, 277] width 152 height 13
type input "Social Bowling"
click at [750, 253] on input "Save" at bounding box center [752, 248] width 29 height 13
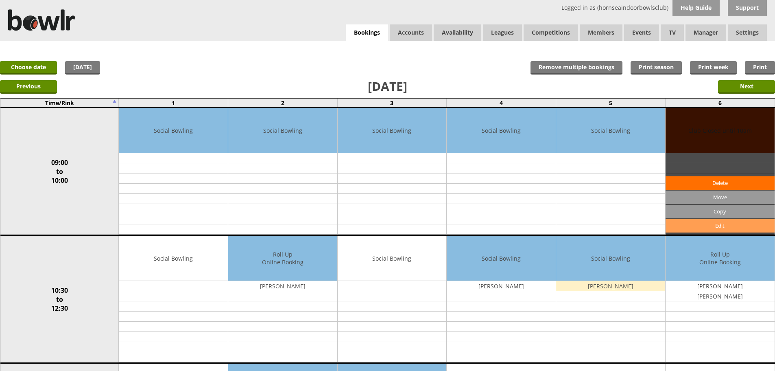
click at [719, 228] on link "Edit" at bounding box center [720, 225] width 109 height 13
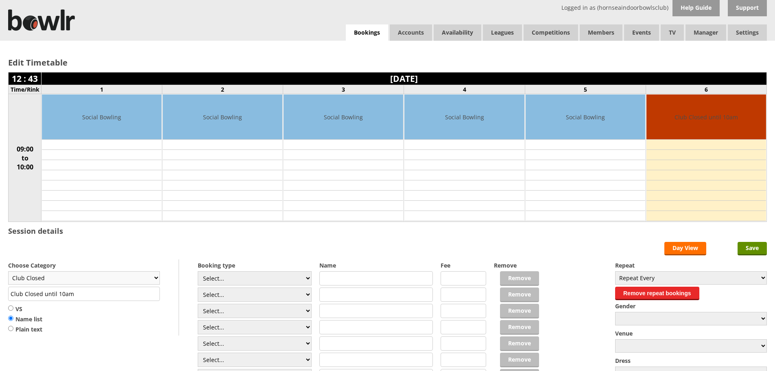
click at [153, 279] on select "Club Closed Singles League Triples League Pairs League Friendly Social Bowling …" at bounding box center [84, 277] width 152 height 13
select select "119"
click at [8, 271] on select "Club Closed Singles League Triples League Pairs League Friendly Social Bowling …" at bounding box center [84, 277] width 152 height 13
type input "Social Bowling"
click at [751, 243] on input "Save" at bounding box center [752, 248] width 29 height 13
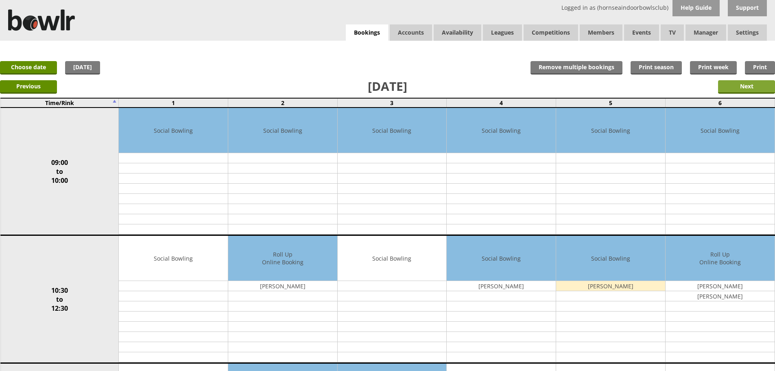
click at [758, 85] on input "Next" at bounding box center [746, 86] width 57 height 13
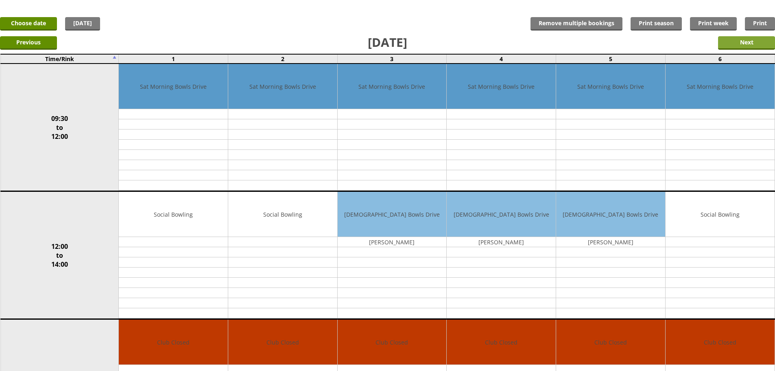
scroll to position [41, 0]
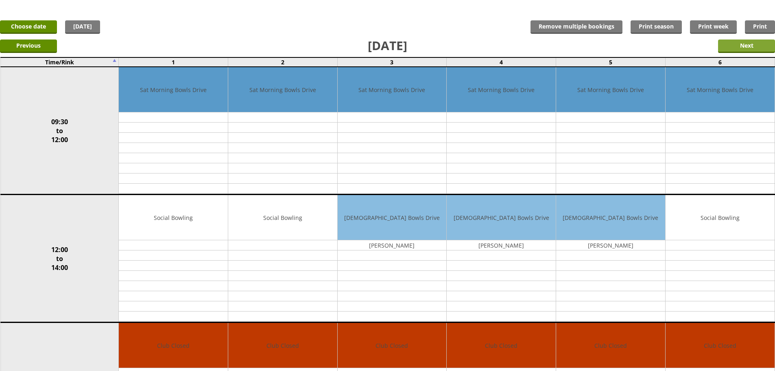
click at [765, 47] on input "Next" at bounding box center [746, 45] width 57 height 13
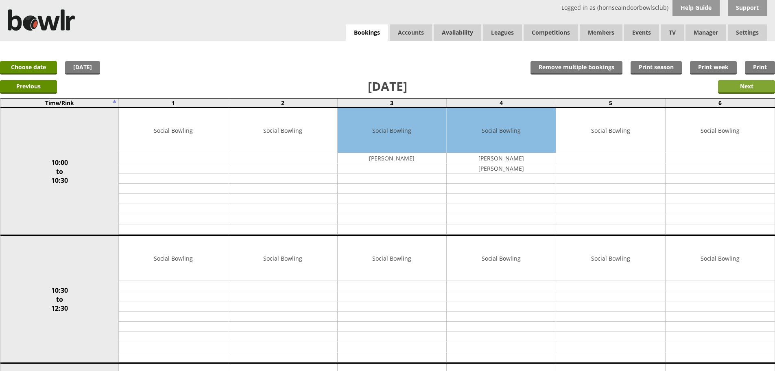
click at [752, 89] on input "Next" at bounding box center [746, 86] width 57 height 13
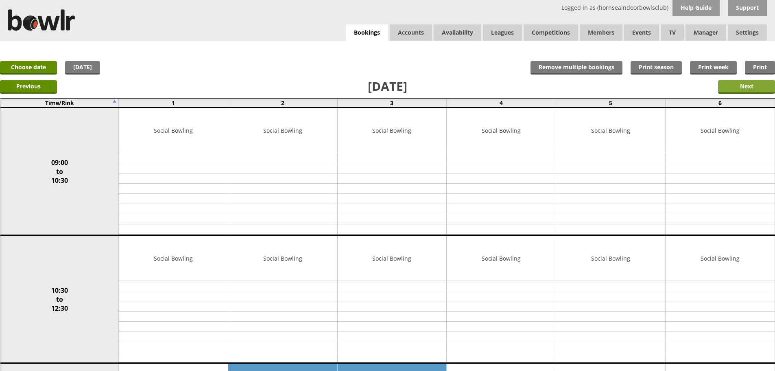
click at [754, 87] on input "Next" at bounding box center [746, 86] width 57 height 13
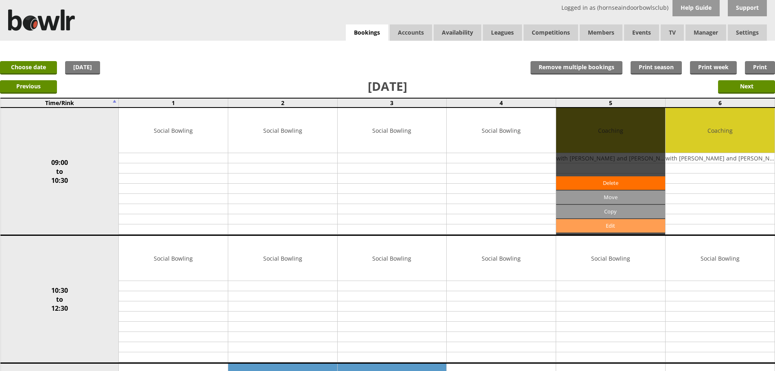
click at [623, 225] on link "Edit" at bounding box center [610, 225] width 109 height 13
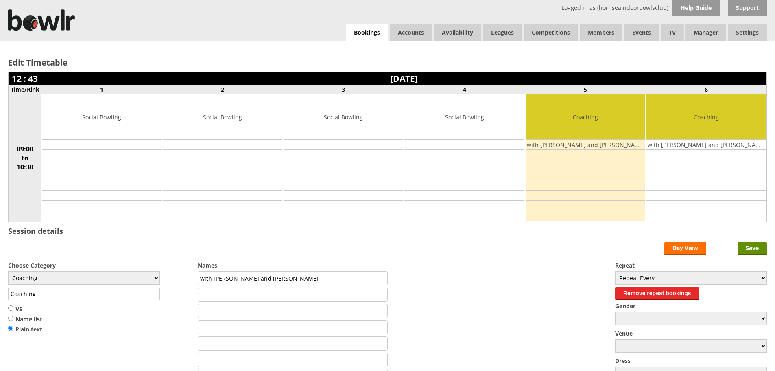
click at [242, 278] on input "with Simon and Lis" at bounding box center [293, 278] width 190 height 14
type input "with Lis"
click at [756, 252] on input "Save" at bounding box center [752, 248] width 29 height 13
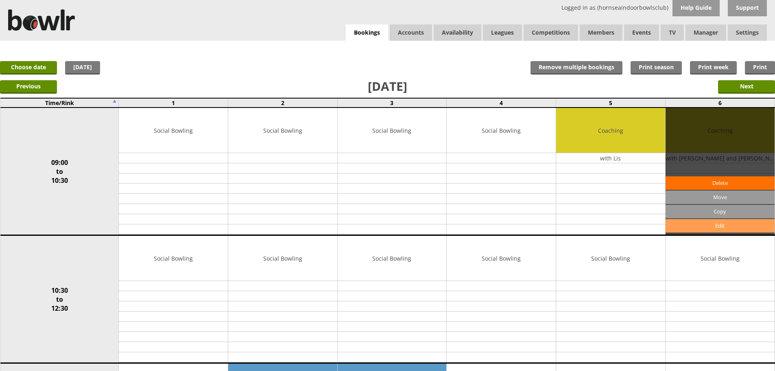
click at [731, 227] on link "Edit" at bounding box center [720, 225] width 109 height 13
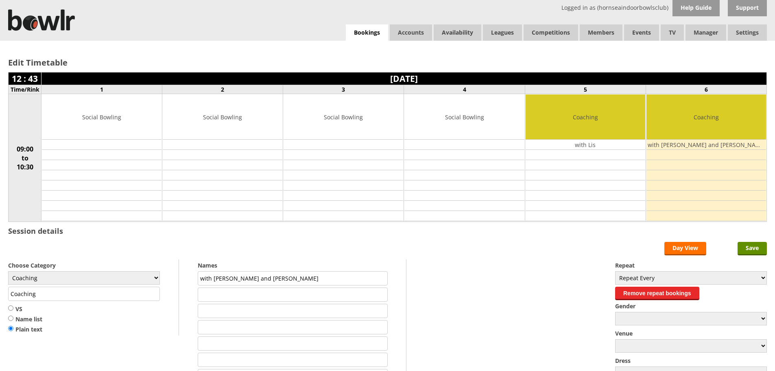
click at [242, 277] on input "with Simon and Lis" at bounding box center [293, 278] width 190 height 14
type input "with Lis"
click at [768, 243] on div "Edit Timetable 12 : 43 Tuesday 9th September 2025 Time/Rink 1 2 3 4 5 6 09:00 t…" at bounding box center [387, 233] width 775 height 384
click at [759, 248] on input "Save" at bounding box center [752, 248] width 29 height 13
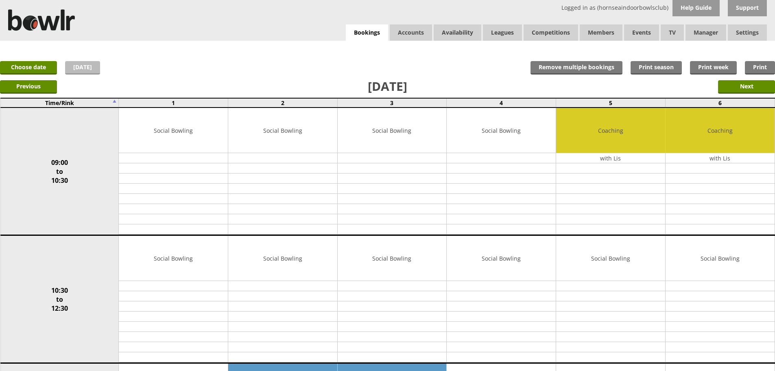
click at [85, 72] on link "[DATE]" at bounding box center [82, 67] width 35 height 13
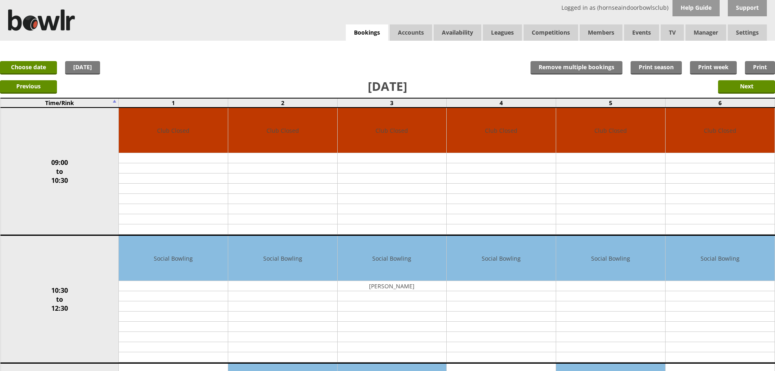
click at [0, 45] on div "x Move Booking Move to other date: [DATE] 09:00 to 10:30 10:30 to 12:30 12:30 t…" at bounding box center [387, 49] width 775 height 16
